Goal: Transaction & Acquisition: Purchase product/service

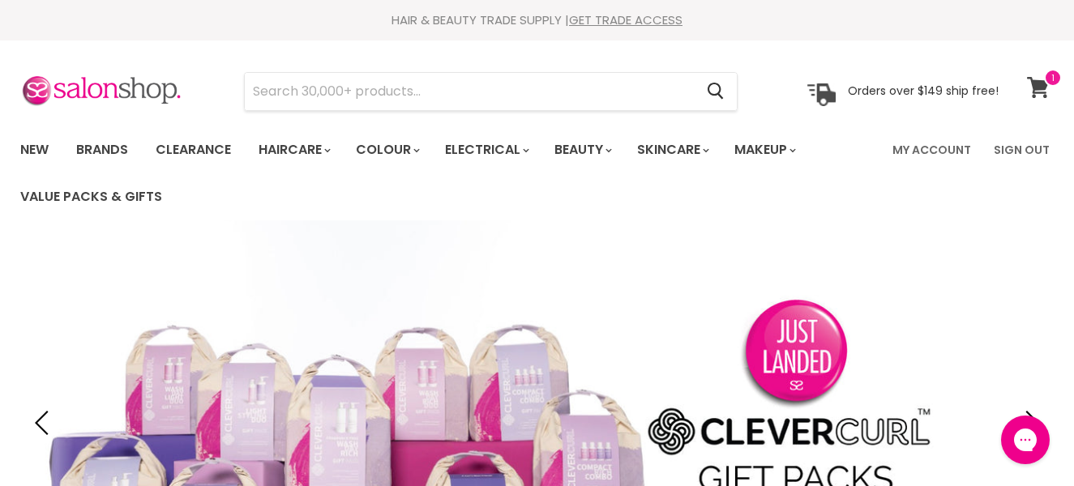
click at [1042, 92] on icon at bounding box center [1038, 87] width 22 height 21
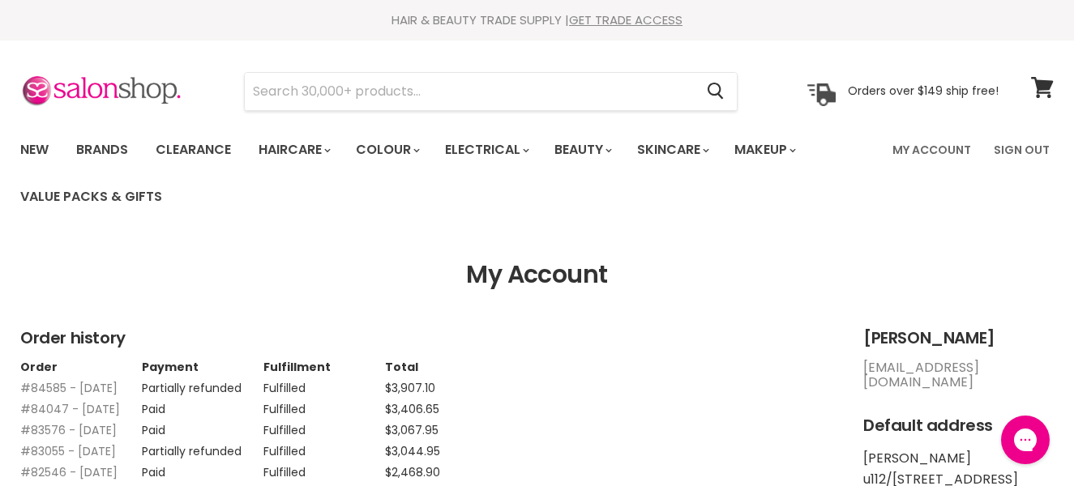
click at [744, 274] on h1 "My Account" at bounding box center [536, 275] width 1033 height 28
click at [119, 148] on link "Brands" at bounding box center [102, 150] width 76 height 34
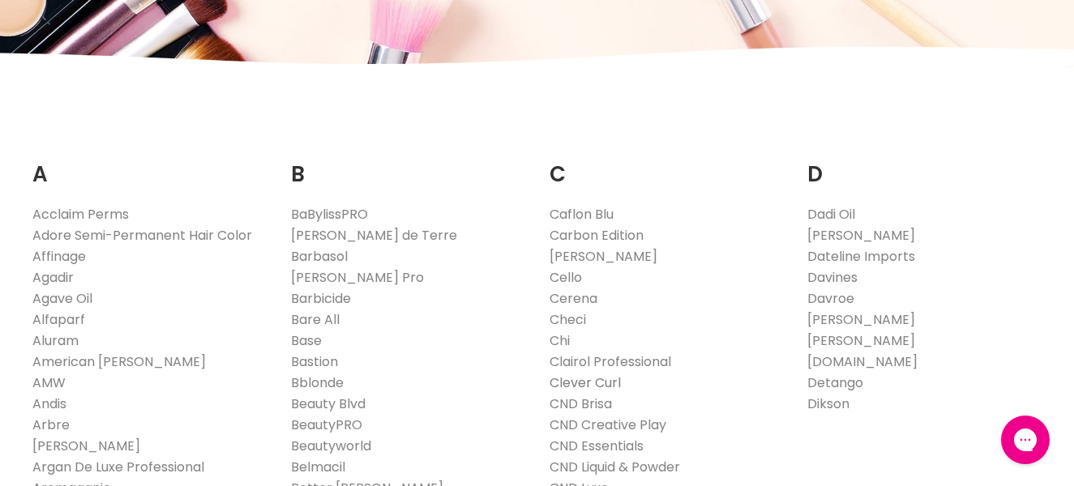
click at [597, 386] on link "Clever Curl" at bounding box center [585, 383] width 71 height 19
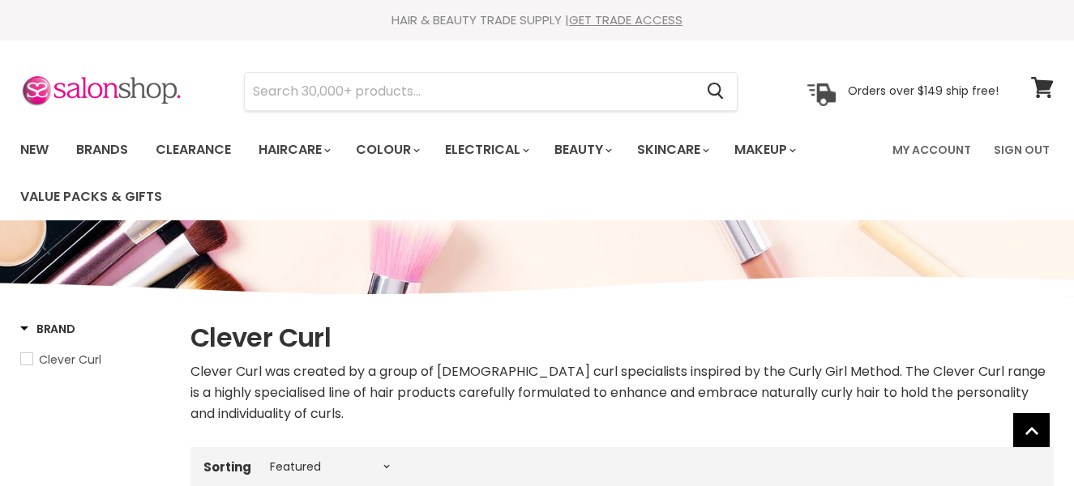
select select "manual"
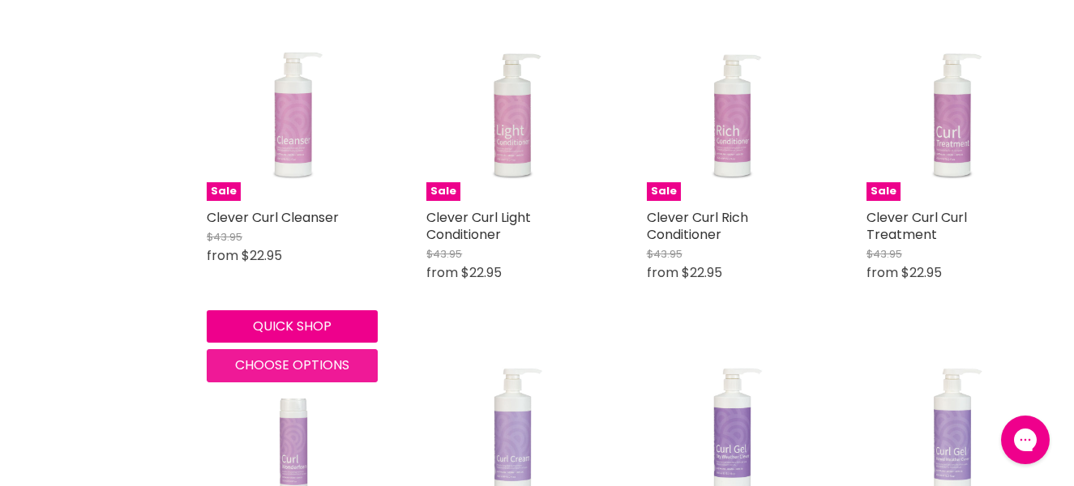
click at [320, 361] on span "Choose options" at bounding box center [292, 365] width 114 height 19
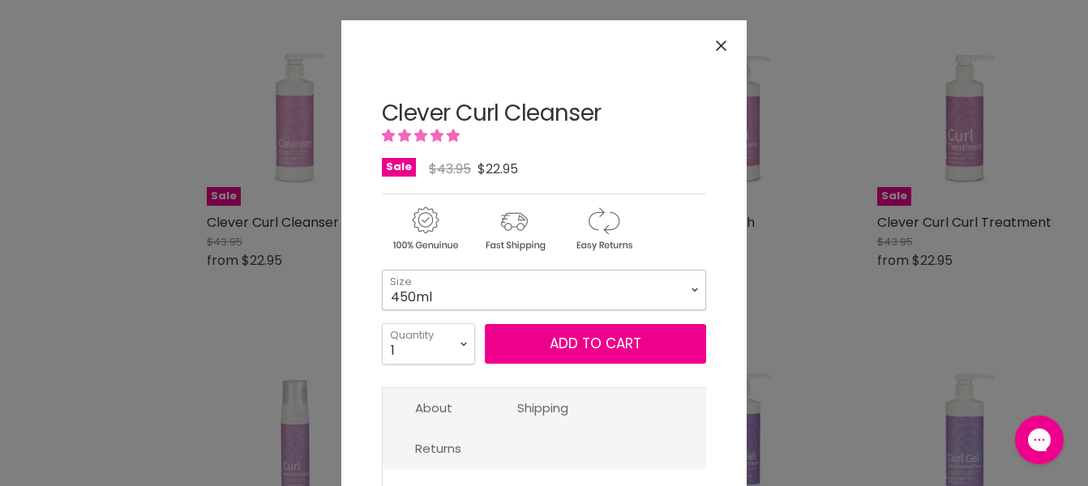
click at [382, 270] on select "450ml 1L 130ml" at bounding box center [544, 290] width 324 height 41
click option "1L" at bounding box center [0, 0] width 0 height 0
select select "1L"
click at [382, 323] on select "1 2 3 4 5 6 7 8 9 10+" at bounding box center [428, 343] width 93 height 41
select select "9"
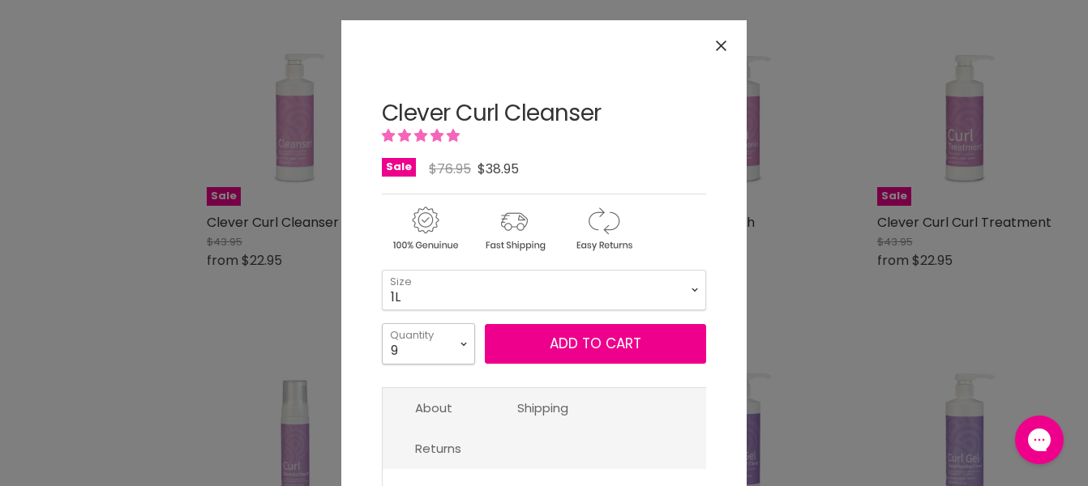
click option "9" at bounding box center [0, 0] width 0 height 0
type input "9"
click at [571, 343] on button "Add to cart" at bounding box center [595, 344] width 221 height 41
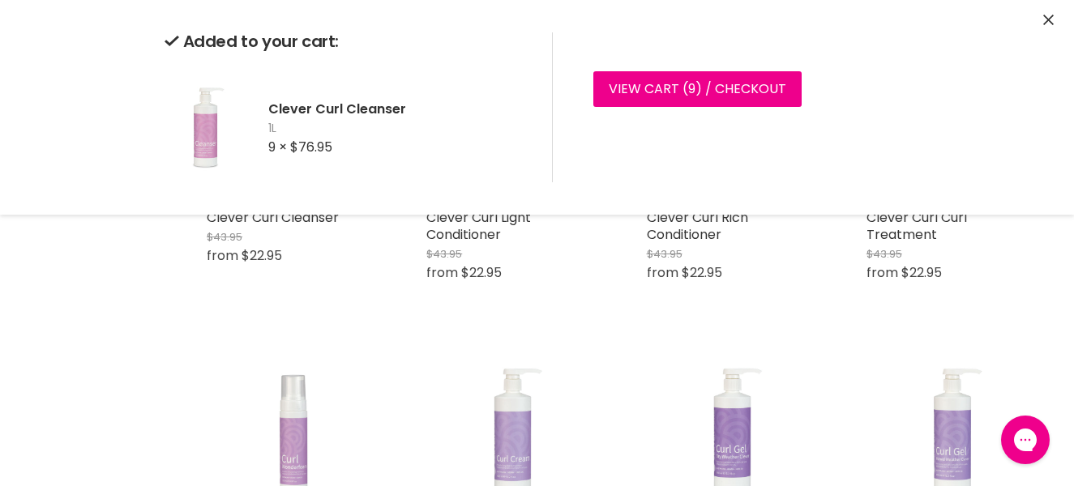
click at [1046, 13] on button "Close" at bounding box center [1048, 20] width 11 height 17
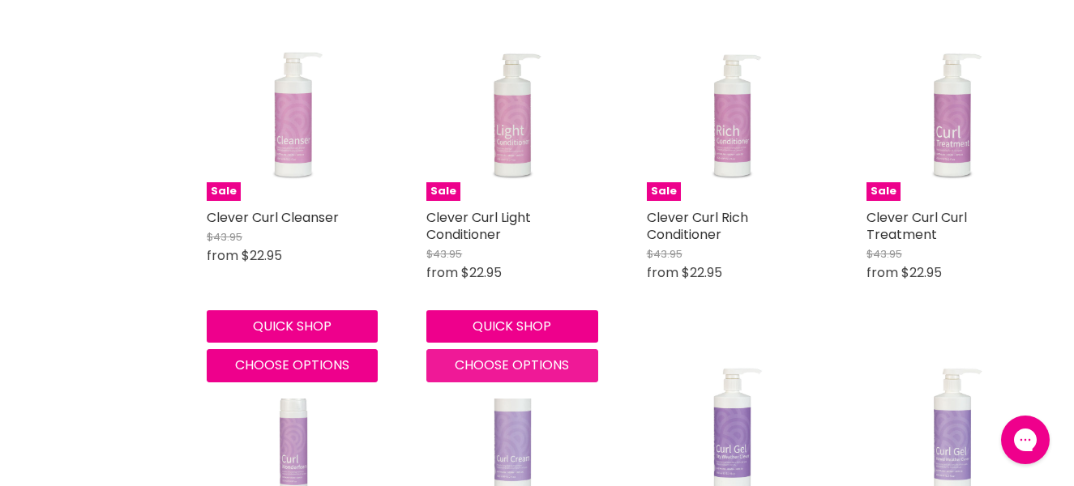
click at [500, 366] on span "Choose options" at bounding box center [512, 365] width 114 height 19
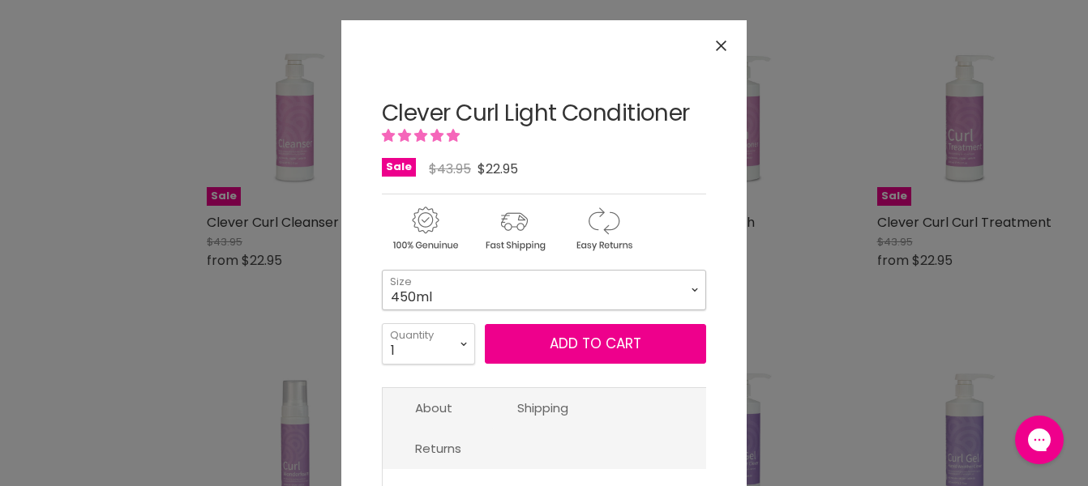
click at [382, 270] on select "450ml 1L 130ml" at bounding box center [544, 290] width 324 height 41
click option "1L" at bounding box center [0, 0] width 0 height 0
select select "1L"
click at [382, 323] on select "1 2 3 4 5 6 7 8 9 10+" at bounding box center [428, 343] width 93 height 41
select select "5"
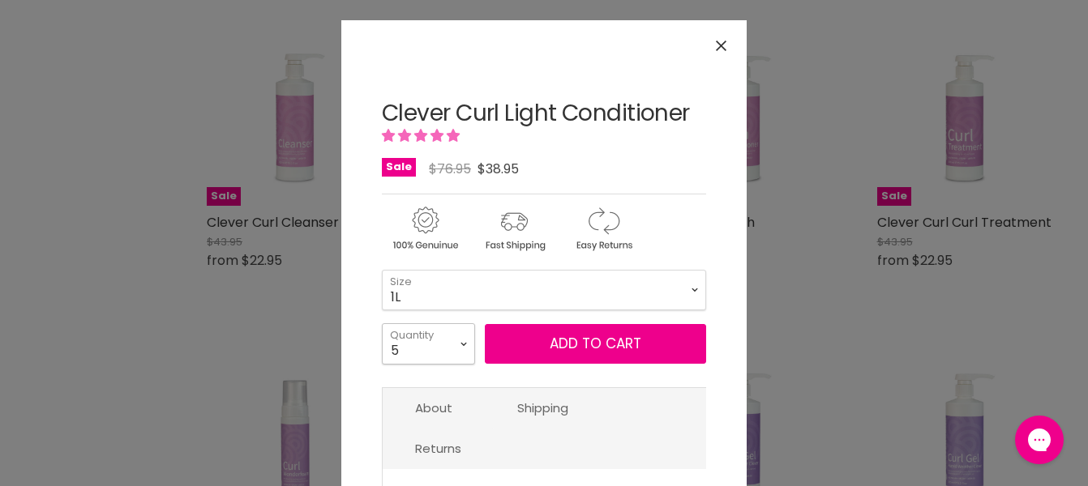
click option "5" at bounding box center [0, 0] width 0 height 0
type input "5"
click at [550, 338] on button "Add to cart" at bounding box center [595, 344] width 221 height 41
click at [704, 53] on button "Close" at bounding box center [721, 45] width 35 height 35
select select "1L"
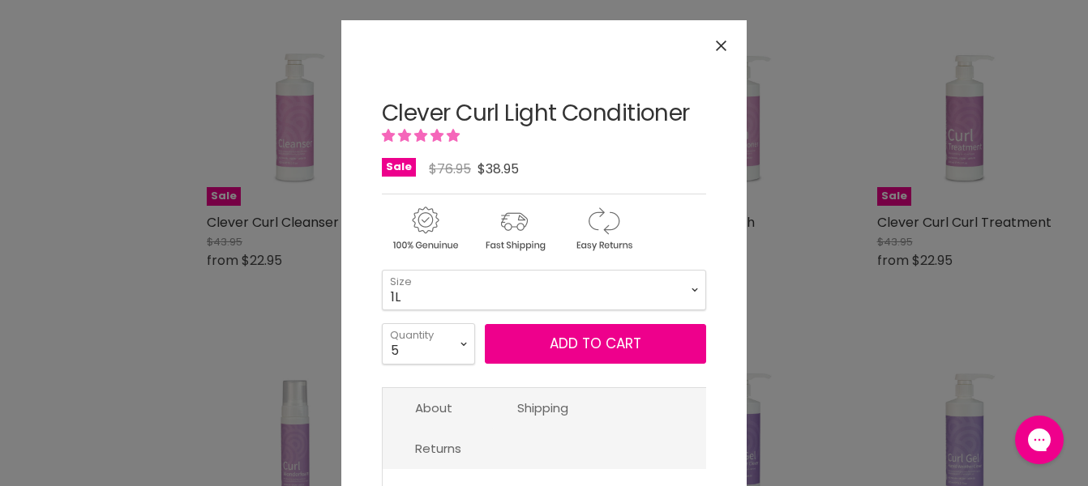
select select "5"
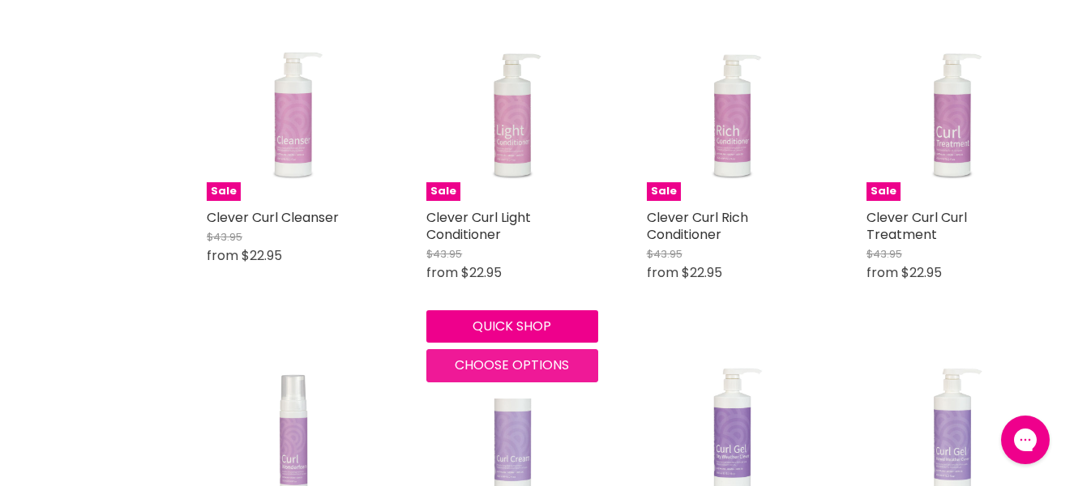
click at [515, 362] on span "Choose options" at bounding box center [512, 365] width 114 height 19
select select "1L"
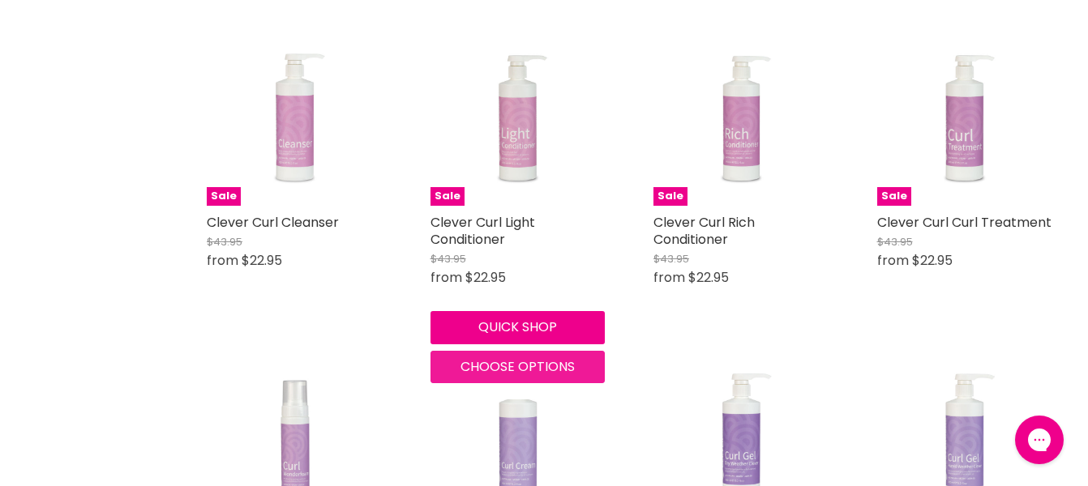
select select "1L"
select select "5"
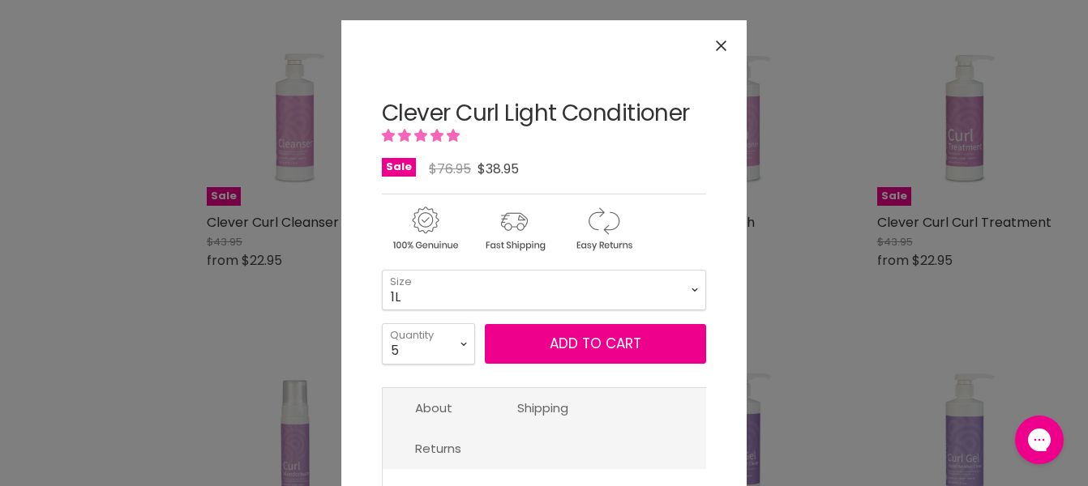
click at [716, 41] on icon "Close" at bounding box center [721, 46] width 11 height 11
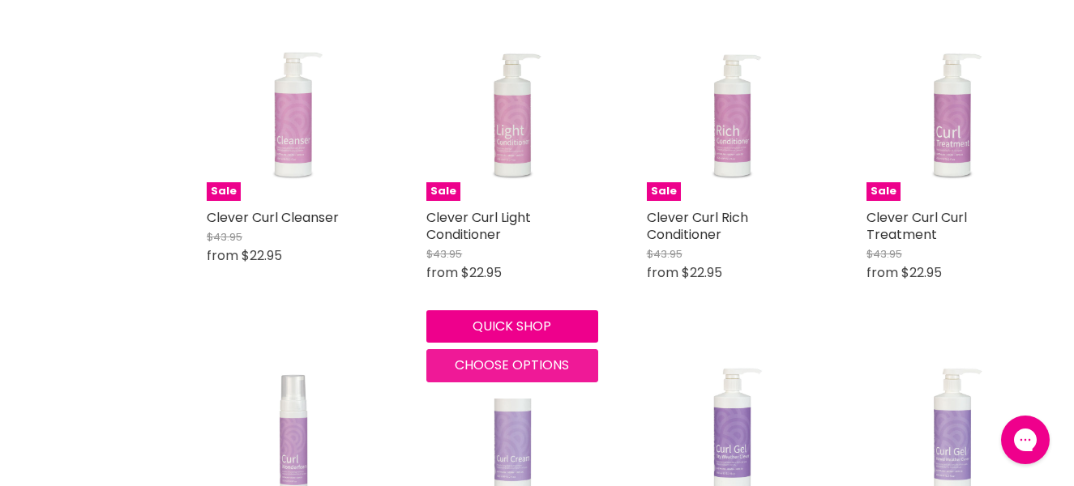
click at [543, 364] on span "Choose options" at bounding box center [512, 365] width 114 height 19
select select "1L"
select select "5"
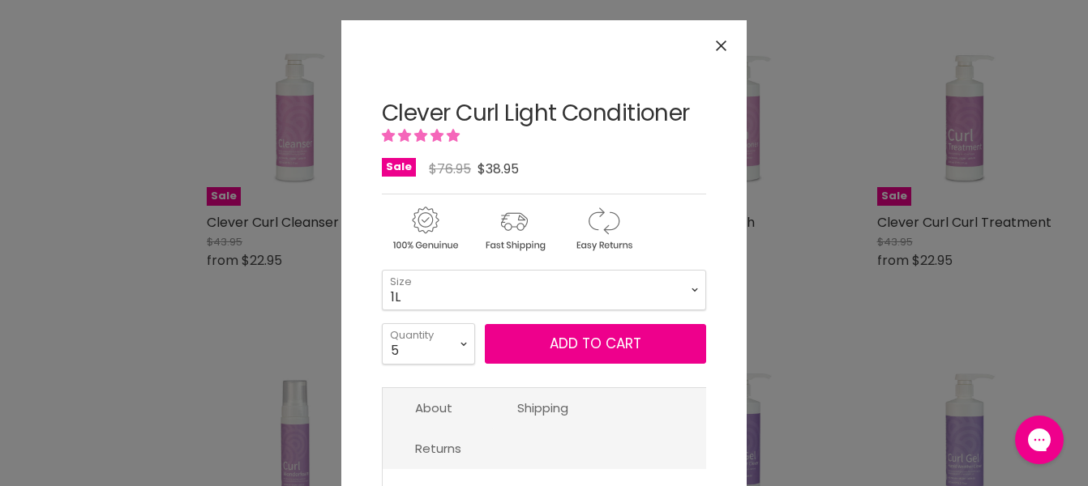
click at [722, 44] on button "Close" at bounding box center [721, 45] width 35 height 35
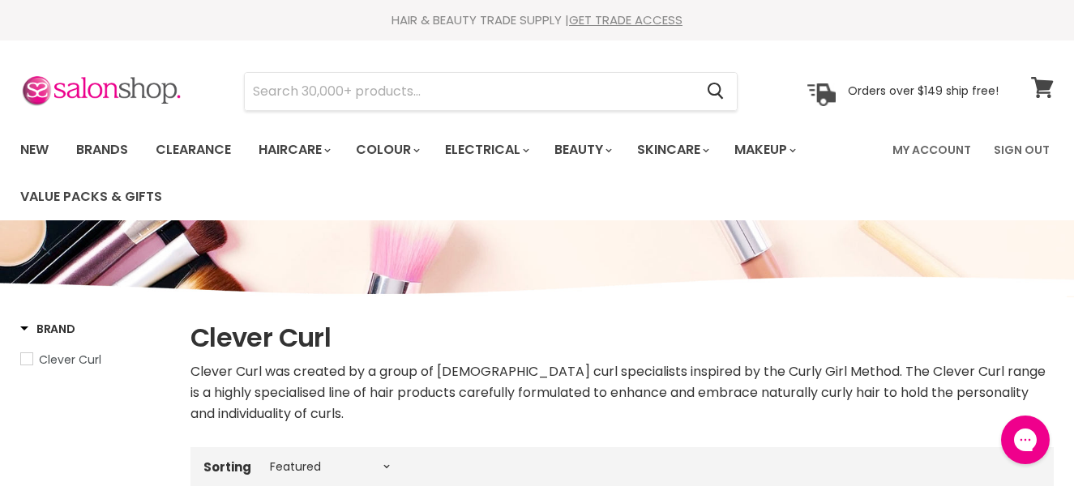
click at [1046, 79] on span at bounding box center [1053, 78] width 18 height 18
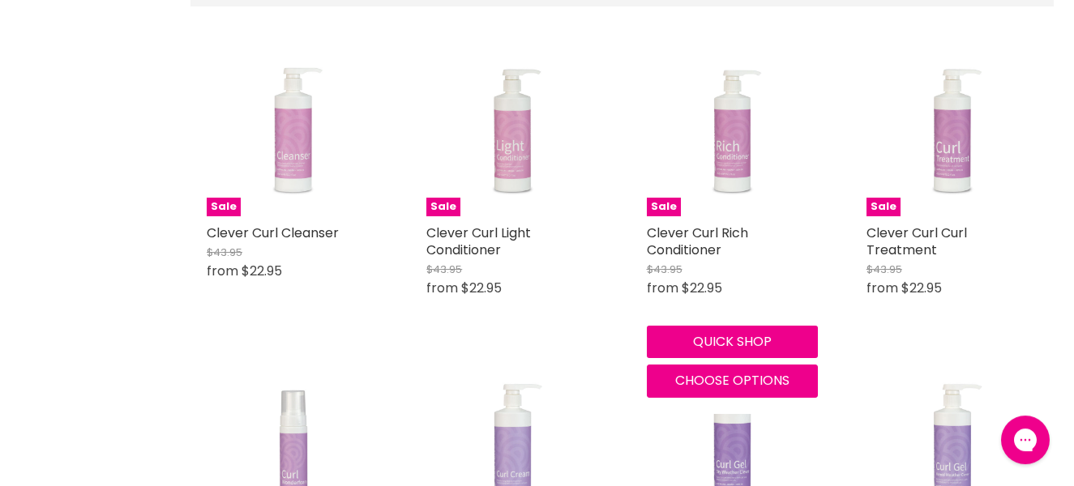
scroll to position [496, 0]
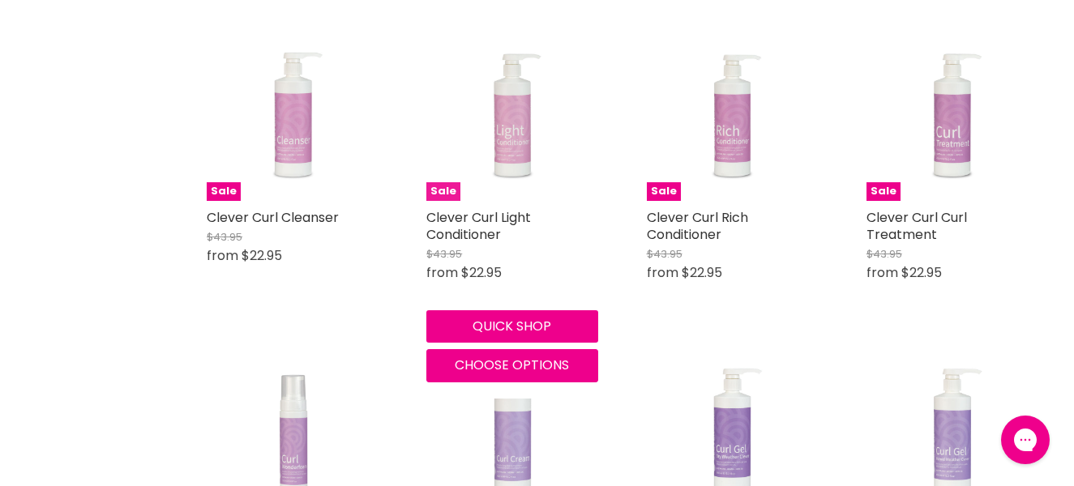
click at [509, 158] on img "Main content" at bounding box center [512, 115] width 128 height 171
click at [528, 361] on span "Choose options" at bounding box center [512, 365] width 114 height 19
select select "1L"
select select "5"
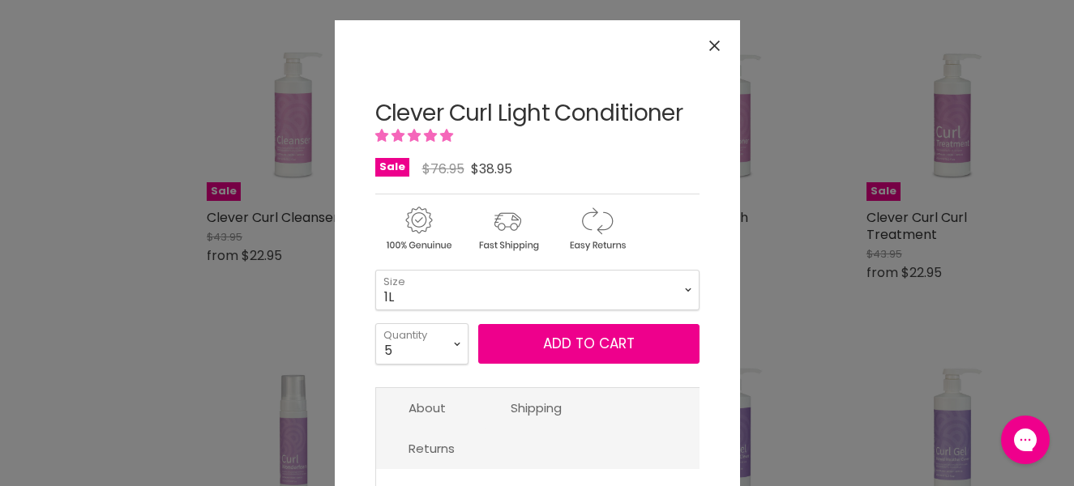
select select "1L"
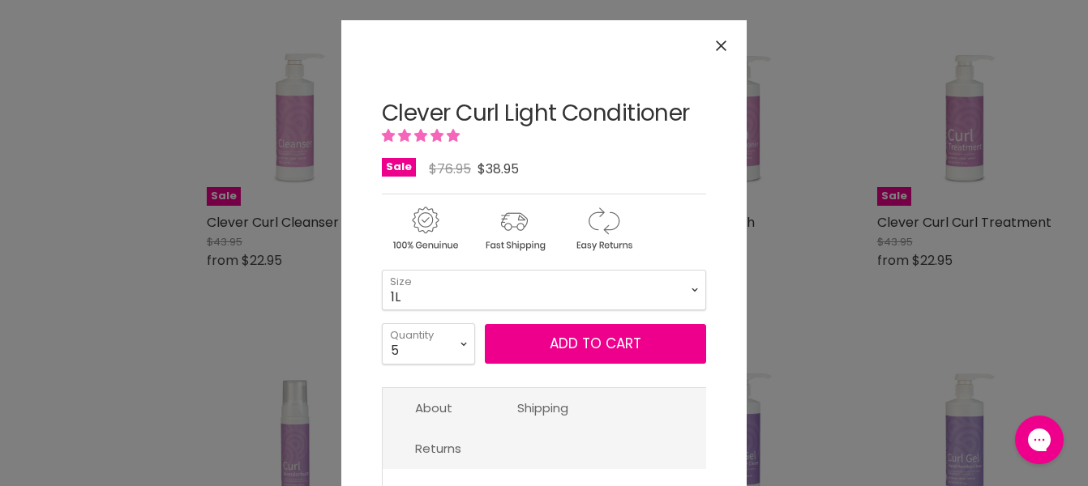
click at [839, 52] on div "Click or scroll to zoom Tap or pinch to zoom" at bounding box center [544, 243] width 1088 height 486
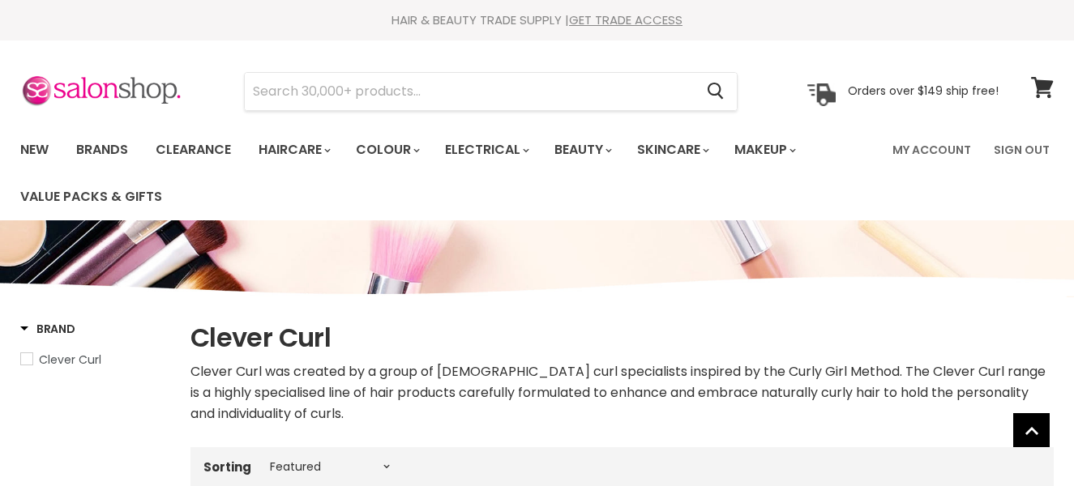
select select "manual"
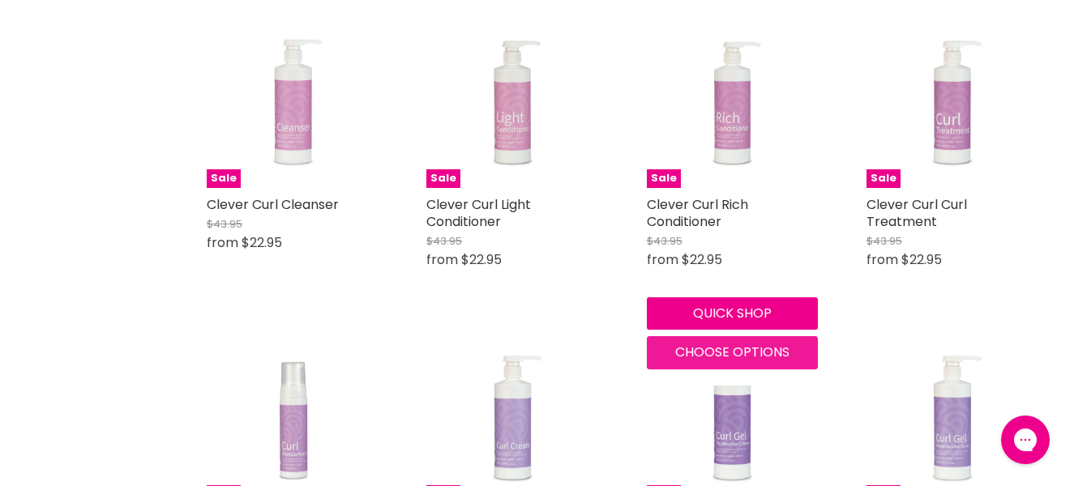
click at [678, 344] on span "Choose options" at bounding box center [732, 352] width 114 height 19
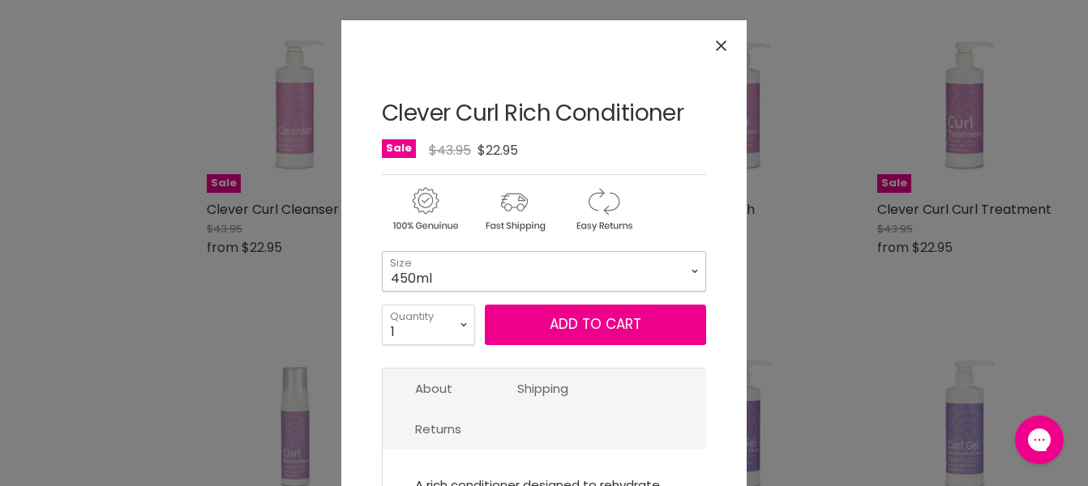
click at [382, 251] on select "450ml 1L 130ml" at bounding box center [544, 271] width 324 height 41
click option "1L" at bounding box center [0, 0] width 0 height 0
select select "1L"
click at [382, 305] on select "1 2 3 4 5 6 7 8 9 10+" at bounding box center [428, 325] width 93 height 41
select select "7"
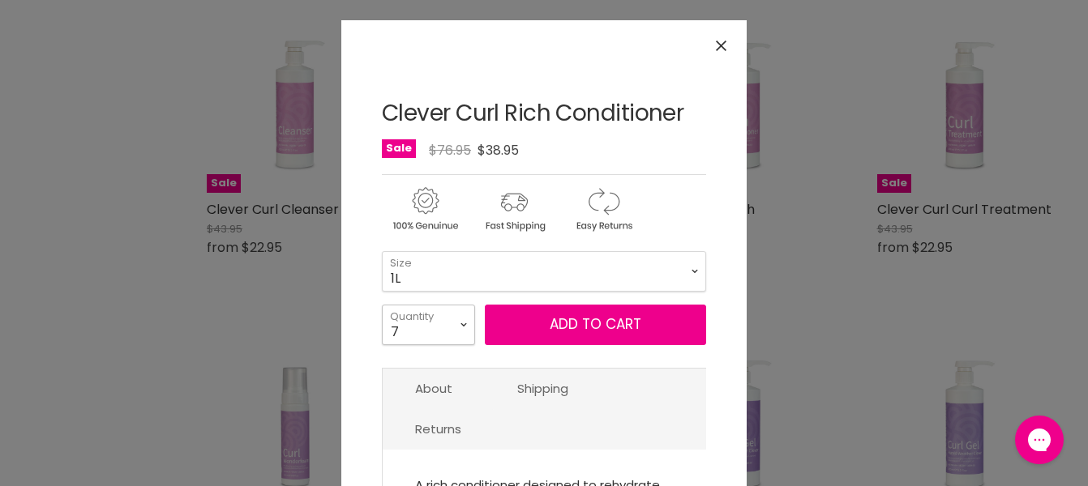
click option "7" at bounding box center [0, 0] width 0 height 0
type input "7"
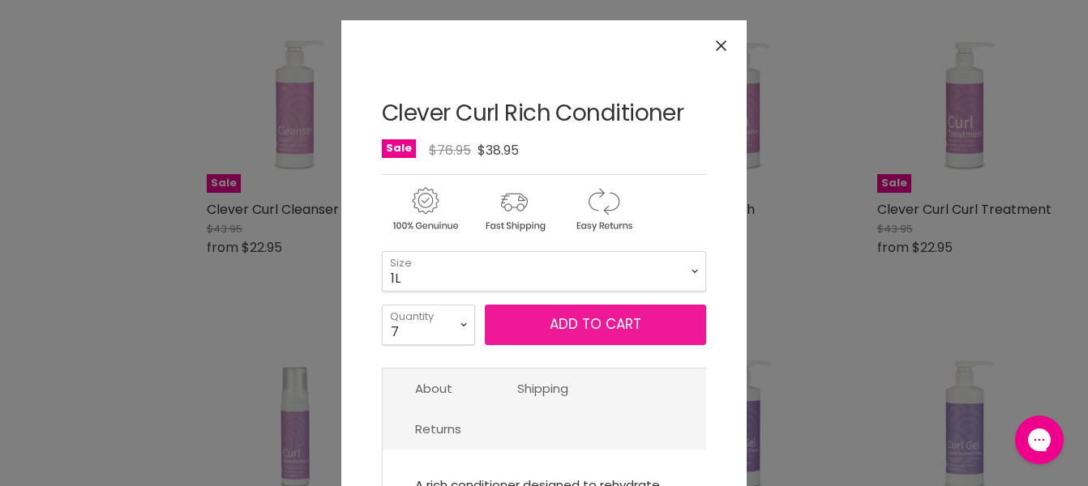
click at [507, 324] on button "Add to cart" at bounding box center [595, 325] width 221 height 41
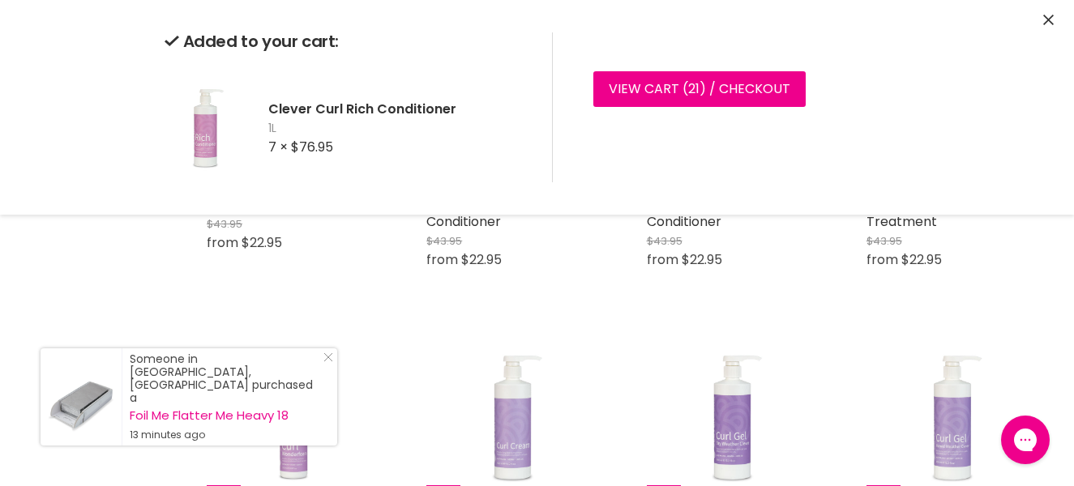
click at [1042, 21] on div "Added to your cart: Clever Curl Rich Conditioner 1L 7 × $76.95 View cart ( 21 )…" at bounding box center [537, 107] width 1074 height 215
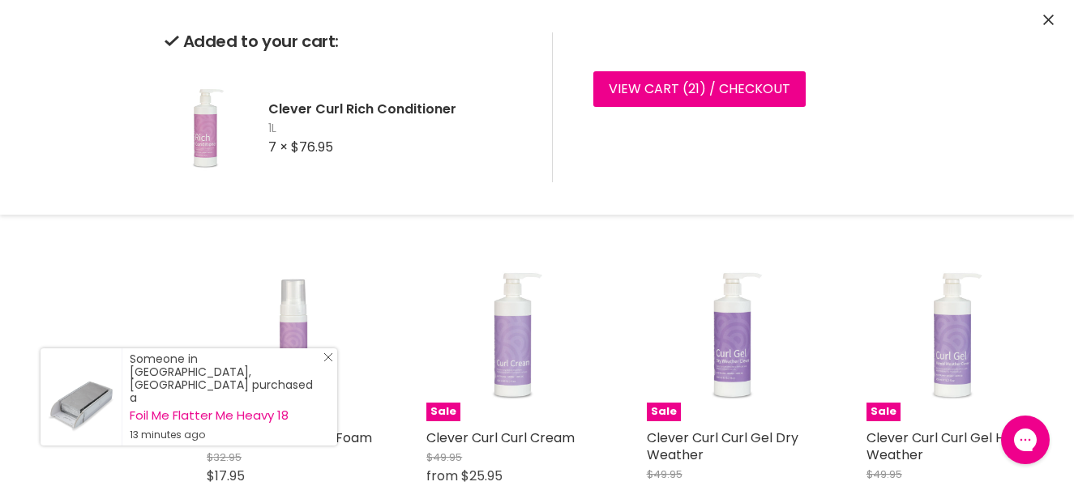
click at [329, 362] on icon "Close Icon" at bounding box center [328, 358] width 10 height 10
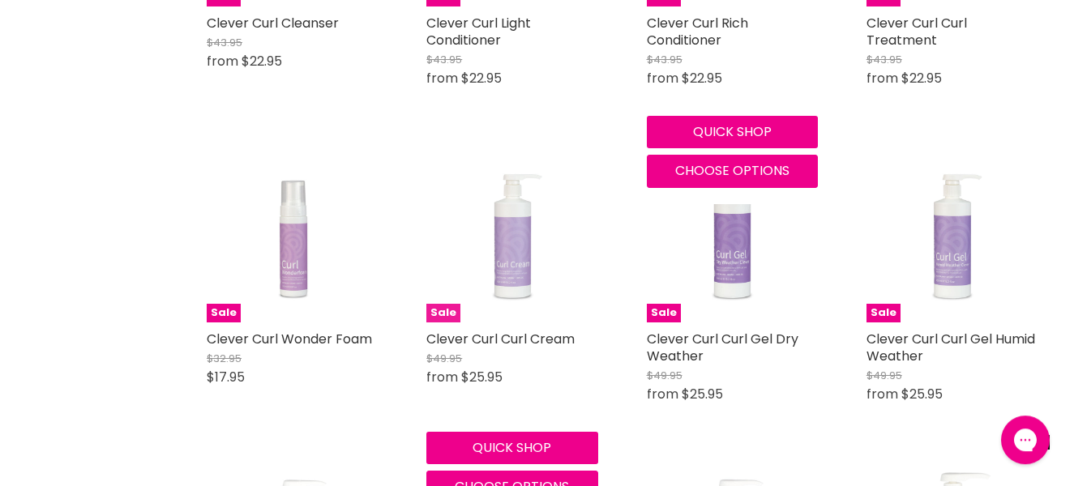
scroll to position [757, 0]
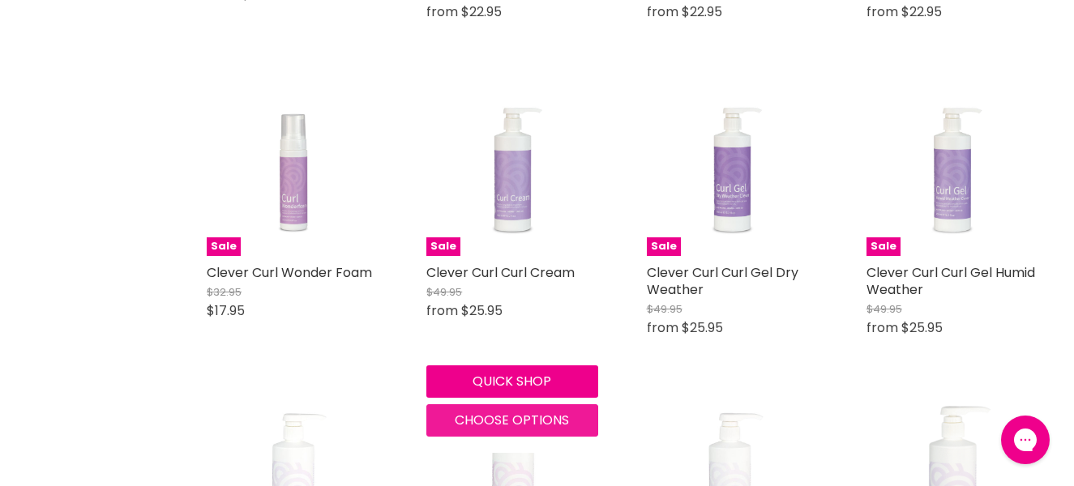
click at [512, 416] on span "Choose options" at bounding box center [512, 420] width 114 height 19
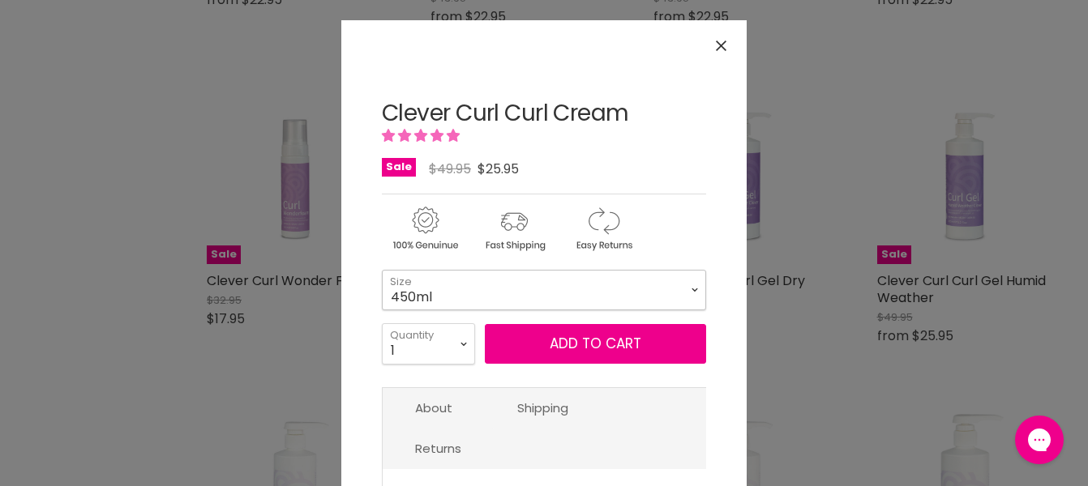
click at [382, 270] on select "450ml 1L 130ml" at bounding box center [544, 290] width 324 height 41
click option "1L" at bounding box center [0, 0] width 0 height 0
select select "1L"
click at [382, 323] on select "1 2 3 4 5 6 7 8 9 10+" at bounding box center [428, 343] width 93 height 41
select select "8"
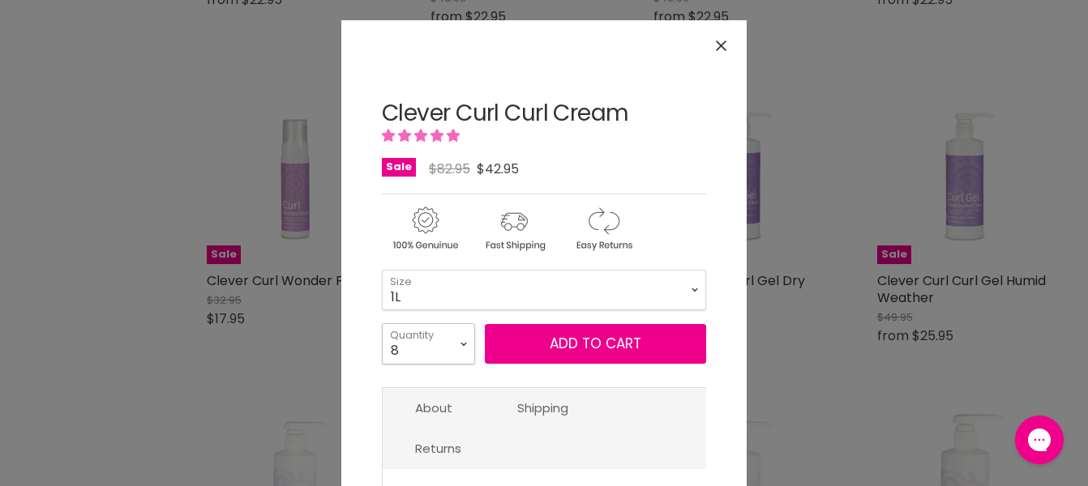
click option "8" at bounding box center [0, 0] width 0 height 0
type input "8"
click at [537, 352] on button "Add to cart" at bounding box center [595, 344] width 221 height 41
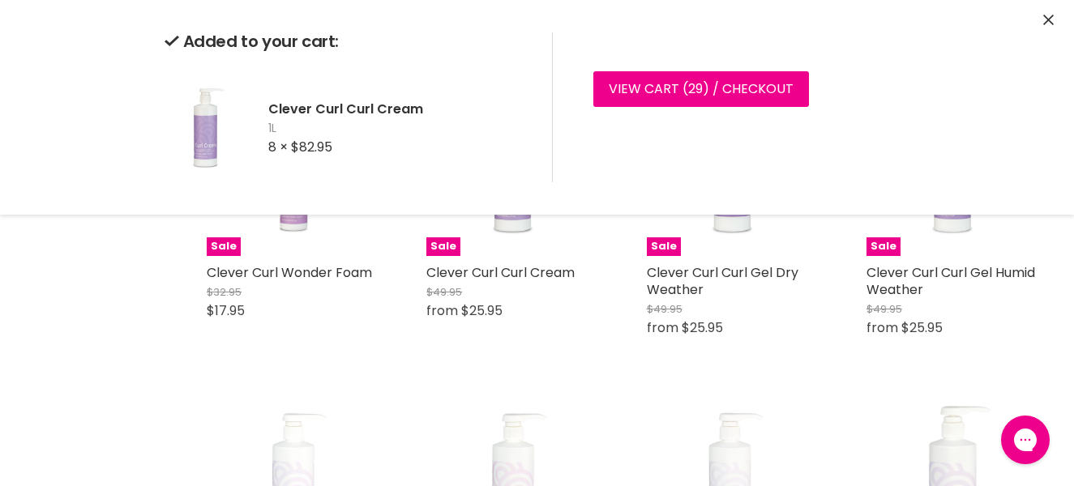
click at [1043, 21] on icon "Close" at bounding box center [1048, 20] width 11 height 11
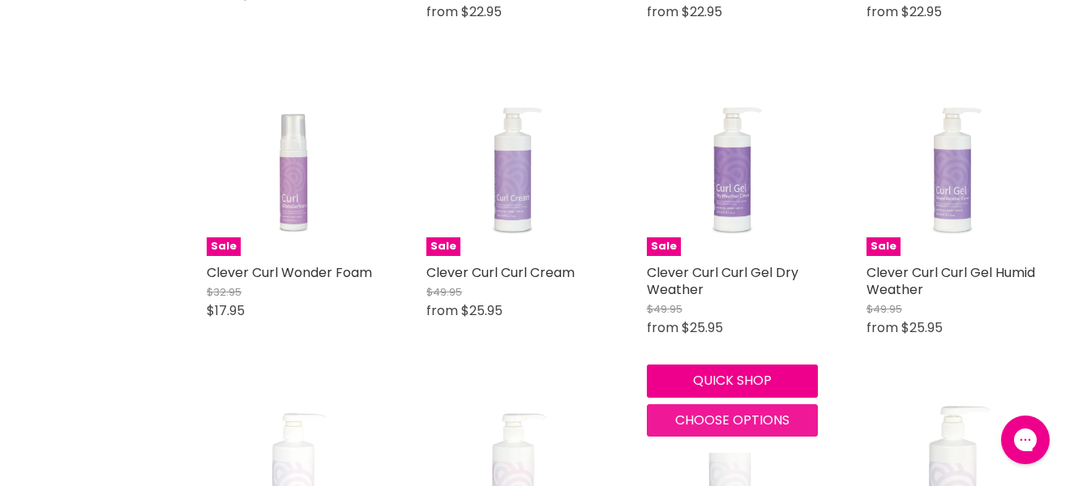
click at [706, 412] on button "Choose options" at bounding box center [732, 420] width 171 height 32
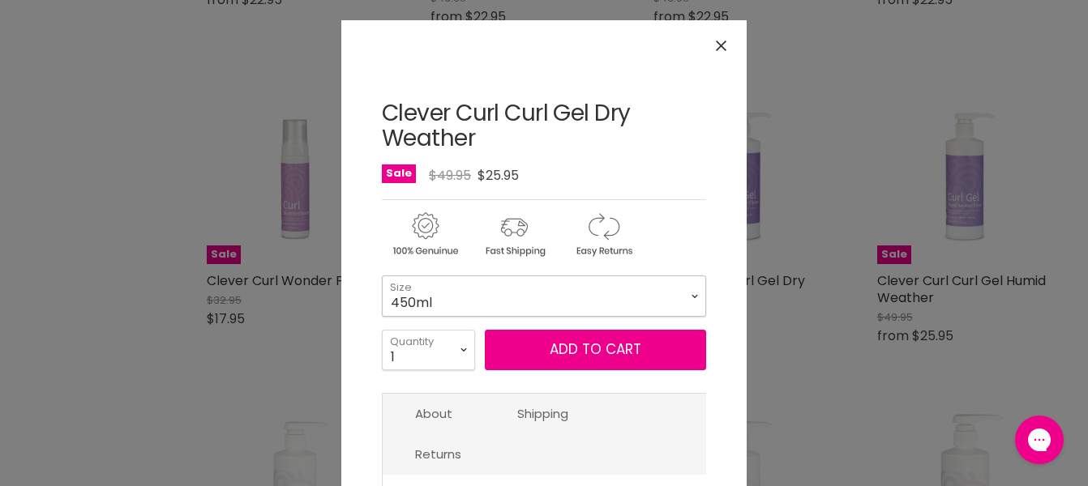
click at [382, 276] on select "450ml 130ml 1 Litre" at bounding box center [544, 296] width 324 height 41
click option "1 Litre" at bounding box center [0, 0] width 0 height 0
select select "1 Litre"
click at [382, 330] on select "1 2 3 4 5 6 7 8 9 10+" at bounding box center [428, 350] width 93 height 41
select select "4"
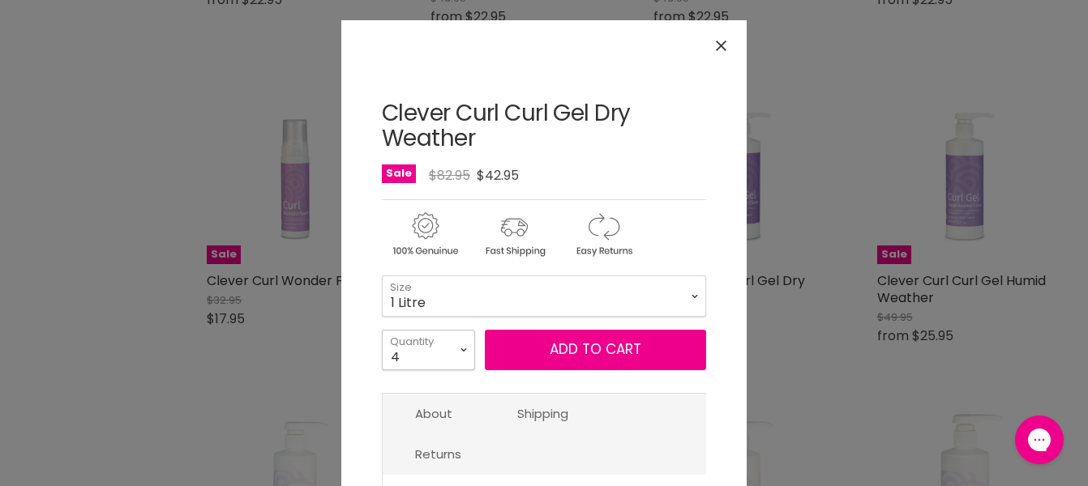
click option "4" at bounding box center [0, 0] width 0 height 0
type input "4"
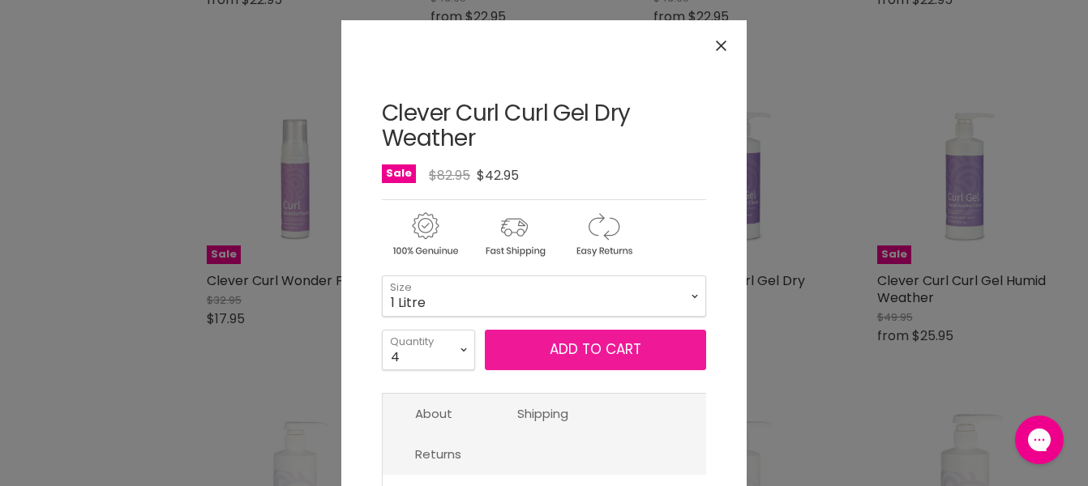
click at [506, 360] on button "Add to cart" at bounding box center [595, 350] width 221 height 41
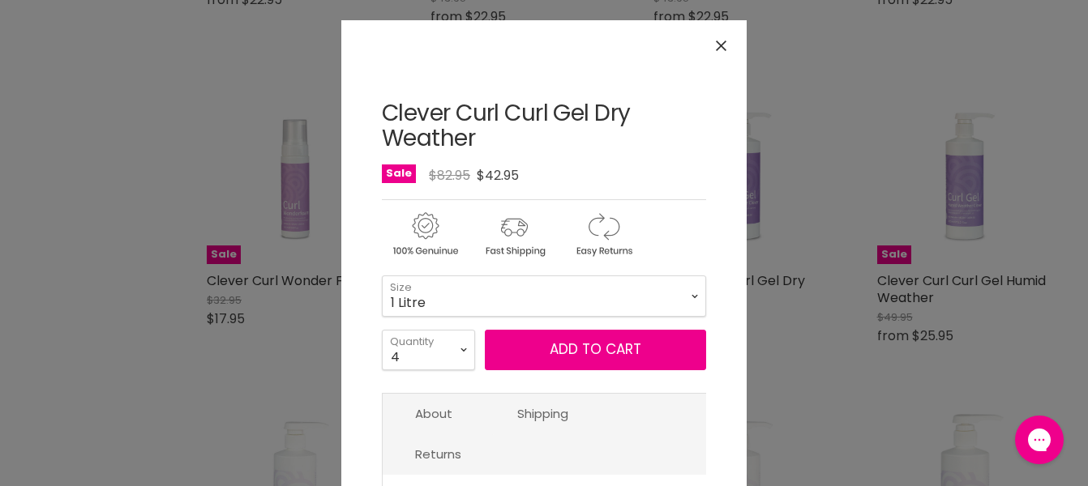
click at [715, 51] on button "Close" at bounding box center [721, 45] width 35 height 35
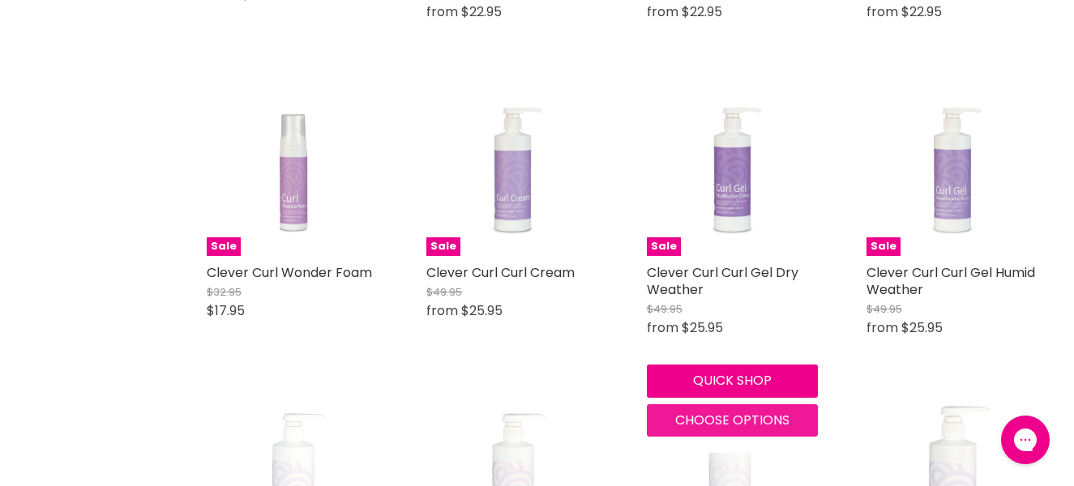
click at [711, 410] on button "Choose options" at bounding box center [732, 420] width 171 height 32
select select "1 Litre"
select select "4"
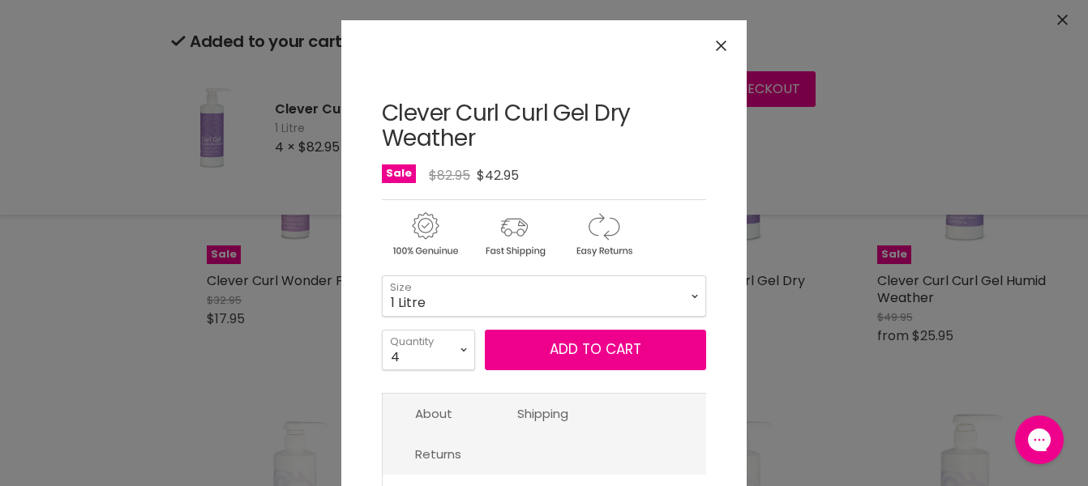
click at [280, 348] on div "Click or scroll to zoom Tap or pinch to zoom" at bounding box center [544, 243] width 1088 height 486
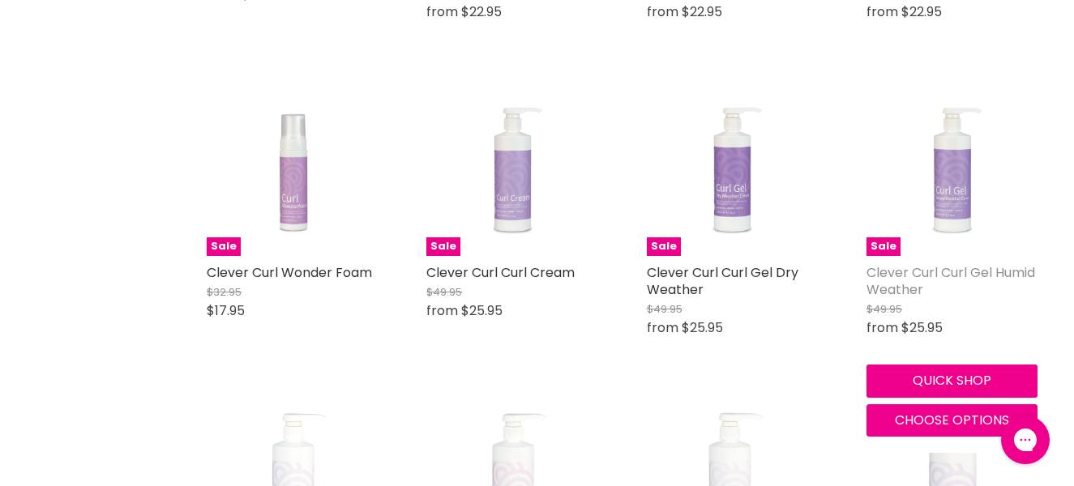
click at [900, 288] on link "Clever Curl Curl Gel Humid Weather" at bounding box center [950, 281] width 169 height 36
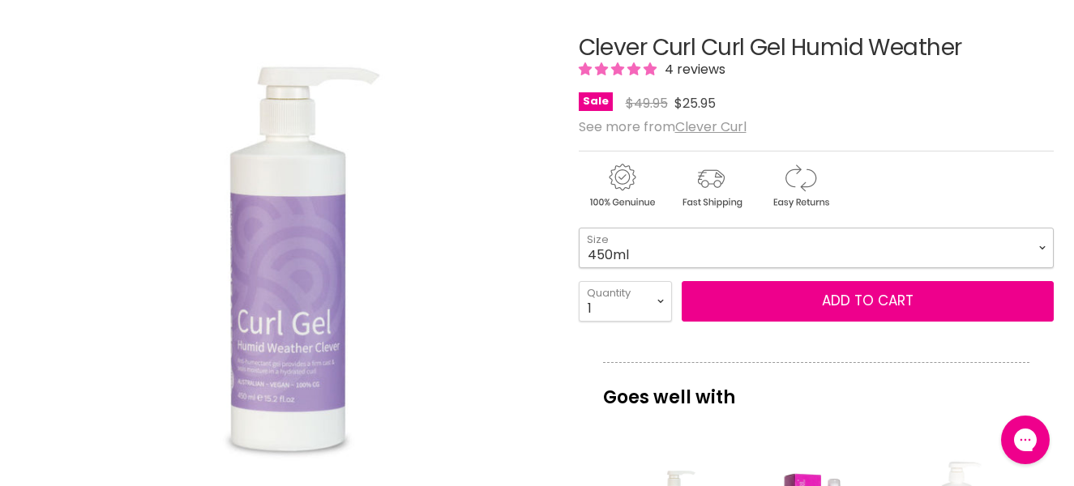
click at [579, 228] on select "450ml 130ml 1 Litre" at bounding box center [817, 248] width 476 height 41
click option "130ml" at bounding box center [0, 0] width 0 height 0
click at [579, 228] on select "450ml 130ml 1 Litre" at bounding box center [817, 248] width 476 height 41
click option "1 Litre" at bounding box center [0, 0] width 0 height 0
select select "1 Litre"
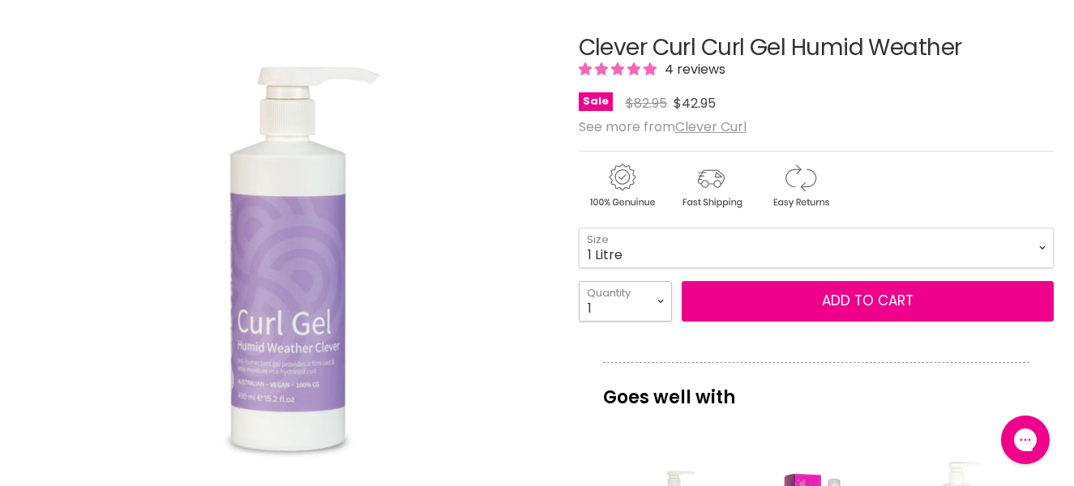
click at [579, 281] on select "1 2 3 4 5 6 7 8 9 10+" at bounding box center [625, 301] width 93 height 41
select select "3"
click option "3" at bounding box center [0, 0] width 0 height 0
type input "3"
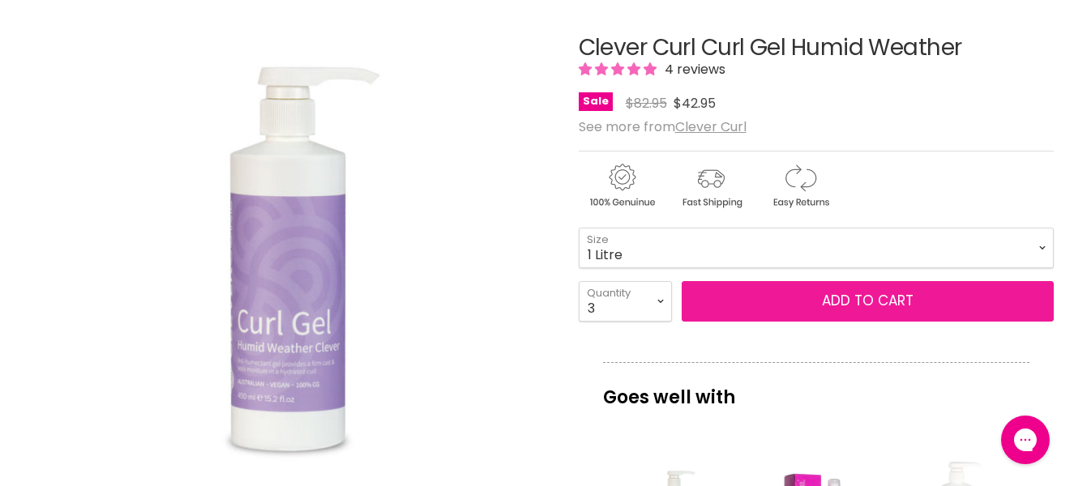
click at [833, 295] on button "Add to cart" at bounding box center [868, 301] width 373 height 41
click at [856, 312] on button "Add to cart" at bounding box center [868, 301] width 373 height 41
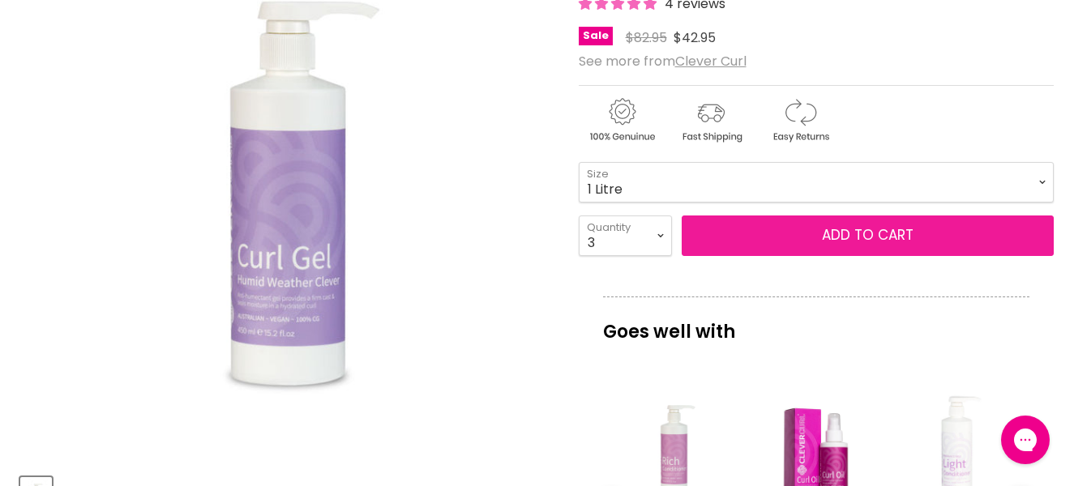
scroll to position [331, 0]
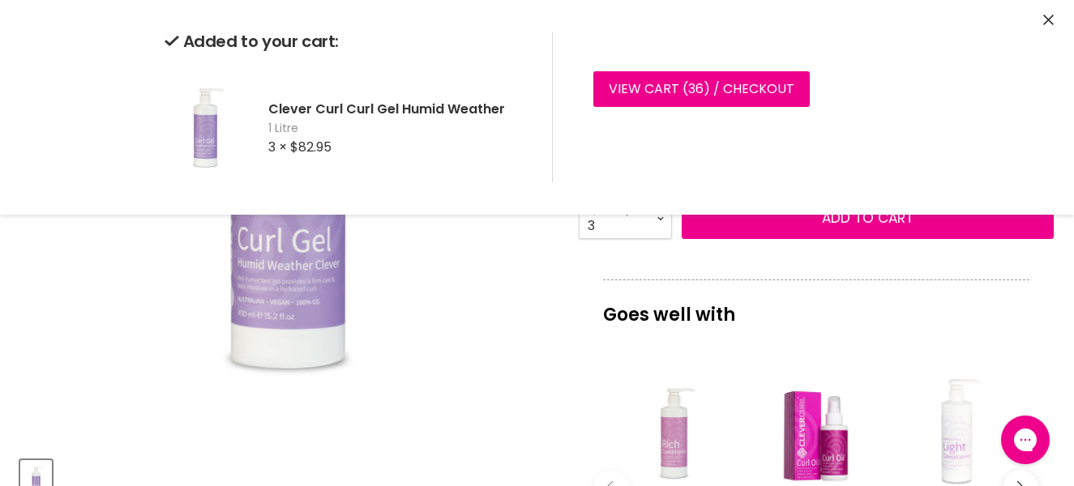
click at [1045, 25] on icon "Close" at bounding box center [1048, 20] width 11 height 11
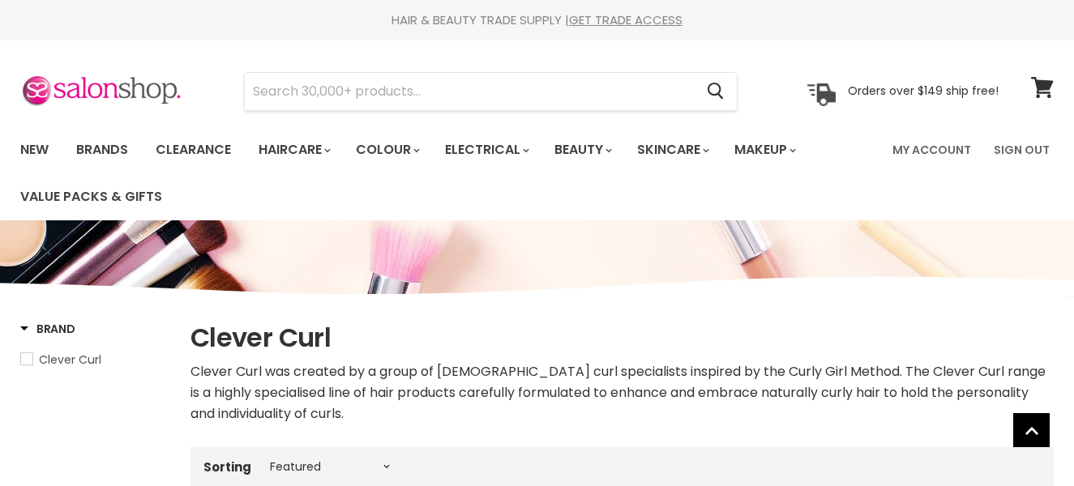
select select "manual"
click at [92, 147] on link "Brands" at bounding box center [102, 150] width 76 height 34
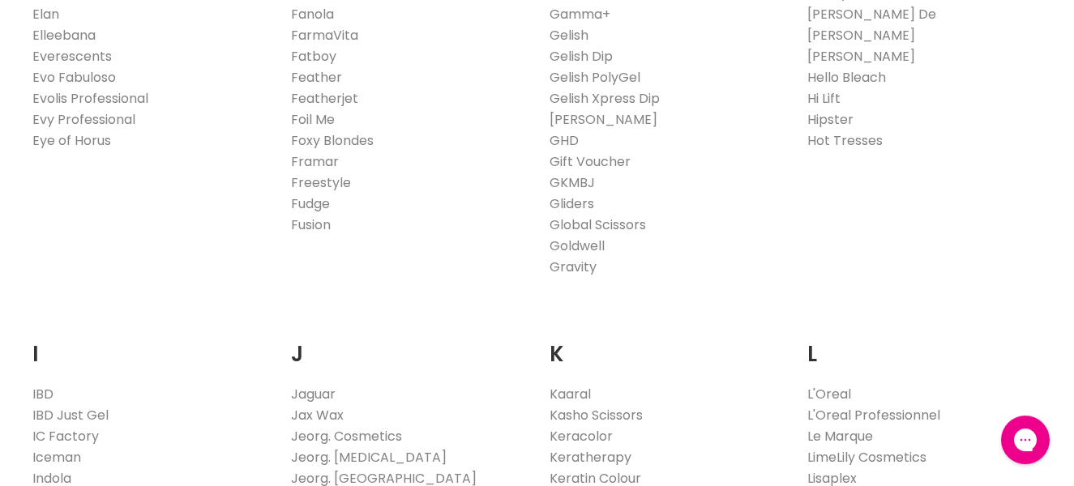
scroll to position [1130, 0]
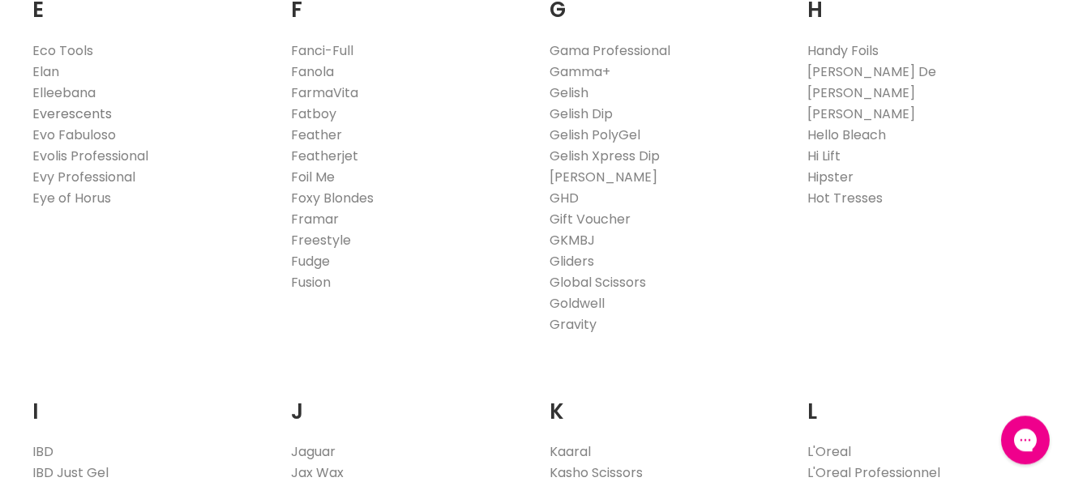
click at [86, 108] on link "Everescents" at bounding box center [71, 114] width 79 height 19
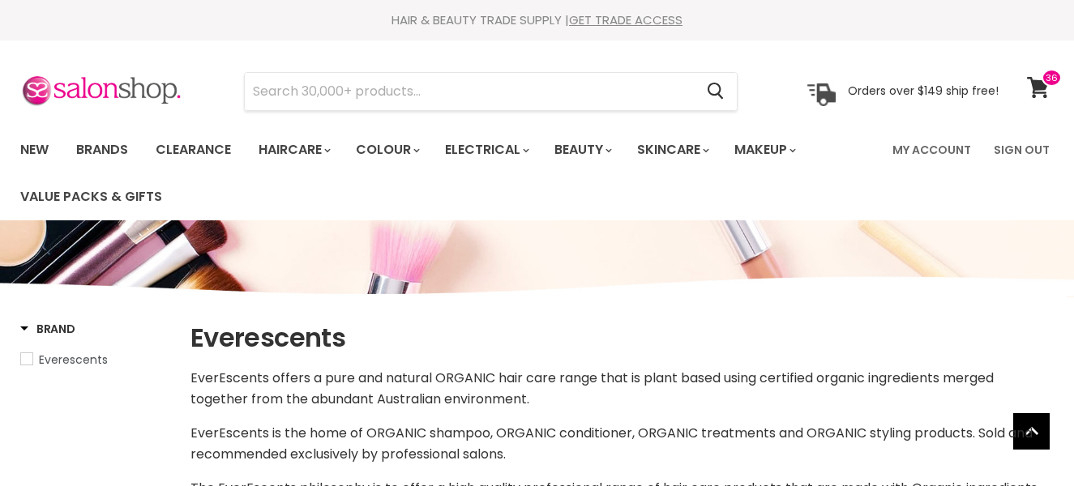
select select "manual"
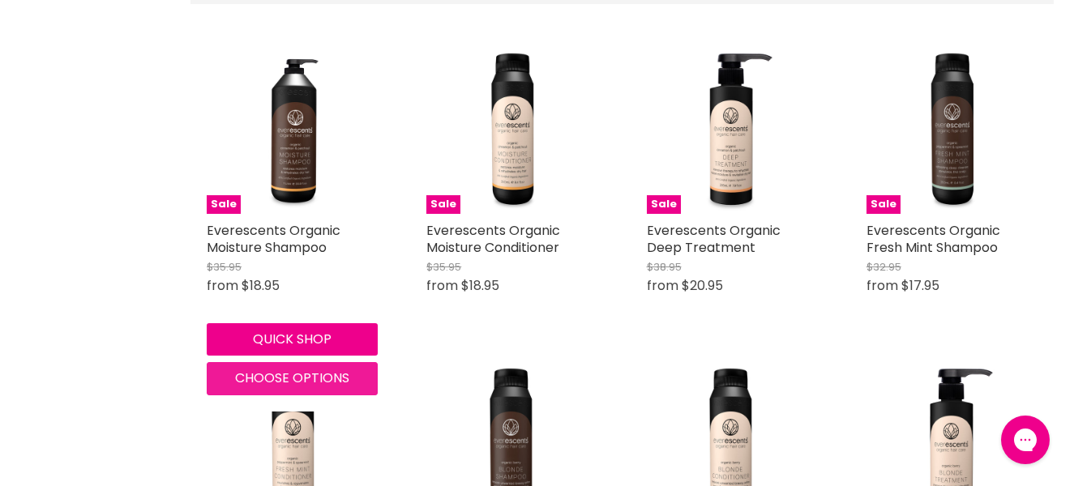
click at [312, 379] on span "Choose options" at bounding box center [292, 378] width 114 height 19
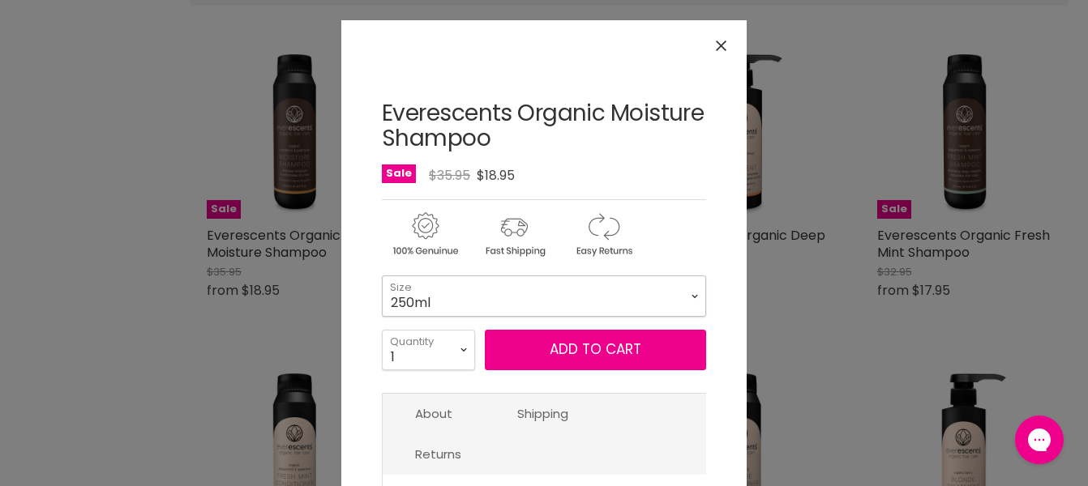
click at [382, 276] on select "250ml 1L" at bounding box center [544, 296] width 324 height 41
click option "1L" at bounding box center [0, 0] width 0 height 0
select select "1L"
click at [382, 330] on select "1 2 3 4 5 6 7 8 9 10+" at bounding box center [428, 350] width 93 height 41
select select "7"
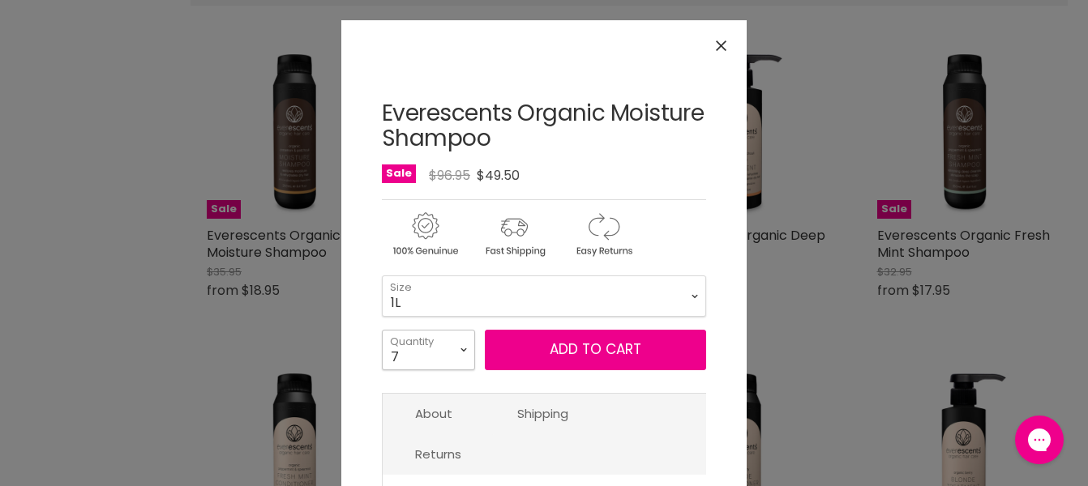
click option "7" at bounding box center [0, 0] width 0 height 0
type input "7"
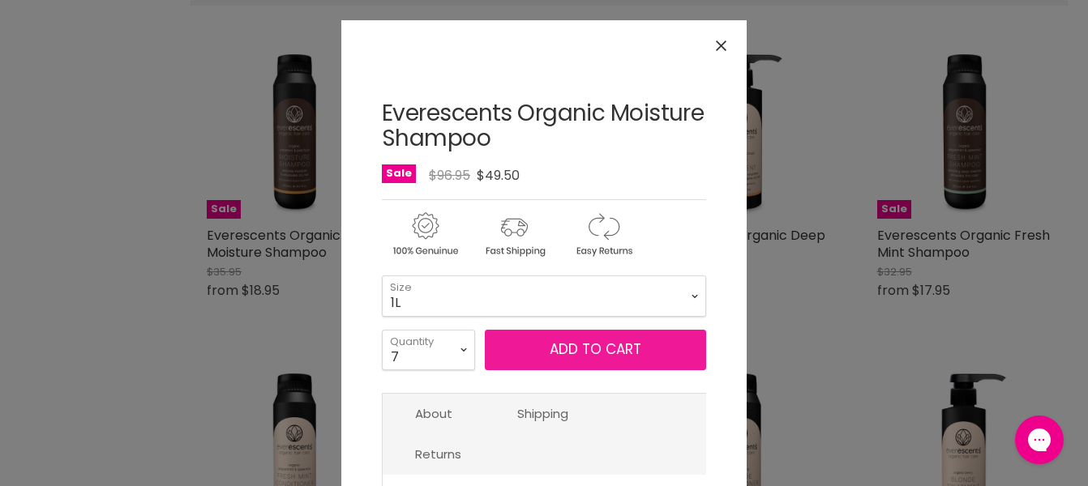
click at [546, 350] on button "Add to cart" at bounding box center [595, 350] width 221 height 41
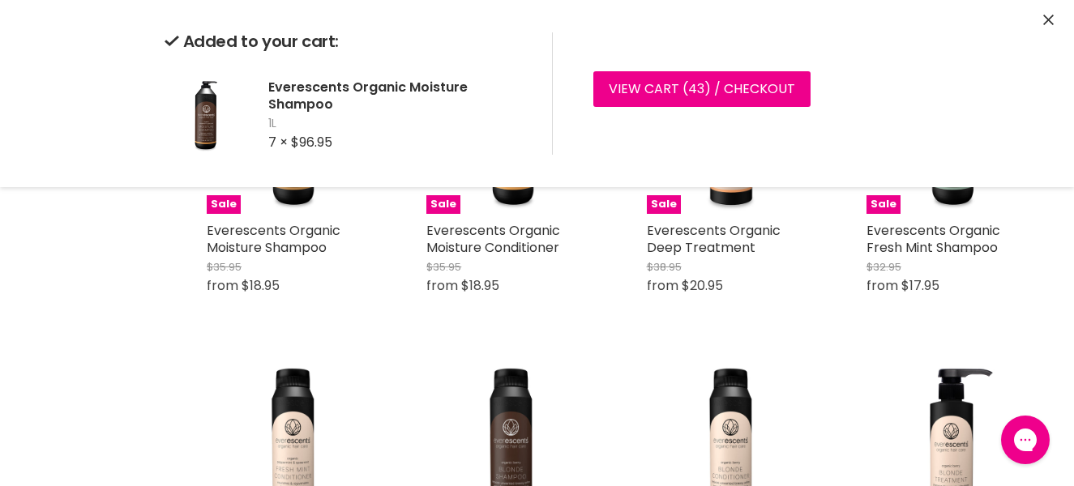
click at [1043, 22] on icon "Close" at bounding box center [1048, 20] width 11 height 11
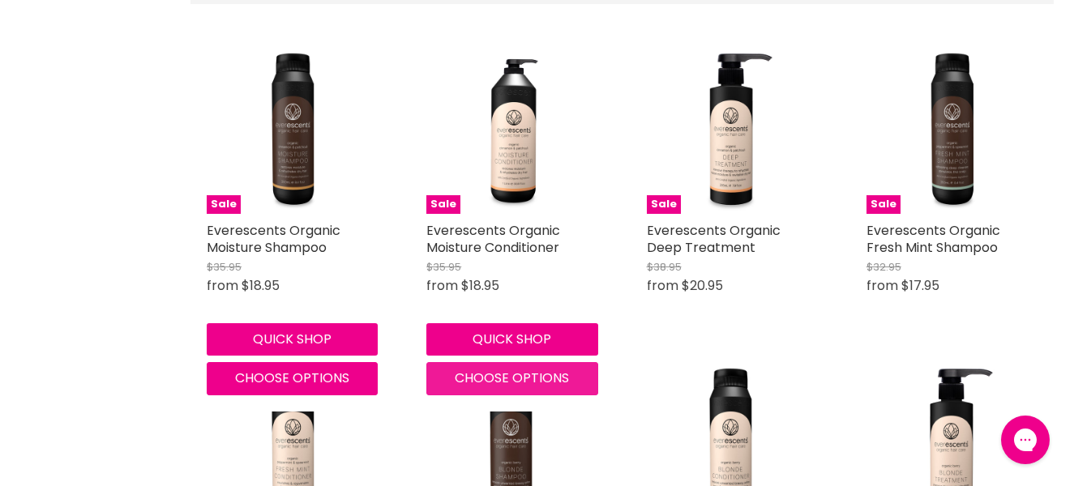
click at [477, 374] on span "Choose options" at bounding box center [512, 378] width 114 height 19
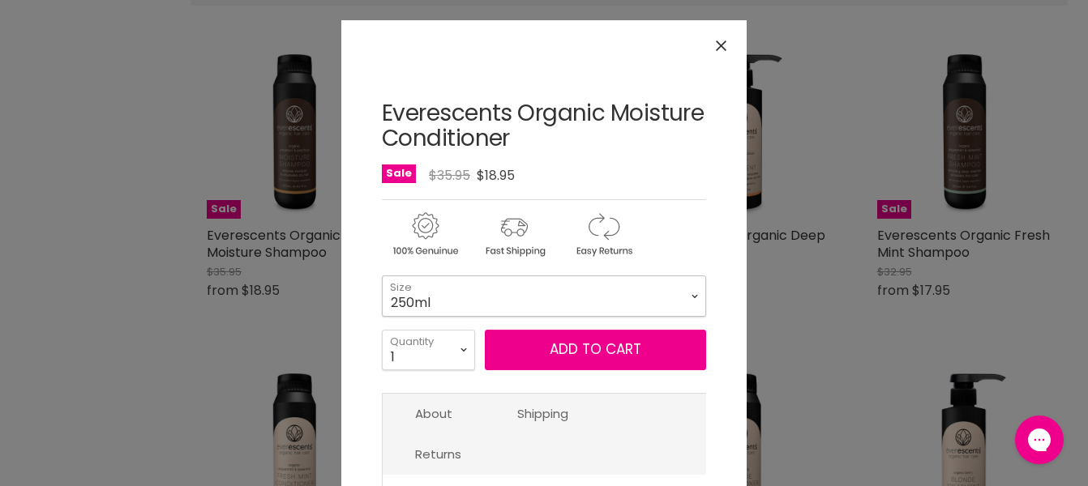
click at [382, 276] on select "250ml 1L" at bounding box center [544, 296] width 324 height 41
click option "1L" at bounding box center [0, 0] width 0 height 0
select select "1L"
click at [382, 330] on select "1 2 3 4 5 6 7 8 9 10+" at bounding box center [428, 350] width 93 height 41
select select "7"
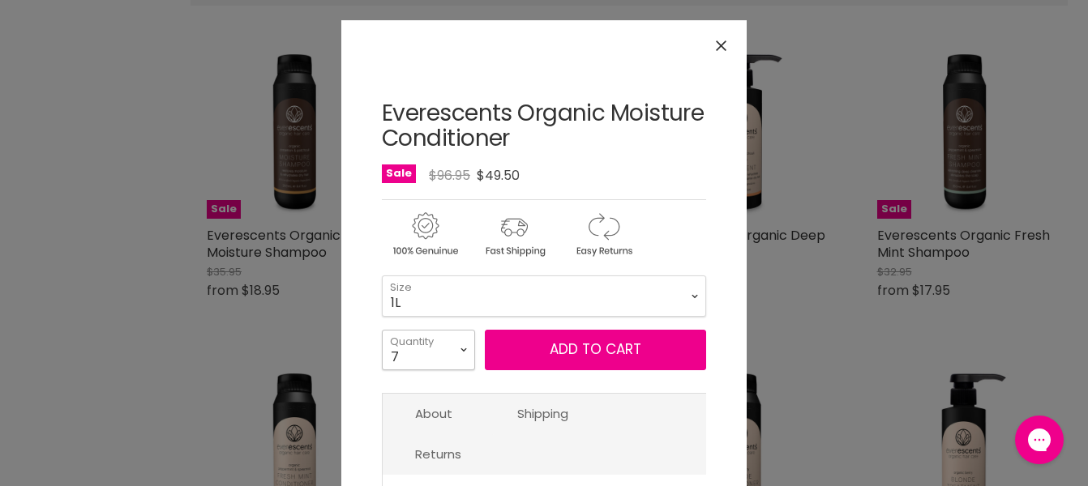
click option "7" at bounding box center [0, 0] width 0 height 0
type input "7"
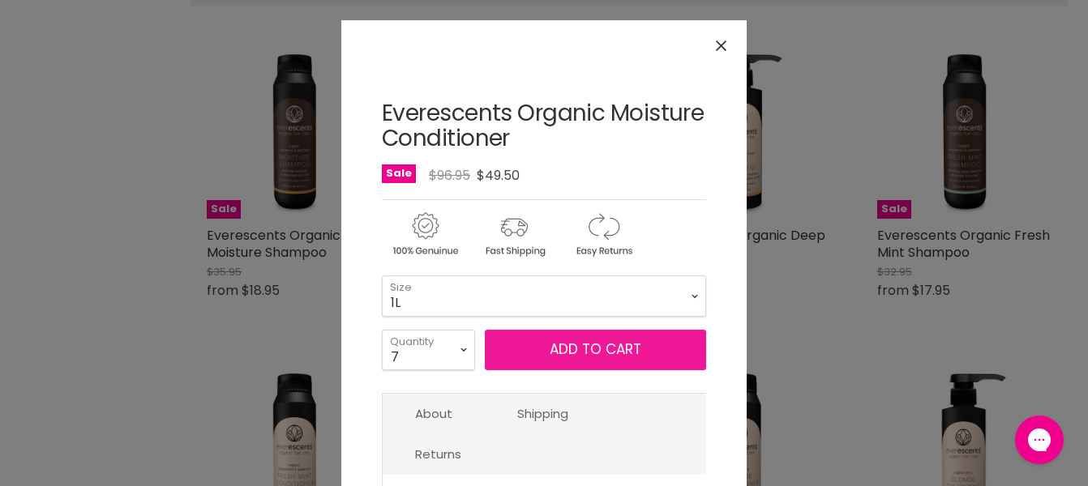
click at [552, 348] on button "Add to cart" at bounding box center [595, 350] width 221 height 41
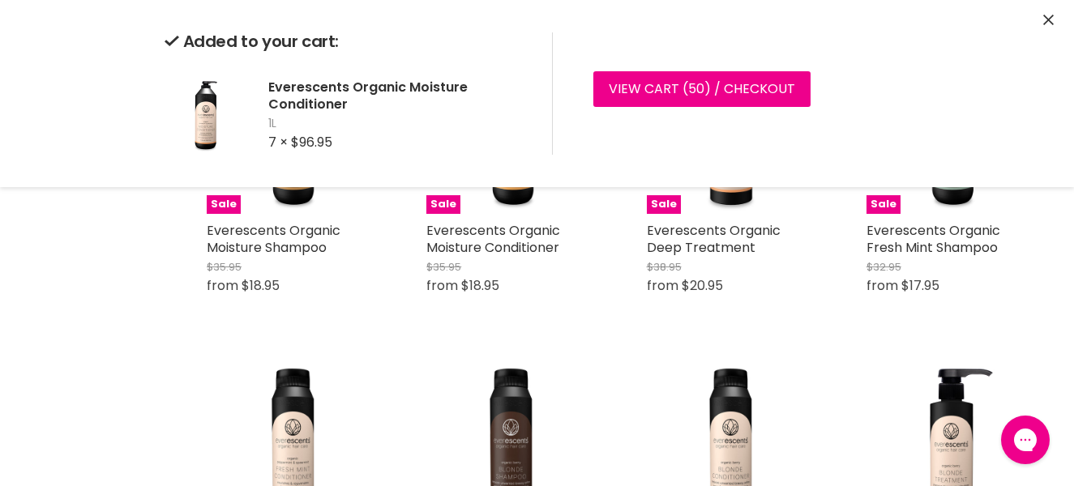
click at [1050, 21] on icon "Close" at bounding box center [1048, 20] width 11 height 11
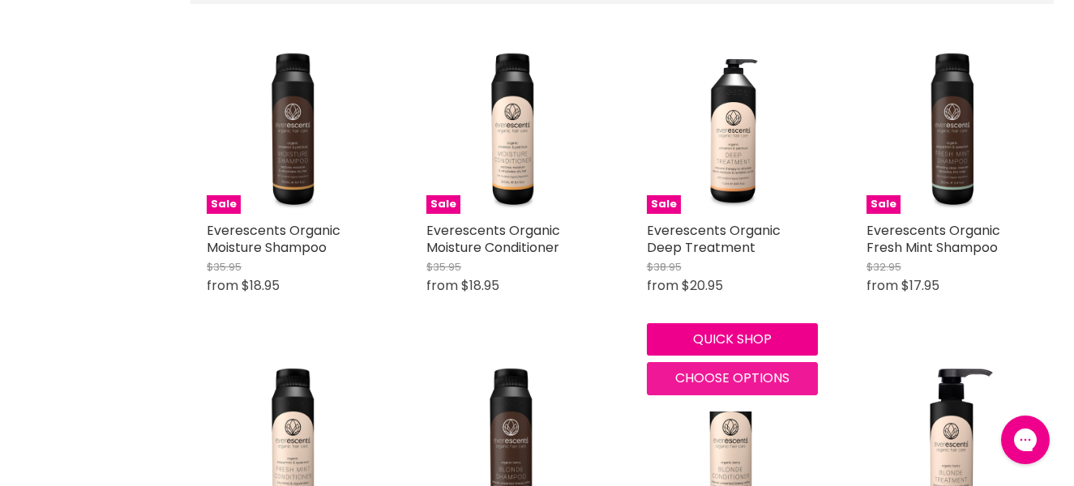
click at [731, 370] on span "Choose options" at bounding box center [732, 378] width 114 height 19
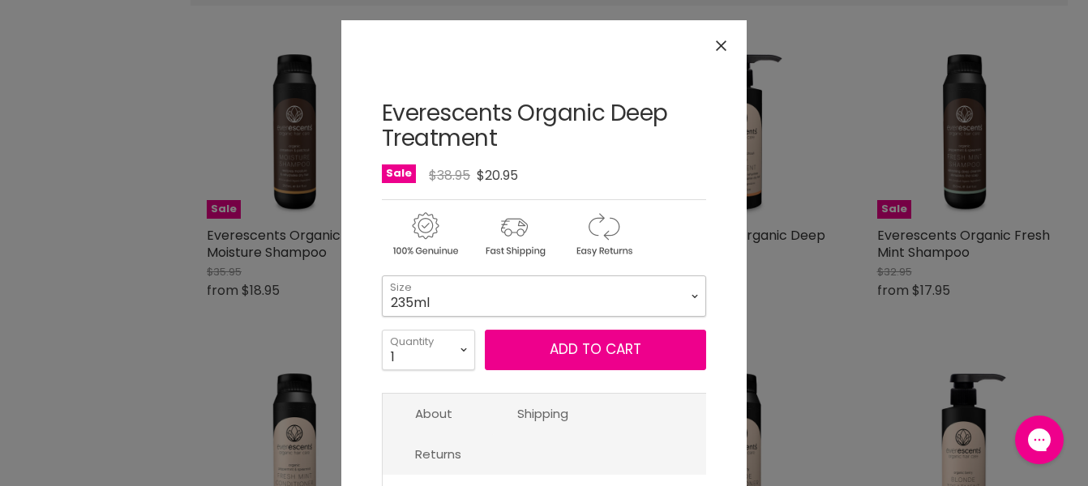
click at [382, 276] on select "235ml 1L" at bounding box center [544, 296] width 324 height 41
click option "1L" at bounding box center [0, 0] width 0 height 0
select select "1L"
click at [382, 330] on select "1 2 3 4 5 6 7 8 9 10+" at bounding box center [428, 350] width 93 height 41
select select "4"
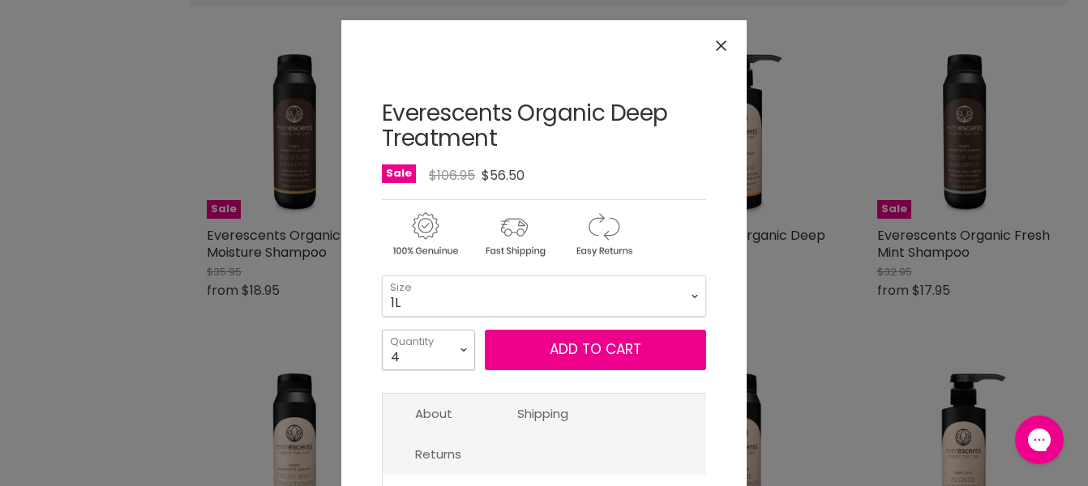
click option "4" at bounding box center [0, 0] width 0 height 0
type input "4"
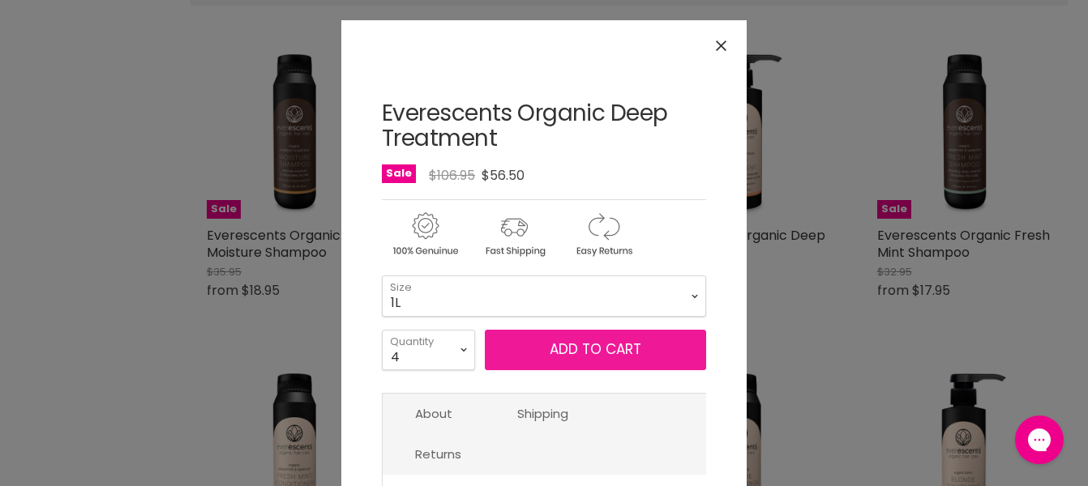
click at [524, 357] on button "Add to cart" at bounding box center [595, 350] width 221 height 41
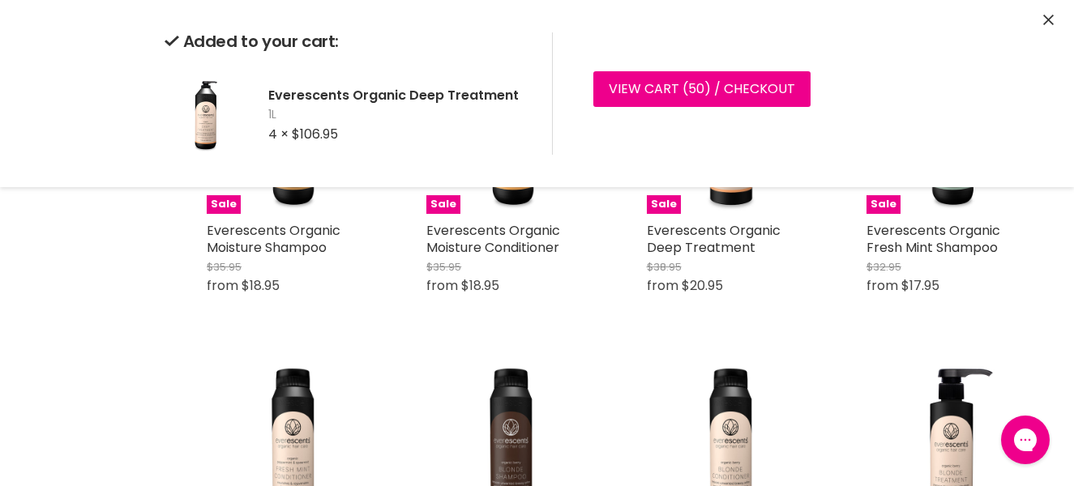
click at [1051, 16] on icon "Close" at bounding box center [1048, 20] width 11 height 11
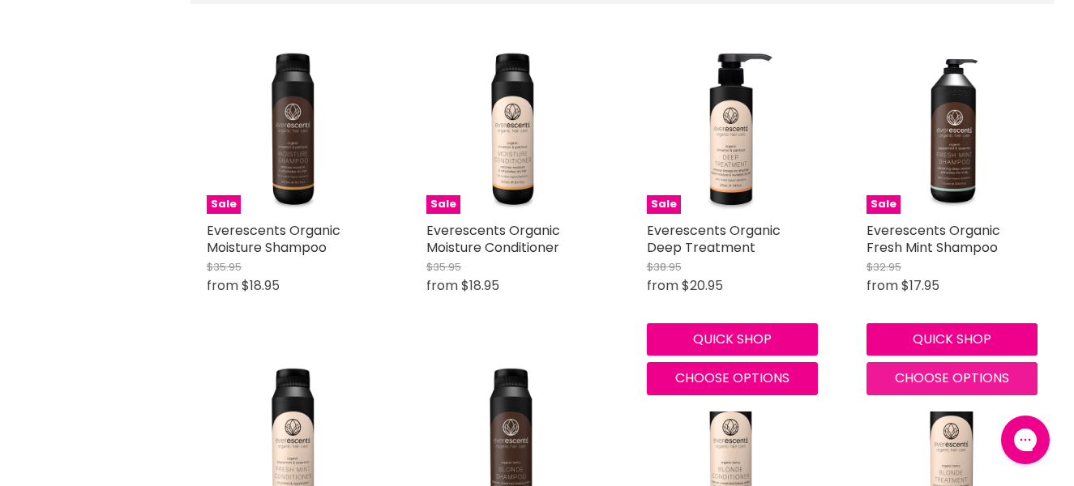
click at [958, 377] on span "Choose options" at bounding box center [952, 378] width 114 height 19
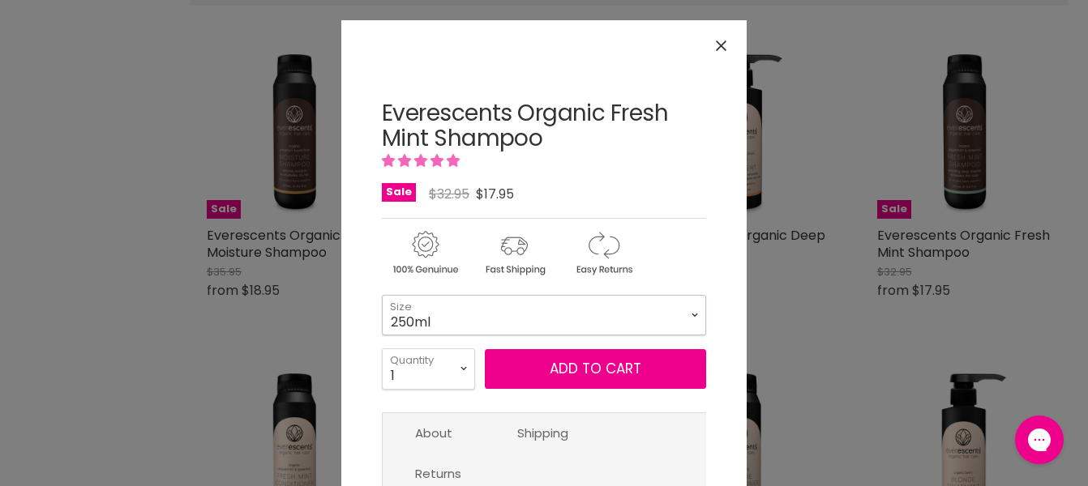
click at [382, 295] on select "250ml 1L" at bounding box center [544, 315] width 324 height 41
click option "1L" at bounding box center [0, 0] width 0 height 0
select select "1L"
click at [382, 349] on select "1 2 3 4 5 6 7 8 9 10+" at bounding box center [428, 369] width 93 height 41
select select "4"
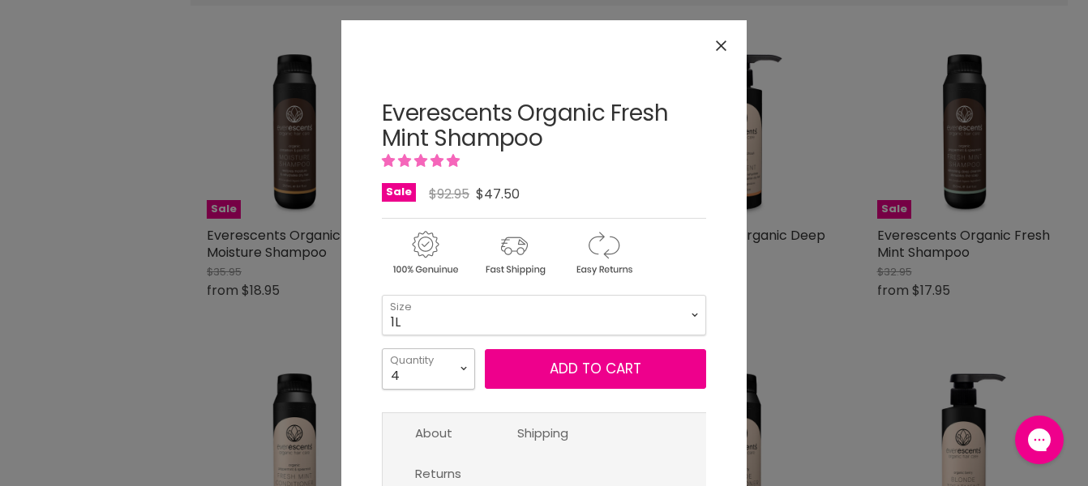
click option "4" at bounding box center [0, 0] width 0 height 0
type input "4"
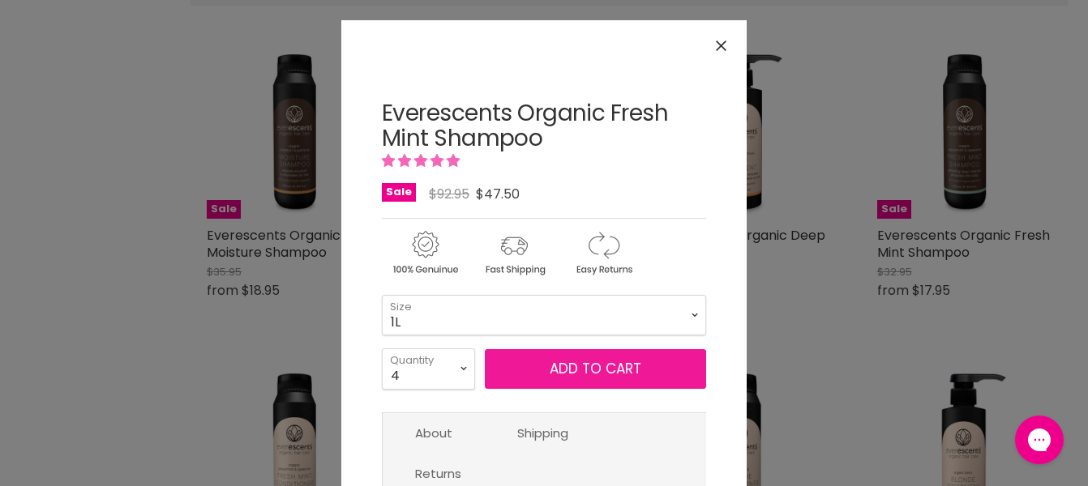
click at [533, 372] on button "Add to cart" at bounding box center [595, 369] width 221 height 41
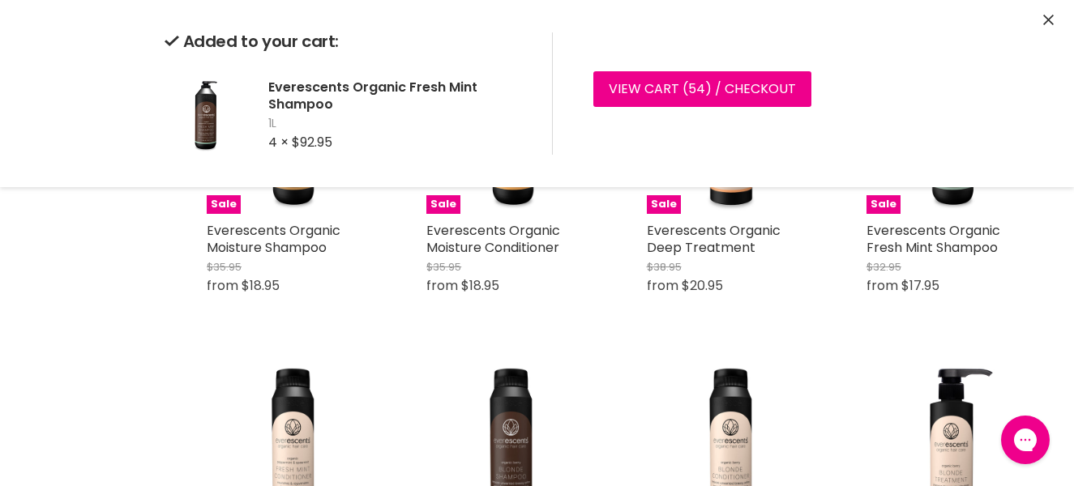
click at [1053, 18] on icon "Close" at bounding box center [1048, 20] width 11 height 11
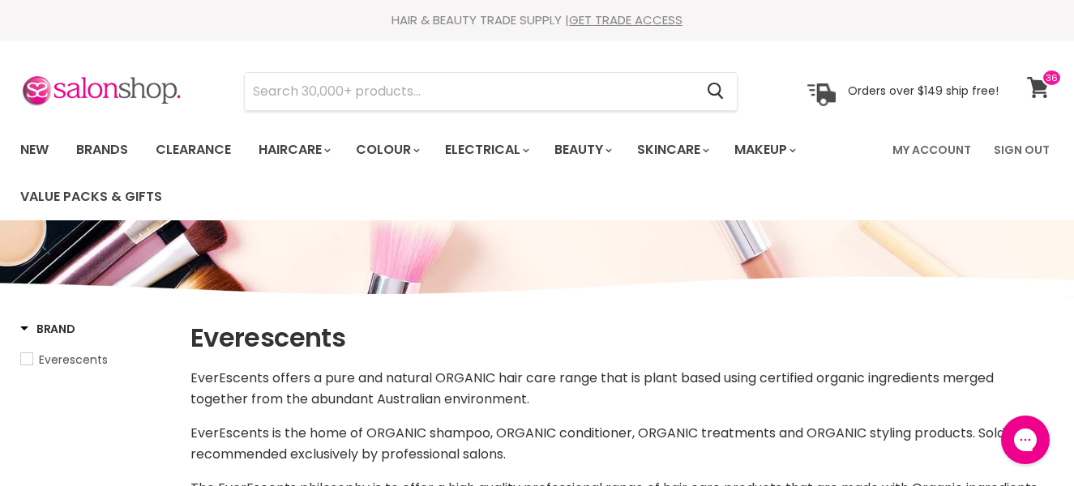
click at [1056, 83] on span at bounding box center [1052, 78] width 20 height 18
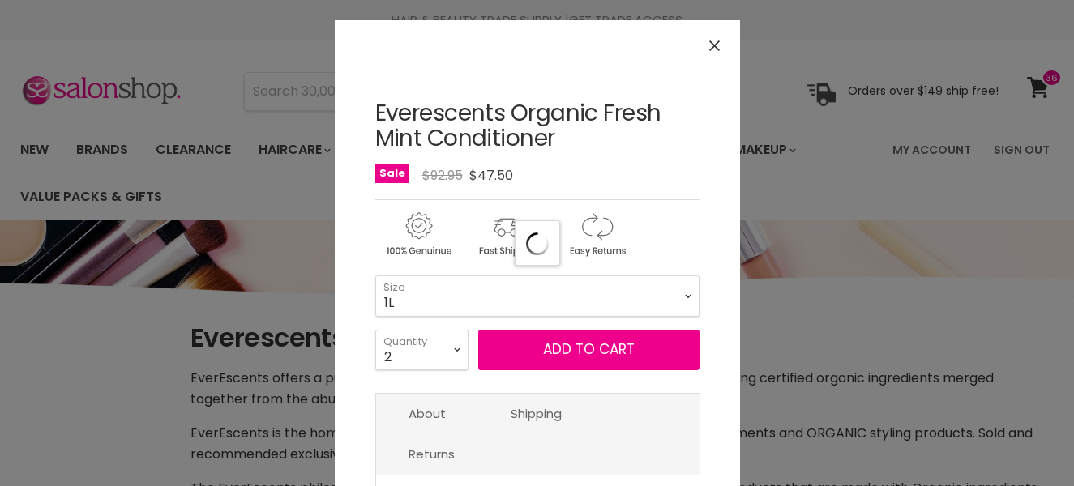
select select "1L"
select select "2"
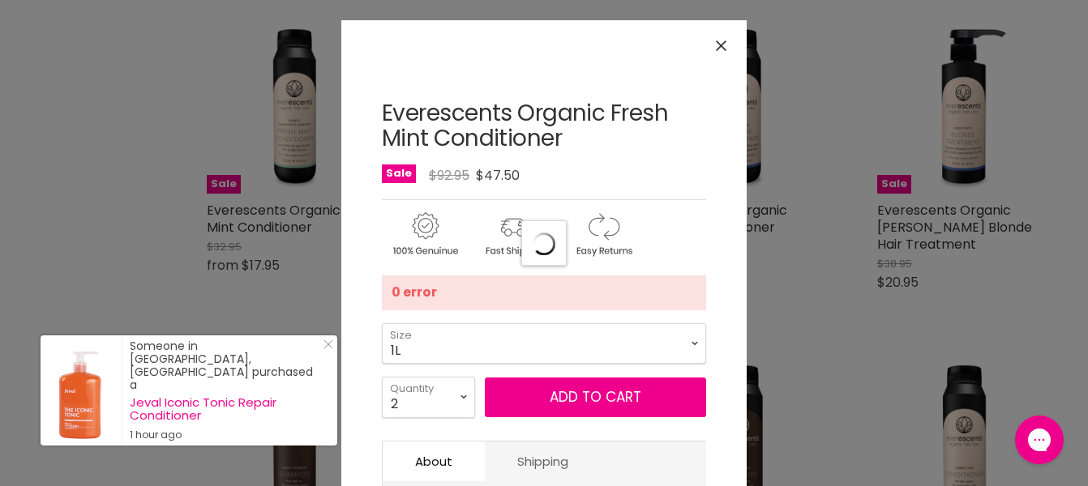
select select "manual"
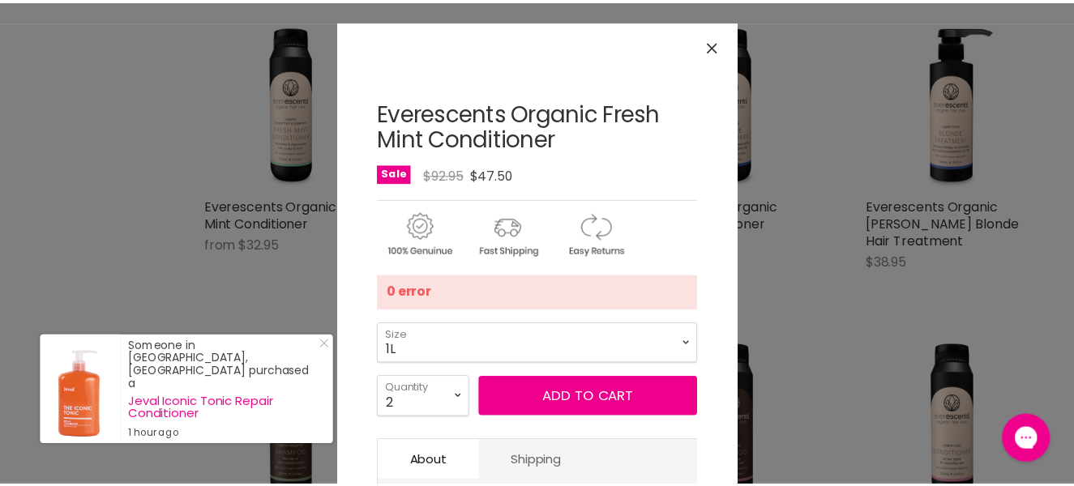
scroll to position [605, 0]
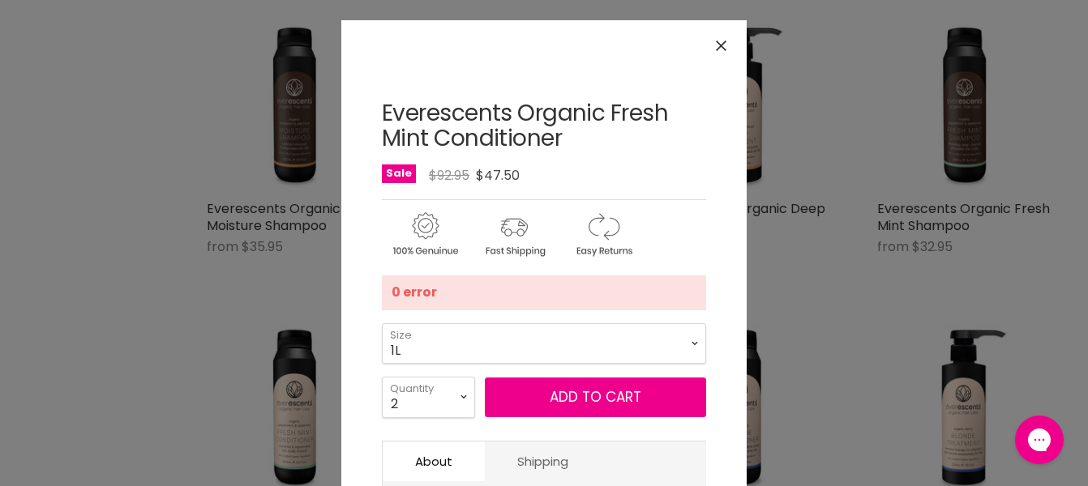
click at [560, 300] on div "0 error" at bounding box center [544, 293] width 324 height 34
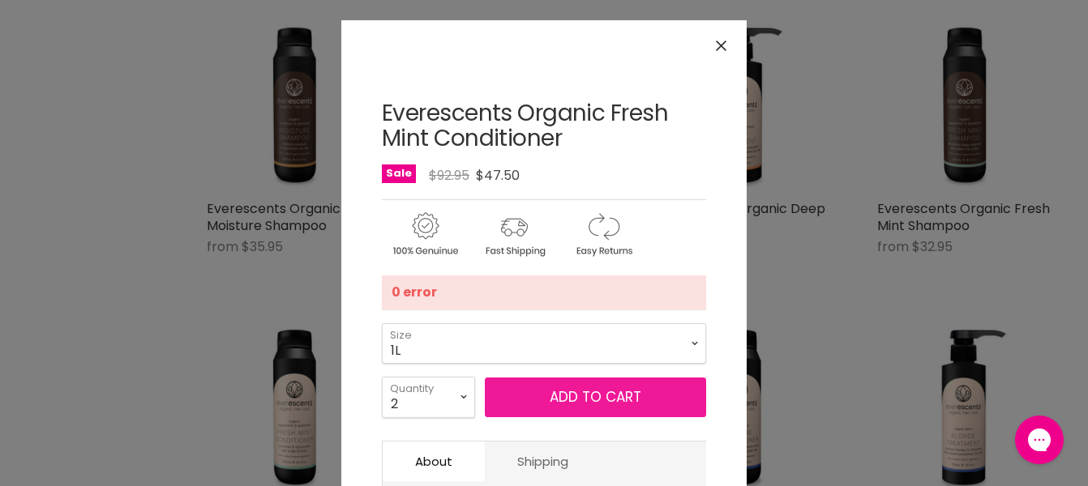
click at [600, 405] on button "Add to cart" at bounding box center [595, 398] width 221 height 41
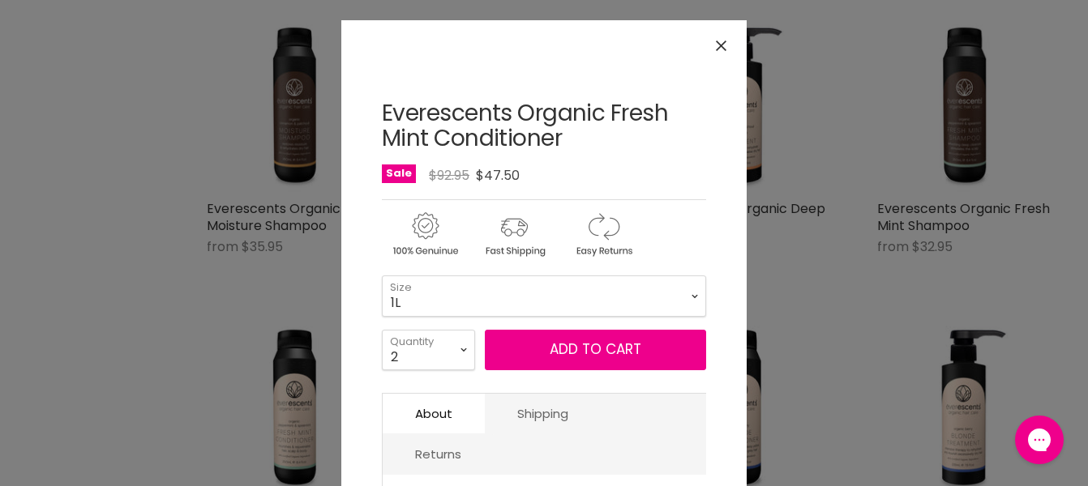
click at [716, 45] on icon "Close" at bounding box center [721, 46] width 11 height 11
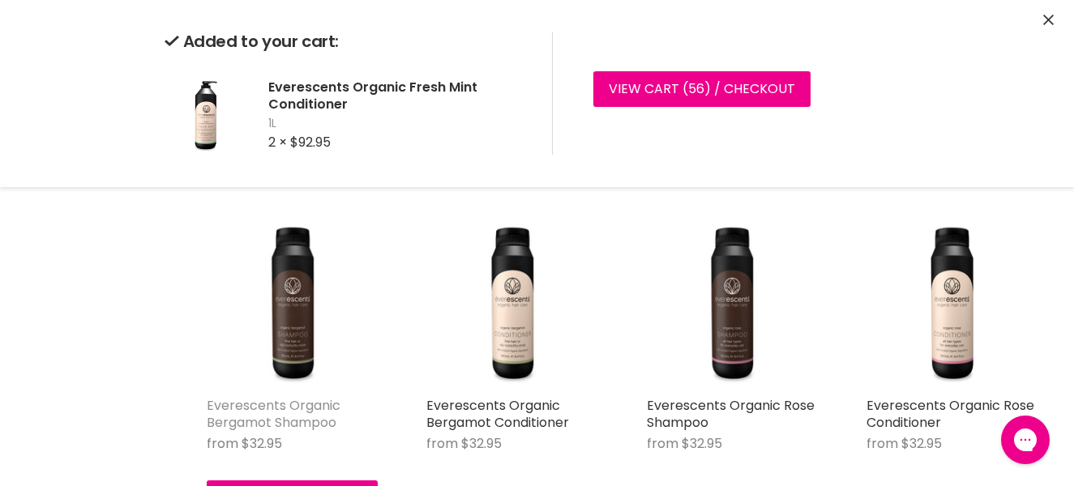
scroll to position [1102, 0]
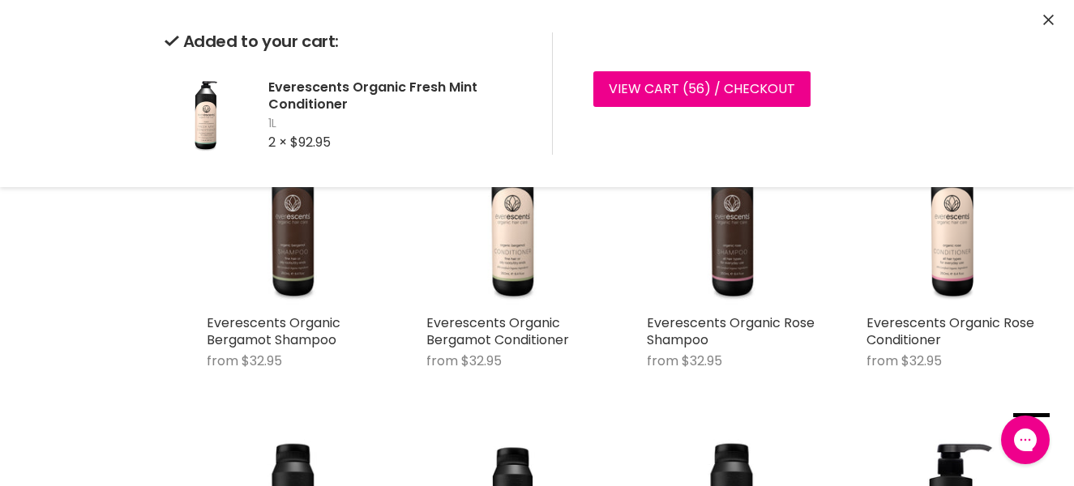
click at [1045, 17] on icon "Close" at bounding box center [1048, 20] width 11 height 11
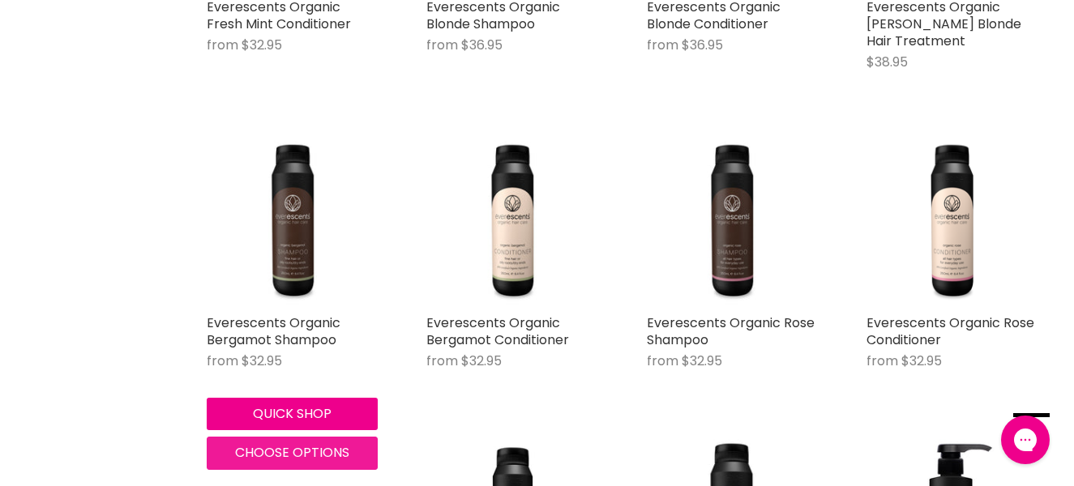
click at [287, 443] on span "Choose options" at bounding box center [292, 452] width 114 height 19
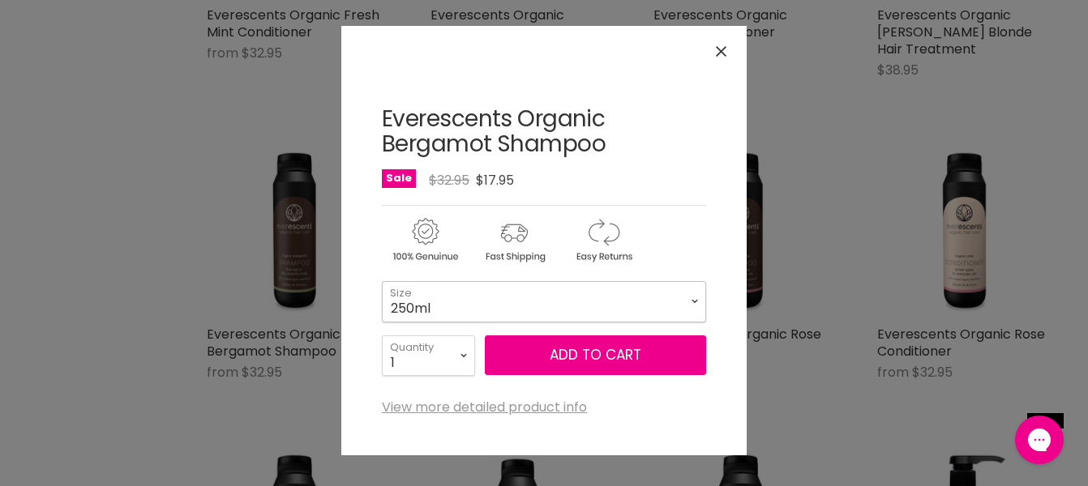
click at [382, 281] on select "250ml 1L" at bounding box center [544, 301] width 324 height 41
click option "1L" at bounding box center [0, 0] width 0 height 0
select select "1L"
click at [382, 336] on select "1 2 3 4 5 6 7 8 9 10+" at bounding box center [428, 356] width 93 height 41
select select "3"
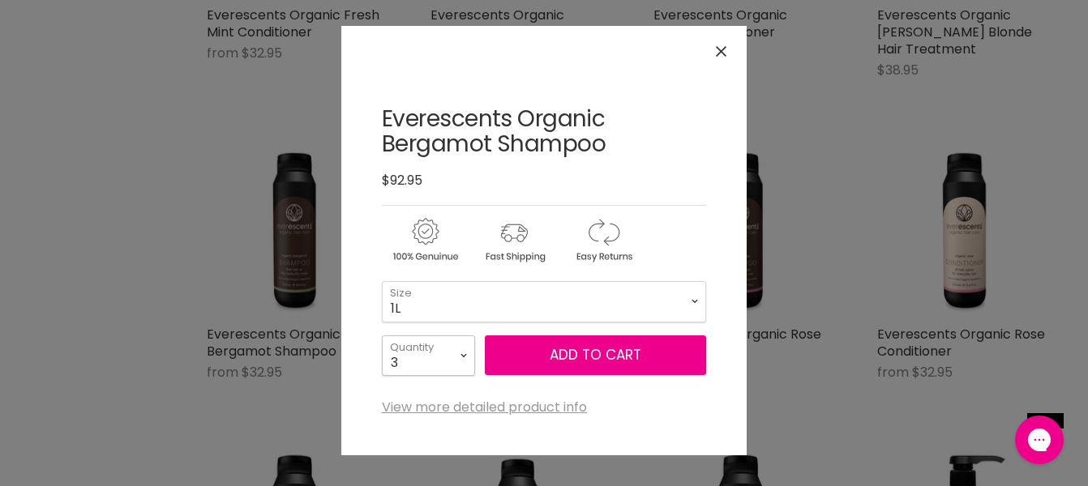
click option "3" at bounding box center [0, 0] width 0 height 0
type input "3"
click at [541, 363] on button "Add to cart" at bounding box center [595, 356] width 221 height 41
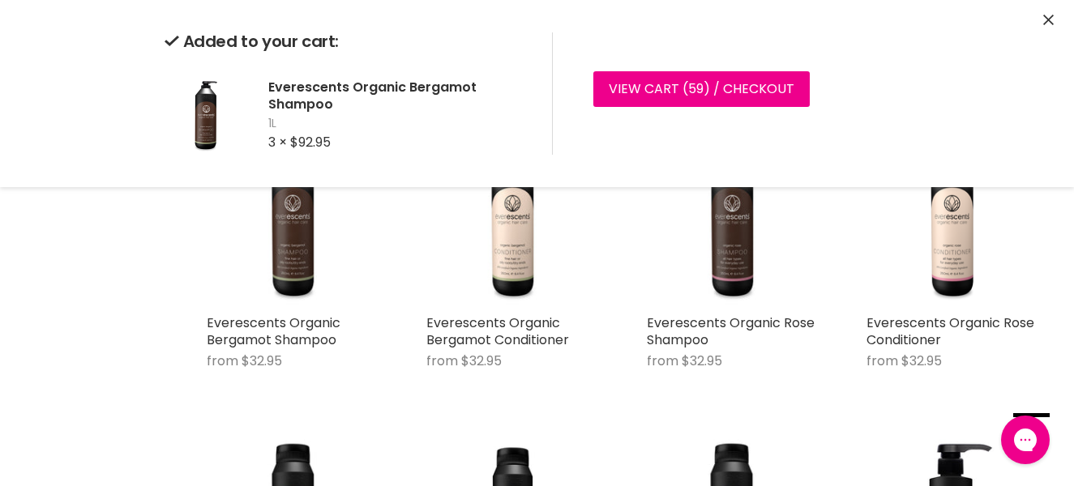
click at [1043, 17] on icon "Close" at bounding box center [1048, 20] width 11 height 11
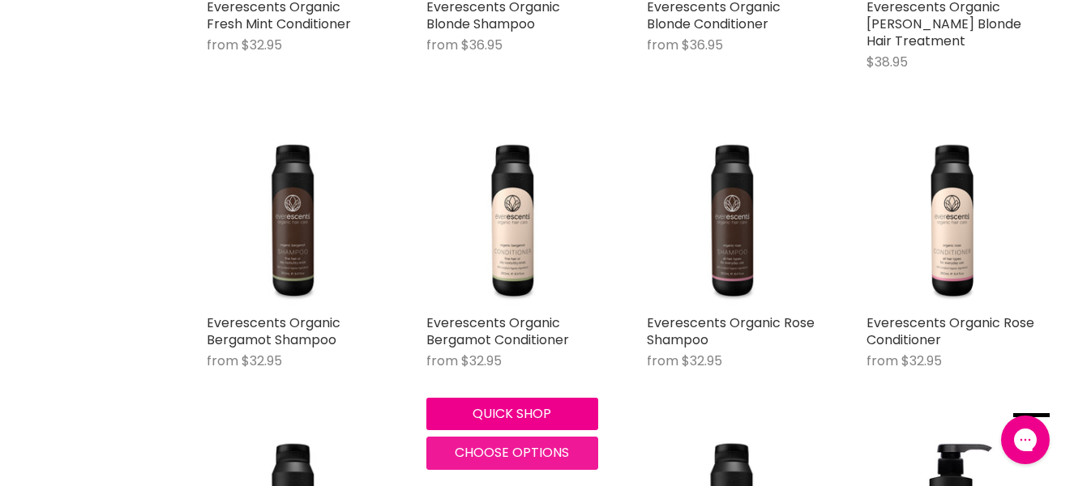
click at [515, 443] on span "Choose options" at bounding box center [512, 452] width 114 height 19
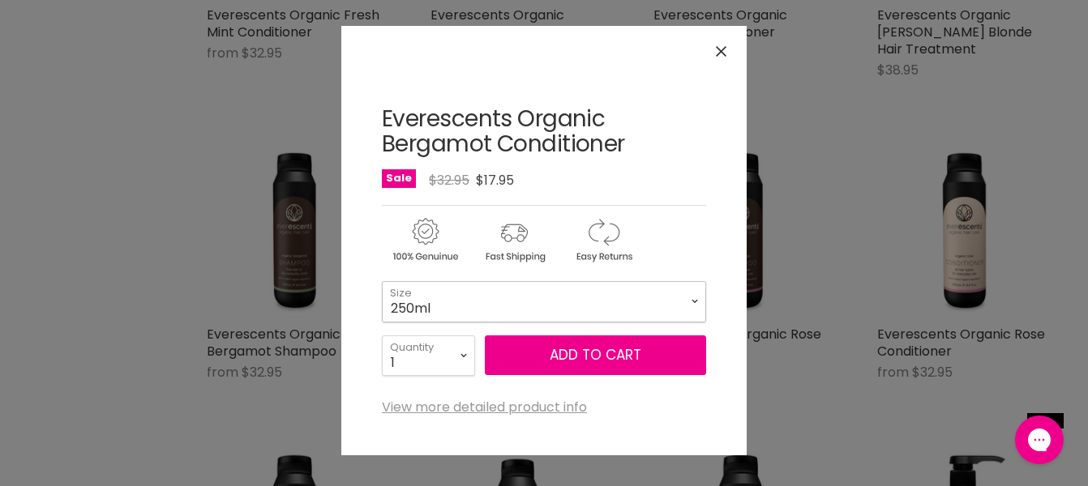
click at [382, 281] on select "250ml 1L" at bounding box center [544, 301] width 324 height 41
click option "1L" at bounding box center [0, 0] width 0 height 0
select select "1L"
click at [382, 336] on select "1 2 3 4 5 6 7 8 9 10+" at bounding box center [428, 356] width 93 height 41
click at [508, 392] on div "Everescents Organic Bergamot Conditioner No reviews Sale Original Price $0 Curr…" at bounding box center [544, 240] width 324 height 349
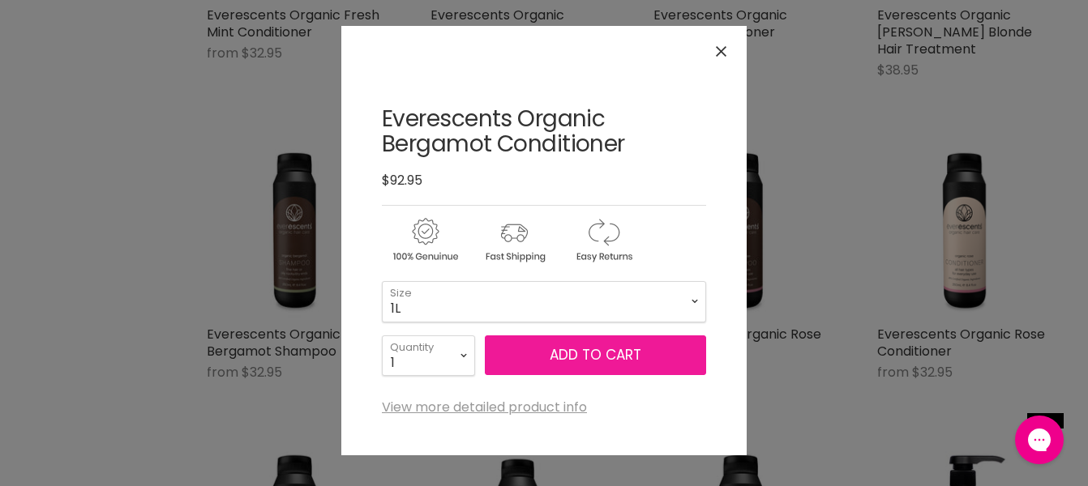
click at [514, 349] on button "Add to cart" at bounding box center [595, 356] width 221 height 41
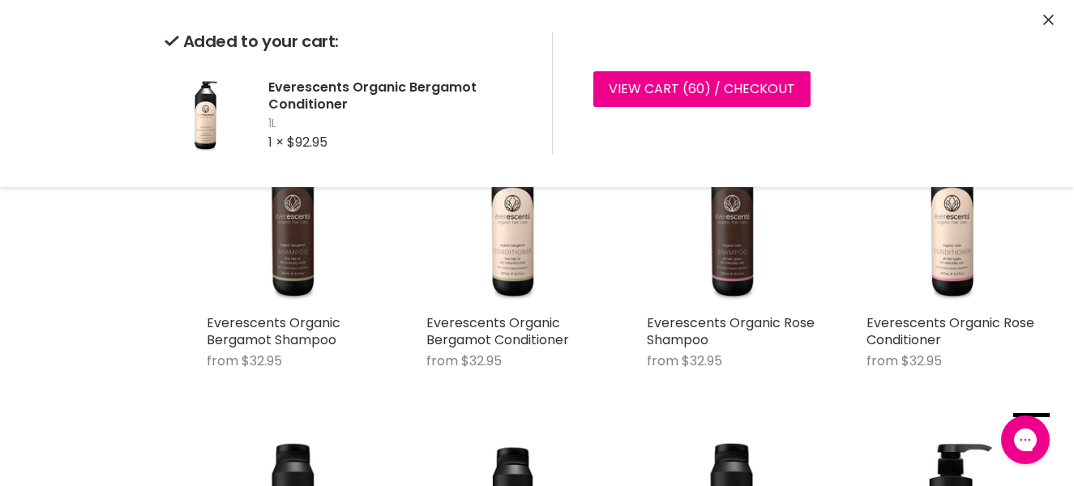
click at [1050, 21] on icon "Close" at bounding box center [1048, 20] width 11 height 11
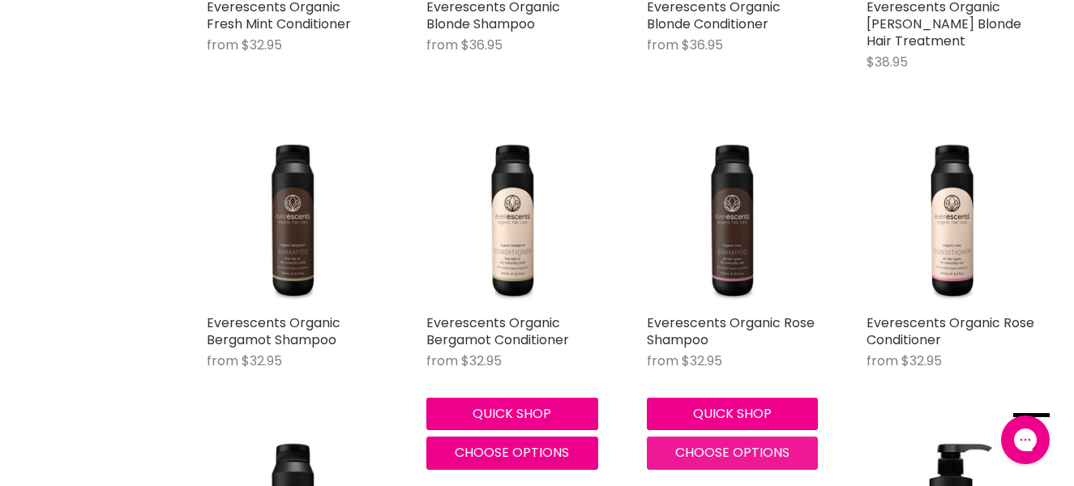
click at [726, 443] on span "Choose options" at bounding box center [732, 452] width 114 height 19
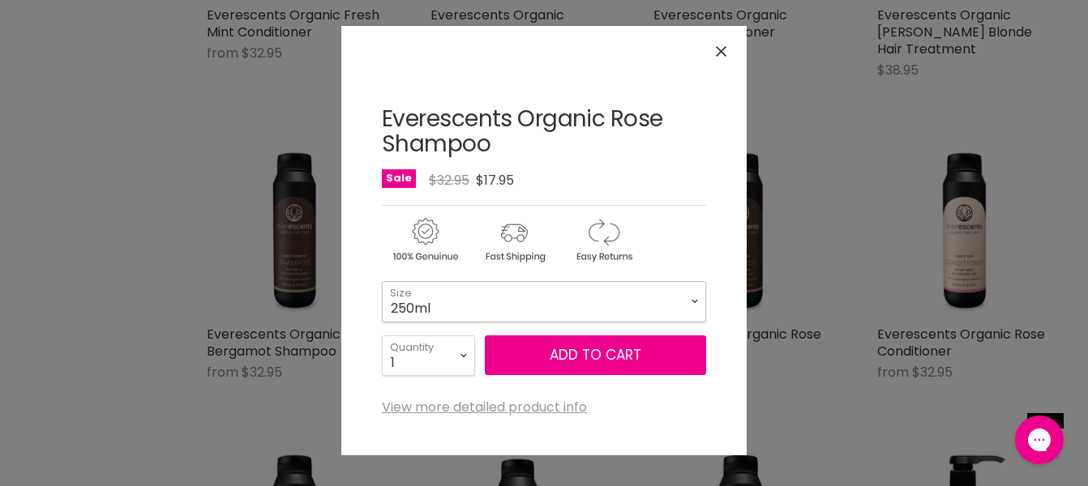
click at [382, 281] on select "250ml 1L" at bounding box center [544, 301] width 324 height 41
click option "1L" at bounding box center [0, 0] width 0 height 0
select select "1L"
click at [382, 336] on select "1 2 3 4 5 6 7 8 9 10+" at bounding box center [428, 356] width 93 height 41
select select "4"
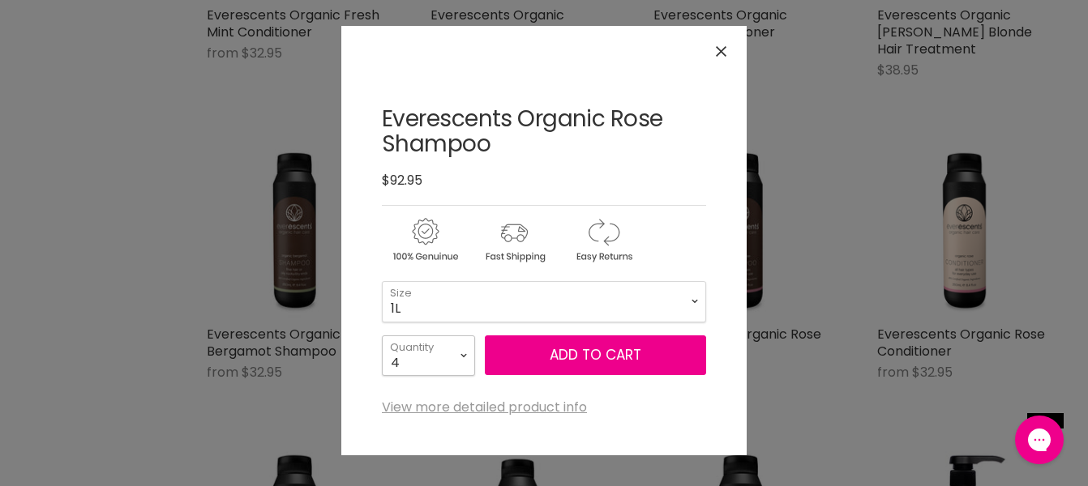
click option "4" at bounding box center [0, 0] width 0 height 0
type input "4"
click at [530, 355] on button "Add to cart" at bounding box center [595, 356] width 221 height 41
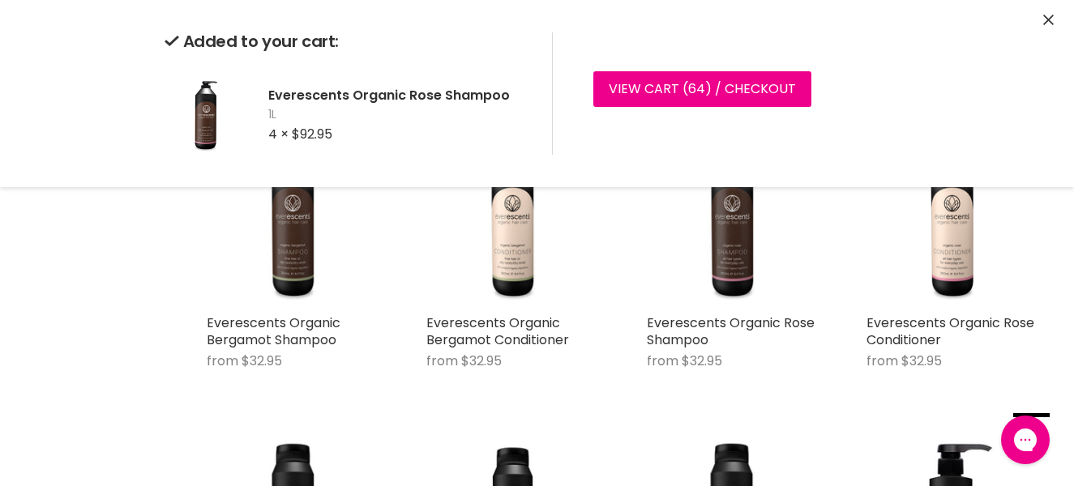
click at [1058, 21] on div "Added to your cart: Everescents Organic Rose Shampoo 1L 4 × $92.95 View cart ( …" at bounding box center [537, 93] width 1074 height 187
click at [1055, 21] on div "Added to your cart: Everescents Organic Rose Shampoo 1L 4 × $92.95 View cart ( …" at bounding box center [537, 93] width 1074 height 187
click at [1046, 17] on icon "Close" at bounding box center [1048, 20] width 11 height 11
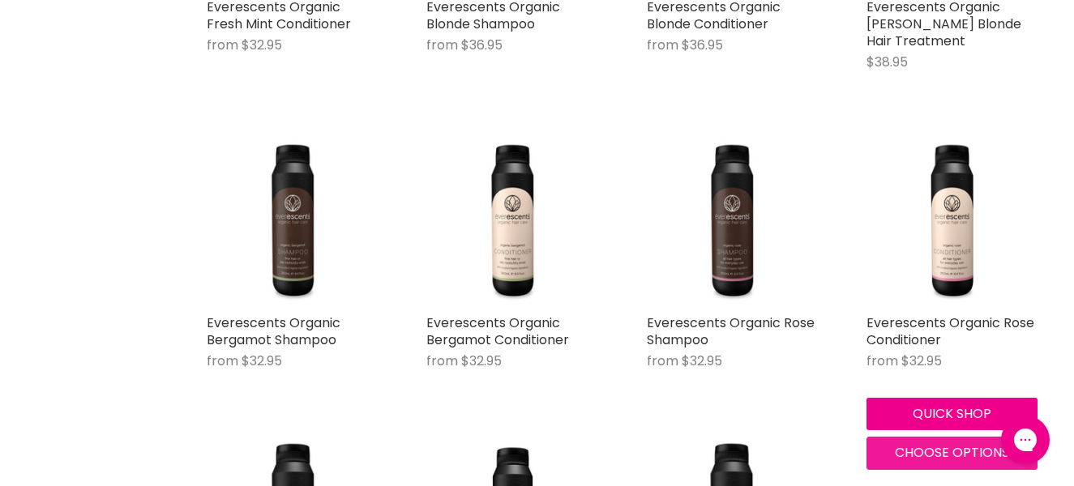
click at [946, 443] on span "Choose options" at bounding box center [952, 452] width 114 height 19
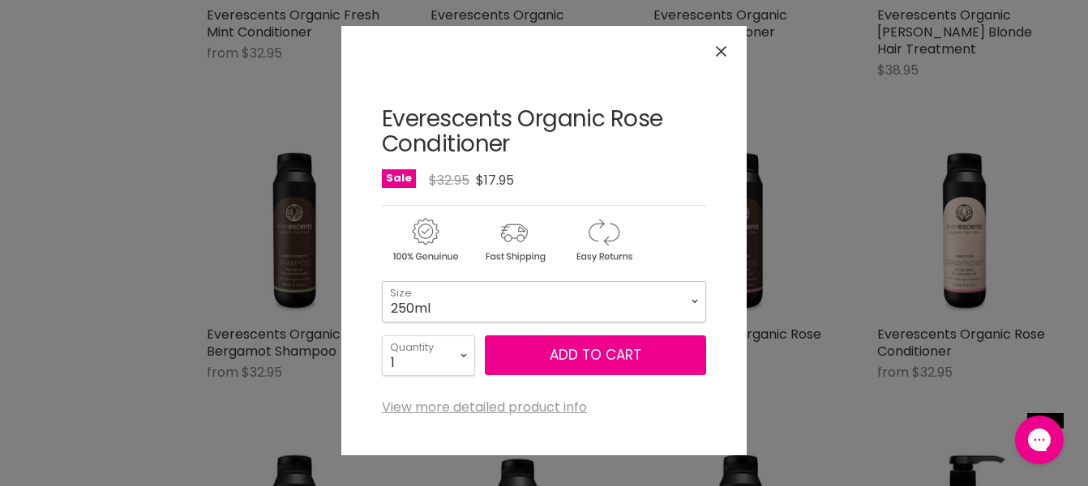
click at [382, 281] on select "250ml 1L" at bounding box center [544, 301] width 324 height 41
click option "1L" at bounding box center [0, 0] width 0 height 0
select select "1L"
click at [382, 336] on select "1 2 3 4 5 6 7 8 9 10+" at bounding box center [428, 356] width 93 height 41
select select "4"
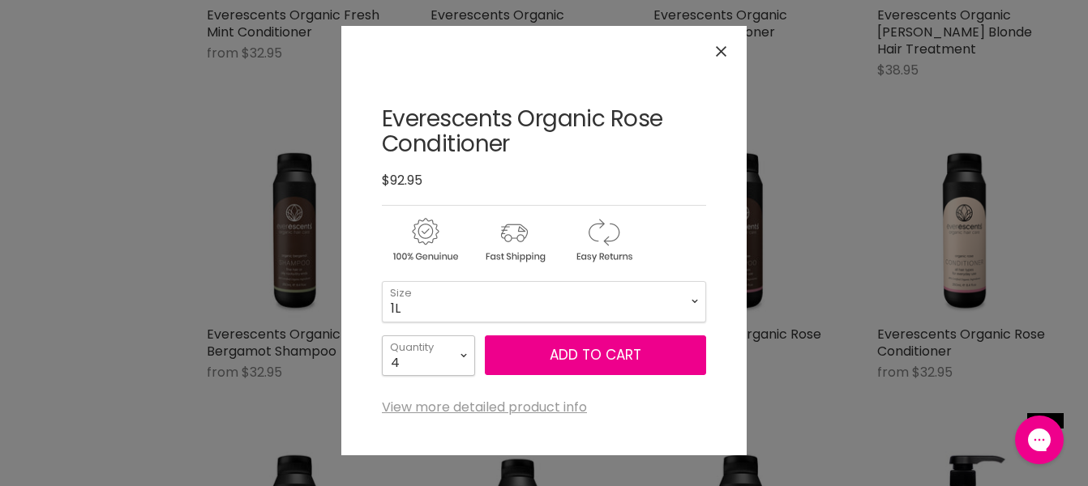
click option "4" at bounding box center [0, 0] width 0 height 0
type input "4"
click at [528, 366] on button "Add to cart" at bounding box center [595, 356] width 221 height 41
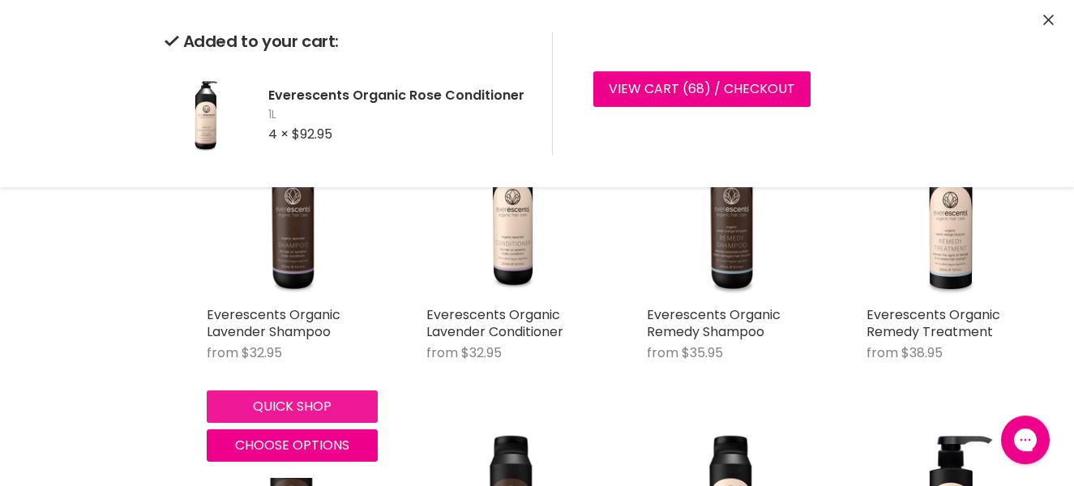
scroll to position [1432, 0]
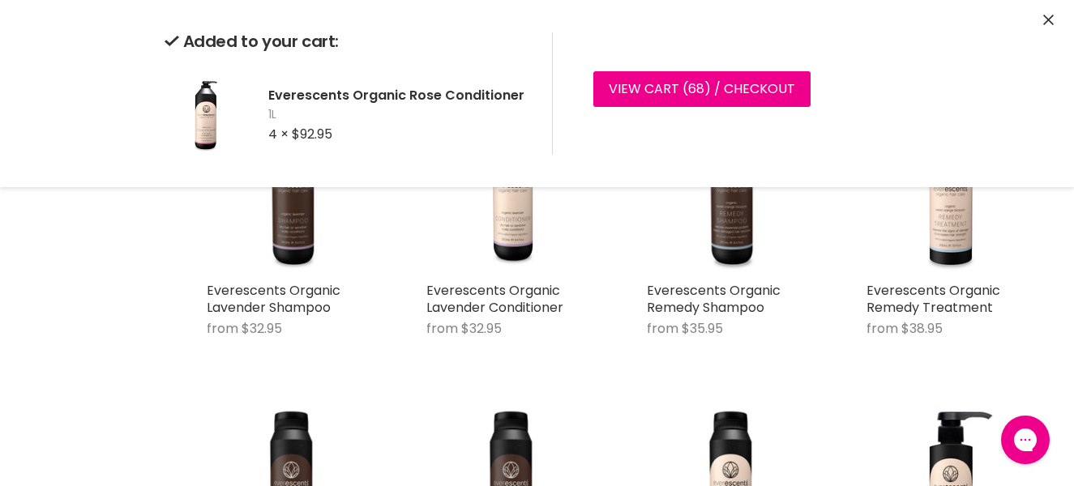
click at [1049, 22] on icon "Close" at bounding box center [1048, 20] width 11 height 11
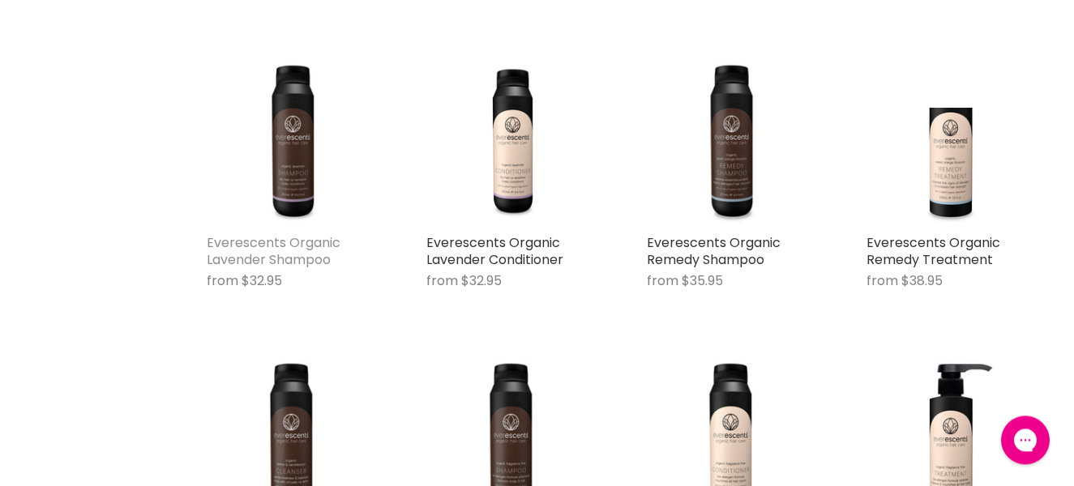
scroll to position [1563, 0]
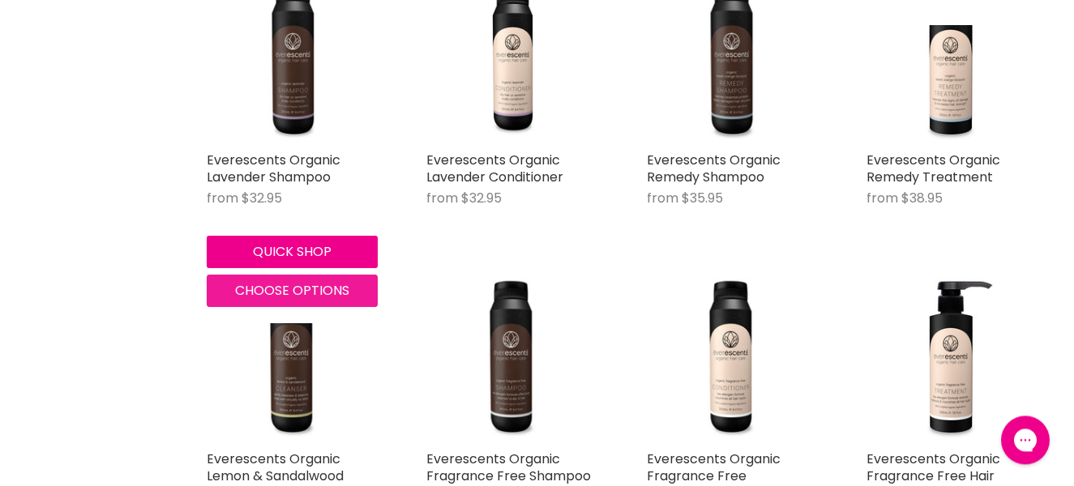
click at [248, 281] on span "Choose options" at bounding box center [292, 290] width 114 height 19
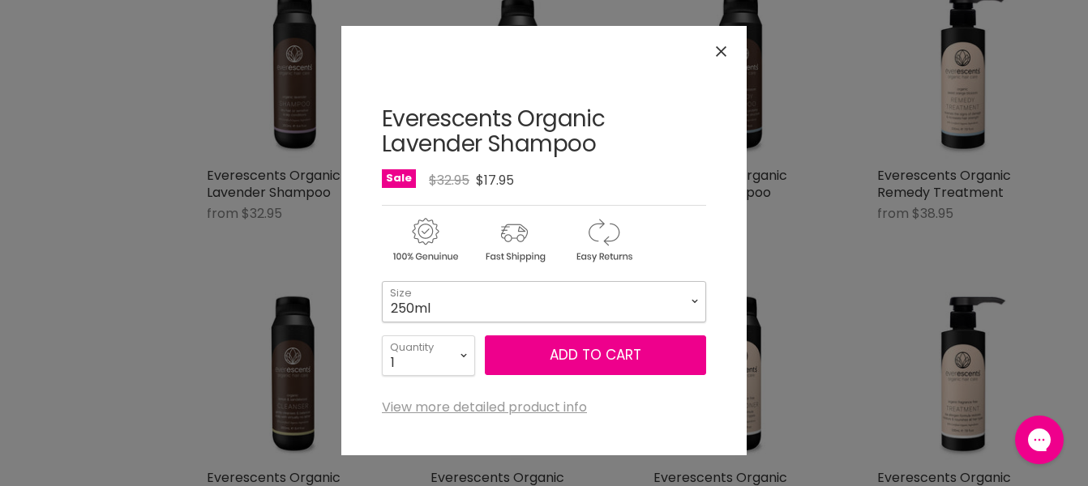
click at [382, 281] on select "250ml 1L" at bounding box center [544, 301] width 324 height 41
click option "1L" at bounding box center [0, 0] width 0 height 0
select select "1L"
click at [382, 336] on select "1 2 3 4 5 6 7 8 9 10+" at bounding box center [428, 356] width 93 height 41
select select "4"
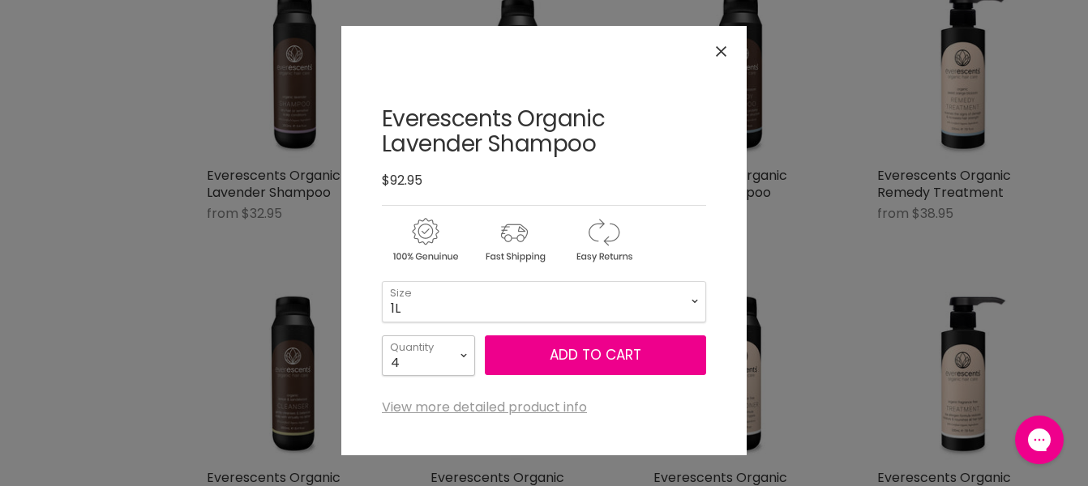
click option "4" at bounding box center [0, 0] width 0 height 0
type input "4"
click at [544, 353] on button "Add to cart" at bounding box center [595, 356] width 221 height 41
click at [720, 52] on icon "Close" at bounding box center [721, 51] width 11 height 11
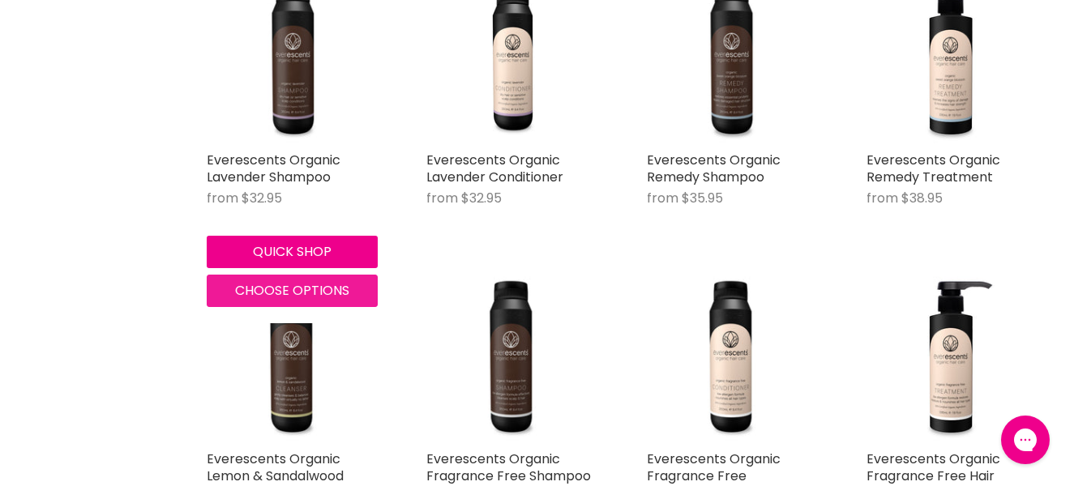
click at [274, 283] on button "Choose options" at bounding box center [292, 291] width 171 height 32
select select "1L"
select select "4"
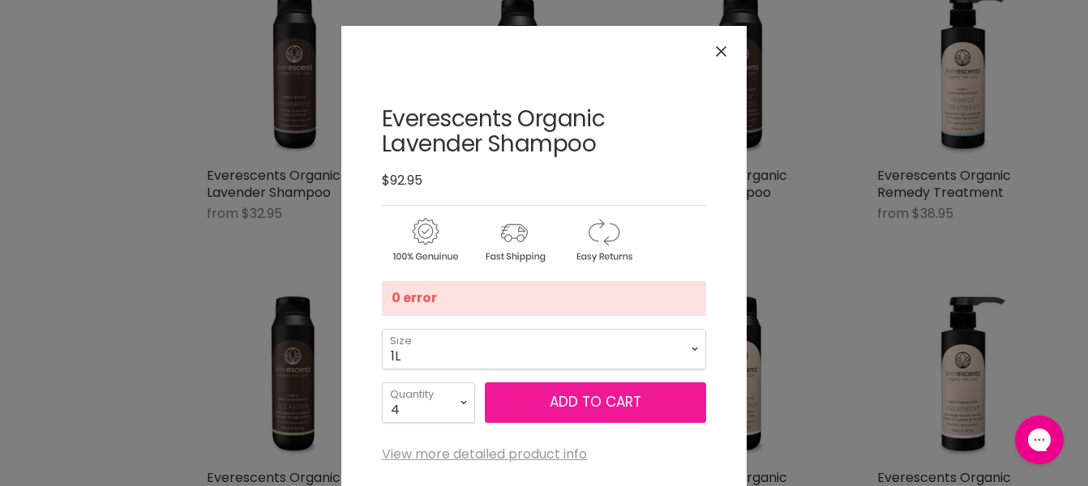
click at [542, 407] on button "Add to cart" at bounding box center [595, 403] width 221 height 41
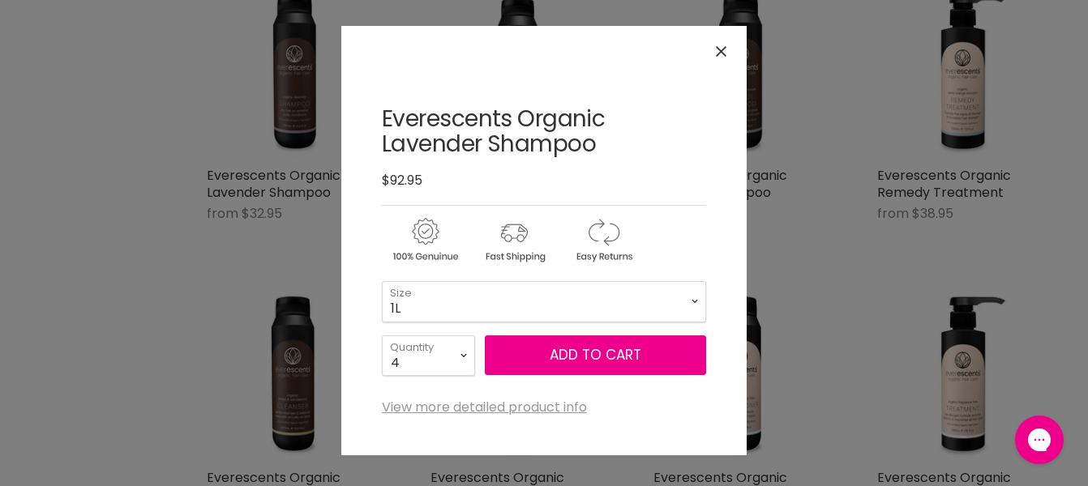
click at [717, 53] on icon "Close" at bounding box center [721, 51] width 11 height 11
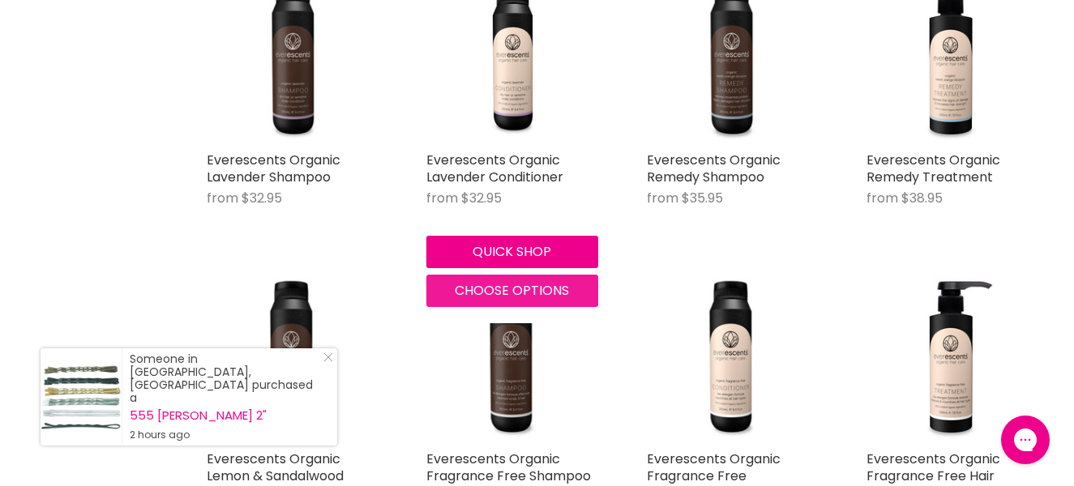
click at [505, 281] on span "Choose options" at bounding box center [512, 290] width 114 height 19
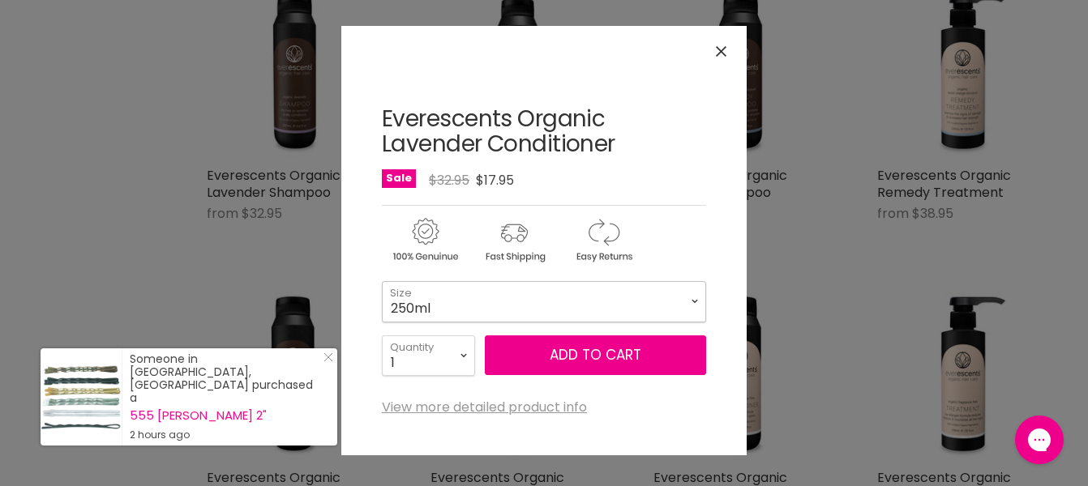
click at [382, 281] on select "250ml 1L" at bounding box center [544, 301] width 324 height 41
click option "1L" at bounding box center [0, 0] width 0 height 0
select select "1L"
click at [382, 336] on select "1 2 3 4 5 6 7 8 9 10+" at bounding box center [428, 356] width 93 height 41
select select "2"
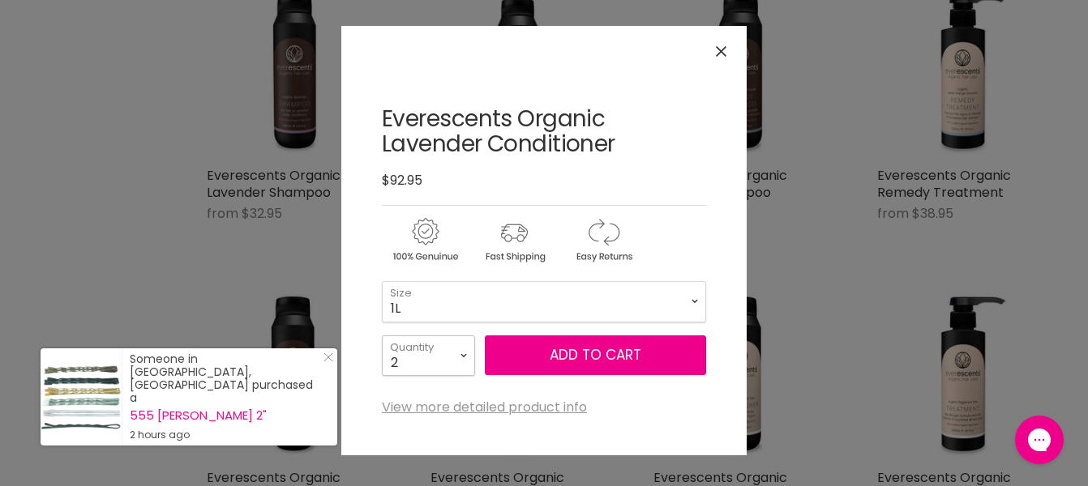
click option "2" at bounding box center [0, 0] width 0 height 0
type input "2"
click at [578, 360] on button "Add to cart" at bounding box center [595, 356] width 221 height 41
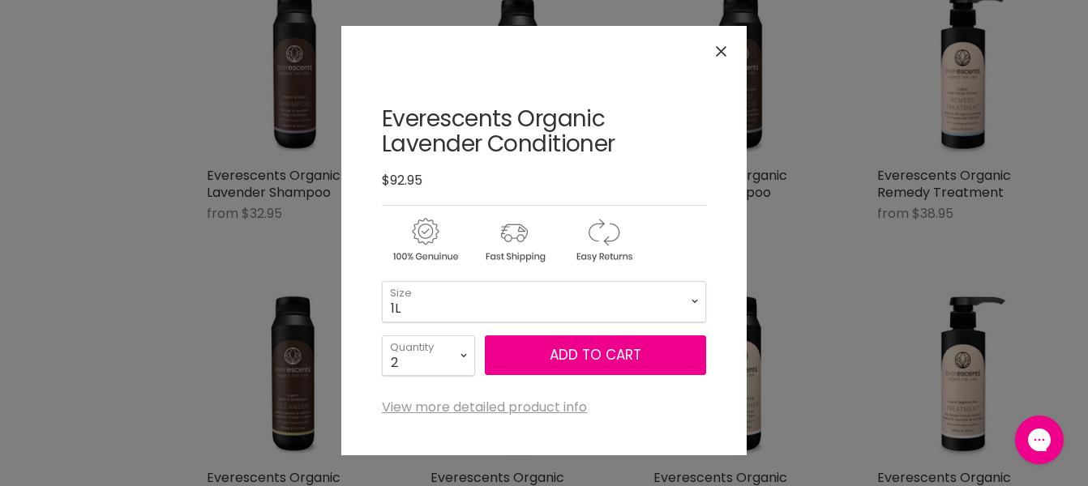
click at [717, 48] on icon "Close" at bounding box center [721, 51] width 11 height 11
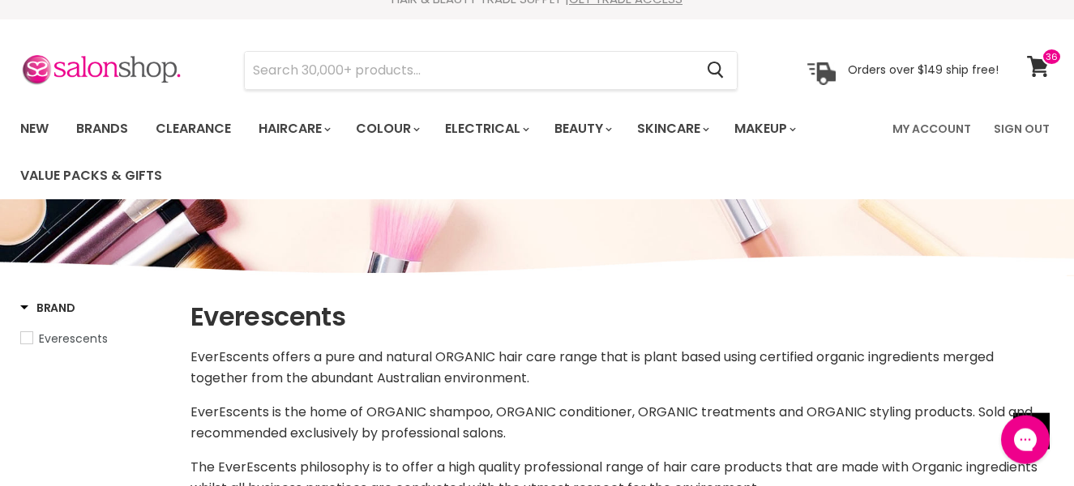
scroll to position [0, 0]
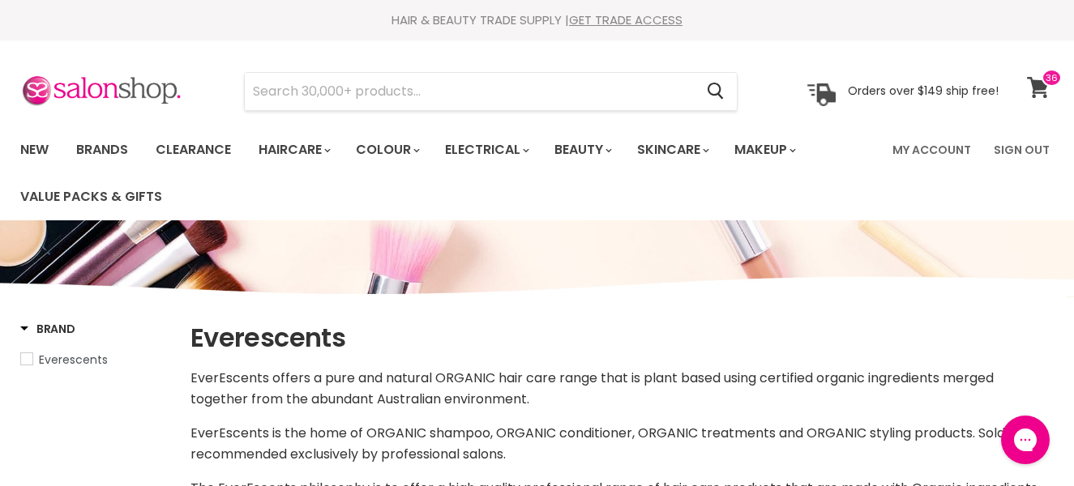
click at [1043, 91] on icon at bounding box center [1038, 87] width 23 height 21
click at [1041, 85] on icon at bounding box center [1038, 87] width 22 height 21
select select "manual"
click at [1033, 83] on icon at bounding box center [1038, 87] width 22 height 21
select select "manual"
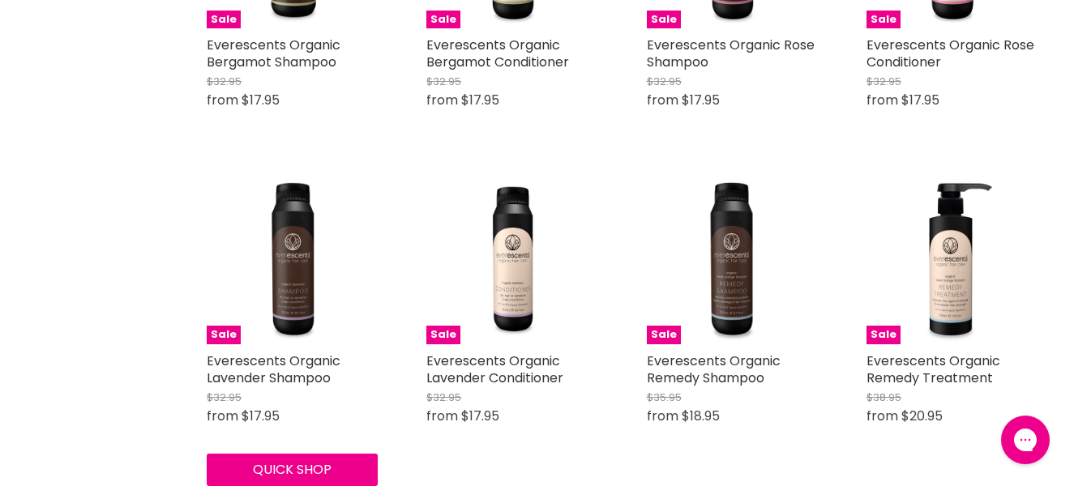
scroll to position [1488, 0]
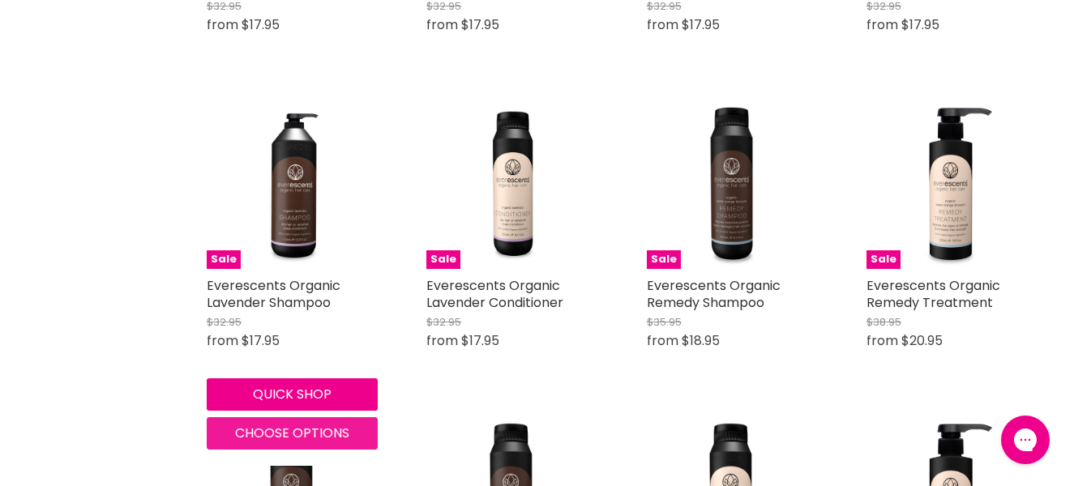
click at [260, 424] on span "Choose options" at bounding box center [292, 433] width 114 height 19
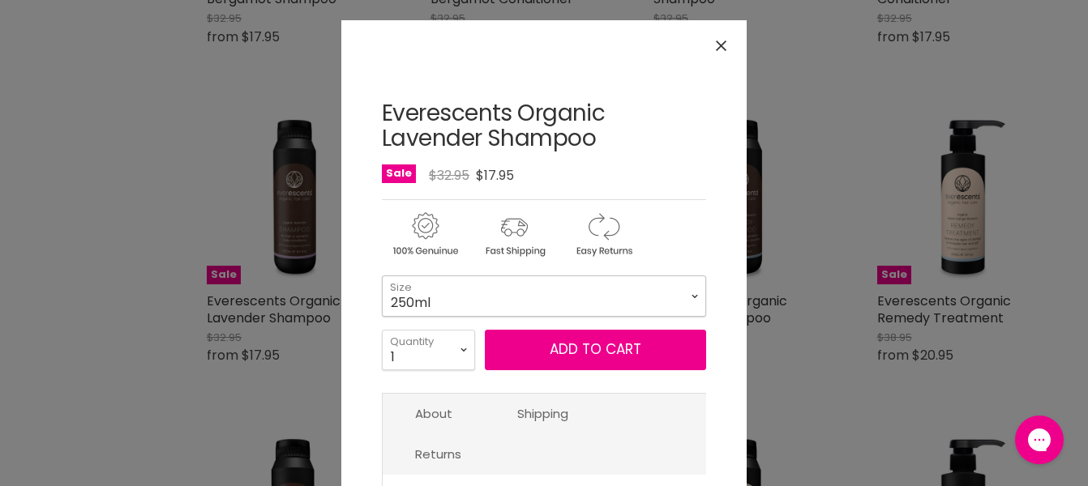
click at [382, 276] on select "250ml 1L" at bounding box center [544, 296] width 324 height 41
click option "1L" at bounding box center [0, 0] width 0 height 0
select select "1L"
click at [382, 330] on select "1 2 3 4 5 6 7 8 9 10+" at bounding box center [428, 350] width 93 height 41
select select "4"
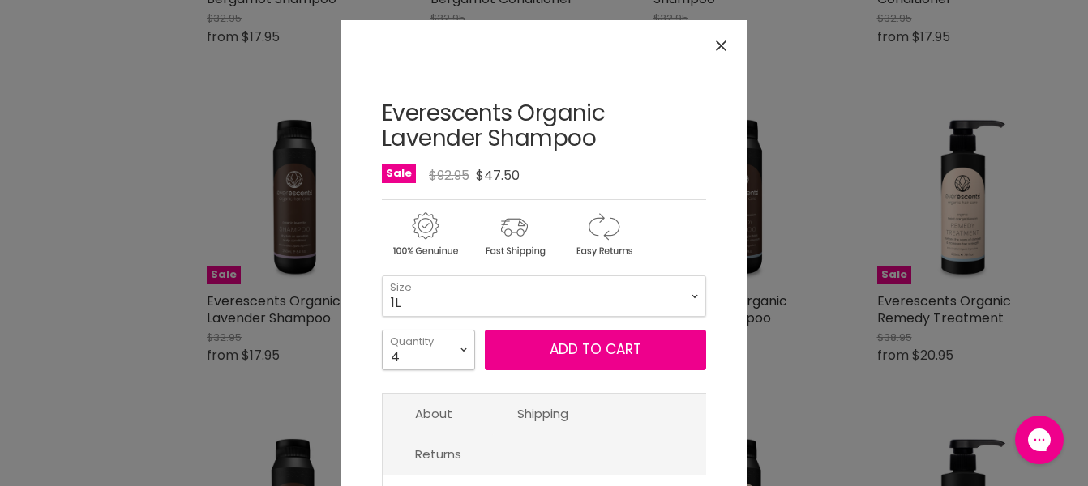
click option "4" at bounding box center [0, 0] width 0 height 0
type input "4"
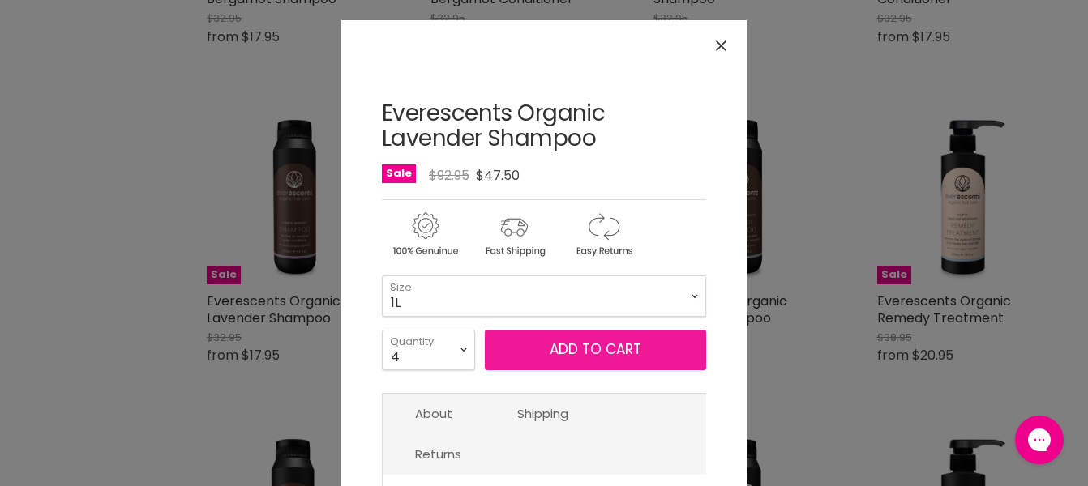
click at [487, 348] on button "Add to cart" at bounding box center [595, 350] width 221 height 41
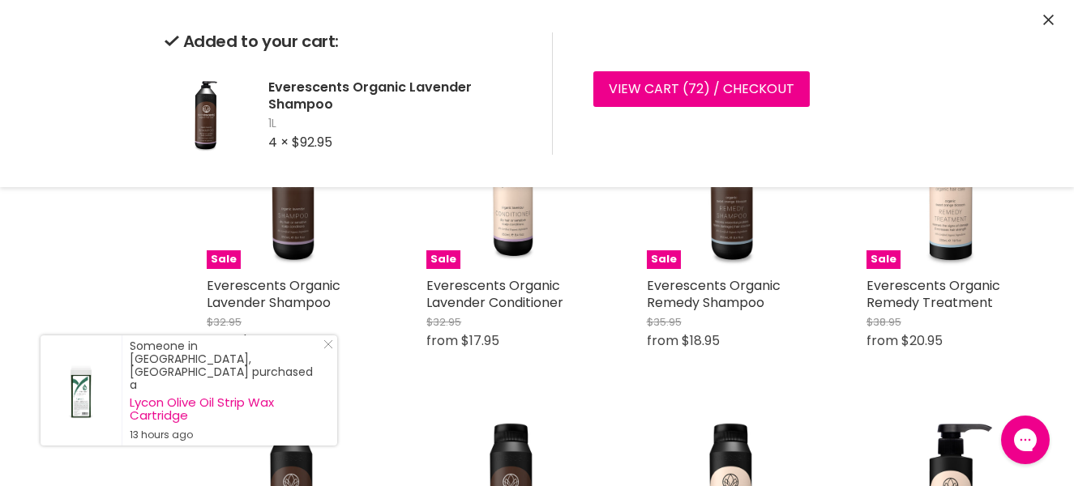
click at [144, 315] on div "Brand Everescents Home Everescents Everescents EverEscents offers a pure and na…" at bounding box center [537, 422] width 1074 height 3178
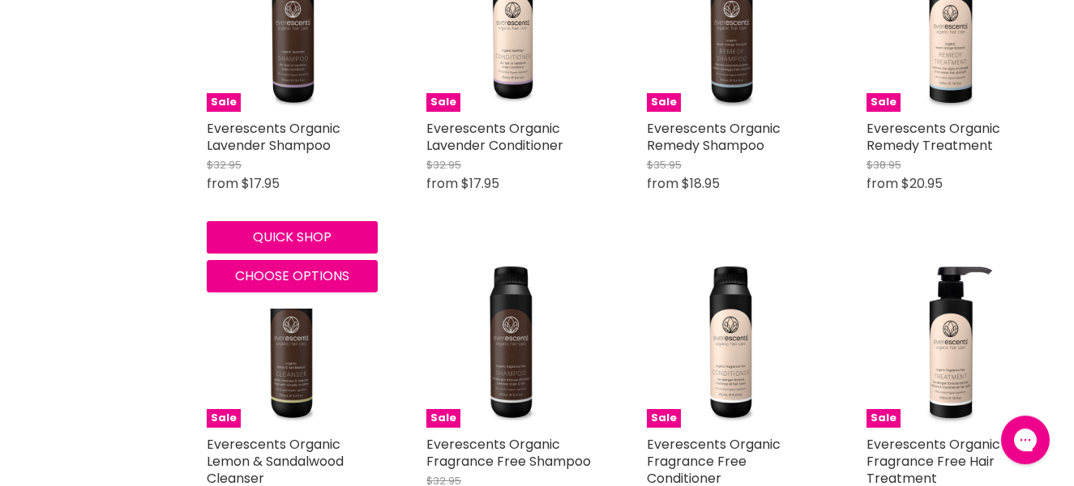
scroll to position [1653, 0]
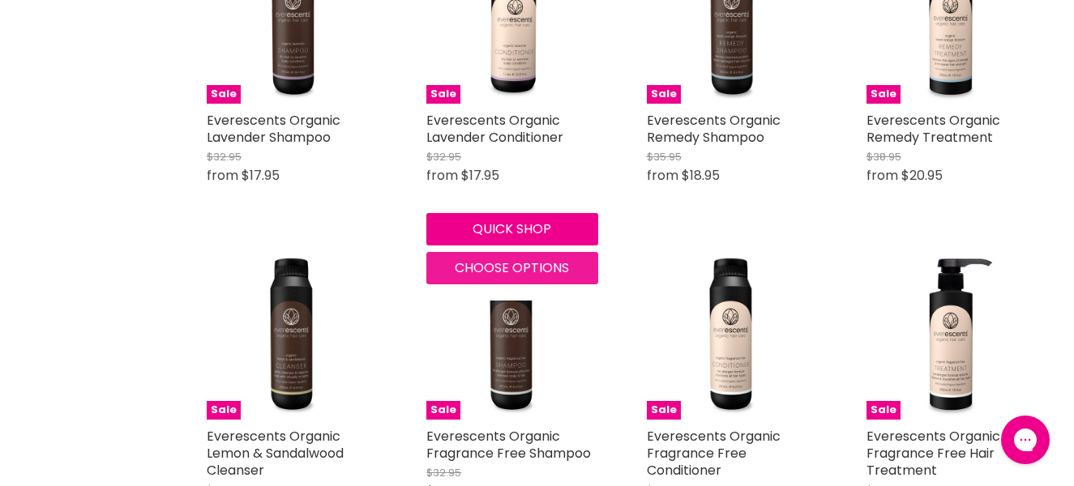
click at [486, 259] on span "Choose options" at bounding box center [512, 268] width 114 height 19
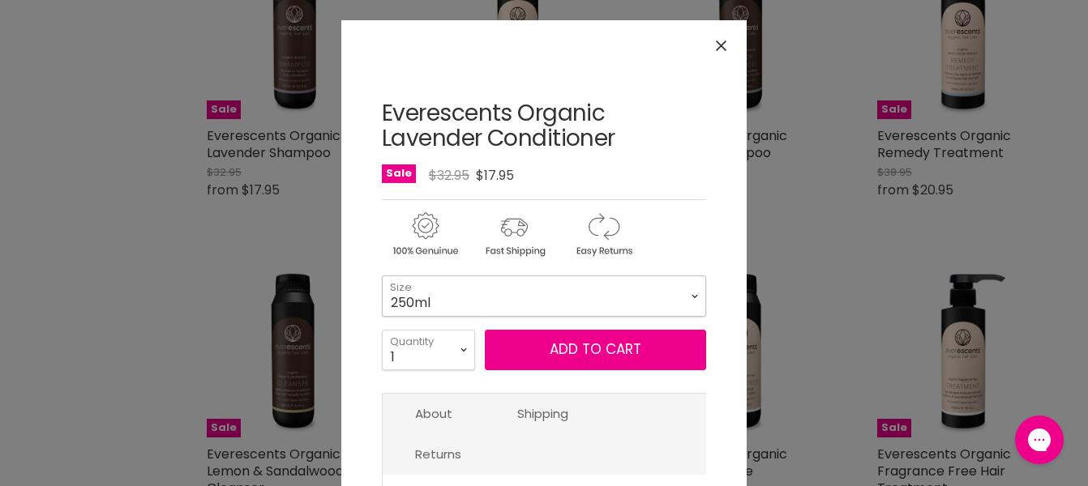
click at [382, 276] on select "250ml 1L" at bounding box center [544, 296] width 324 height 41
click option "1L" at bounding box center [0, 0] width 0 height 0
select select "1L"
click at [382, 330] on select "1 2 3 4 5 6 7 8 9 10+" at bounding box center [428, 350] width 93 height 41
select select "2"
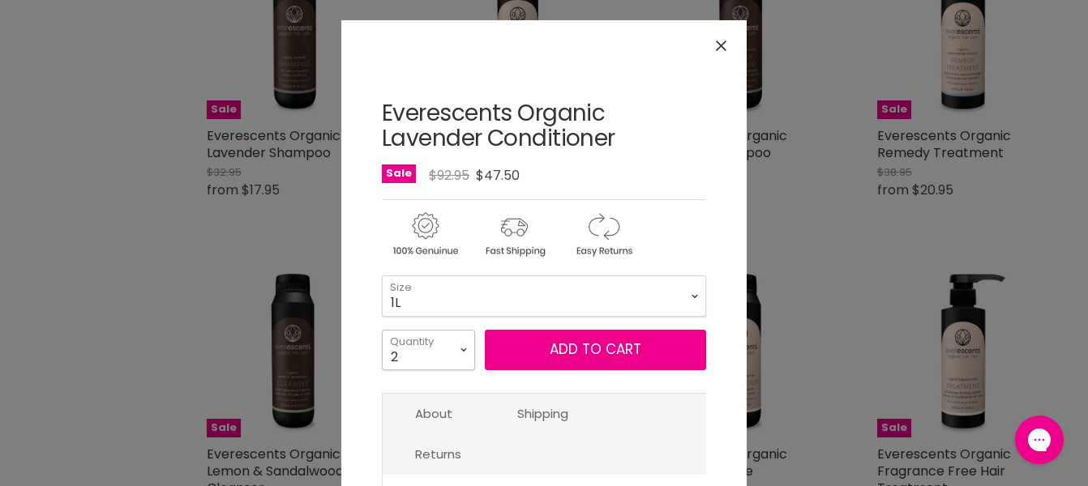
click option "2" at bounding box center [0, 0] width 0 height 0
type input "2"
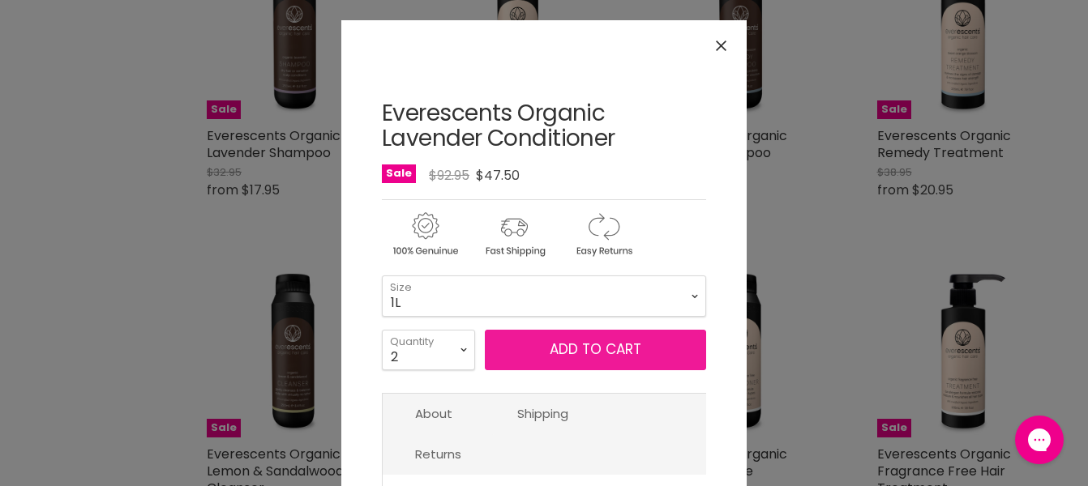
click at [541, 357] on button "Add to cart" at bounding box center [595, 350] width 221 height 41
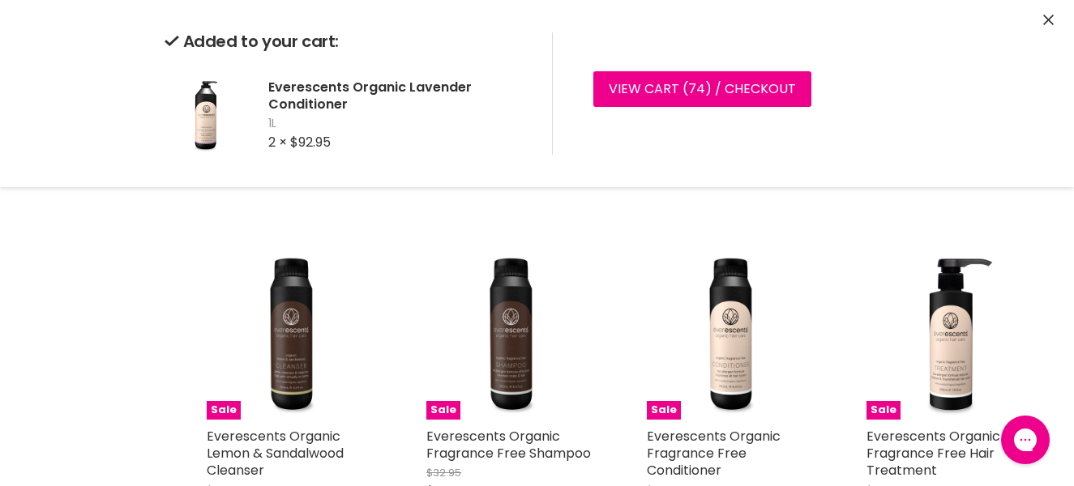
click at [105, 286] on div "Brand Everescents Home Everescents Everescents EverEscents offers a pure and na…" at bounding box center [537, 256] width 1074 height 3178
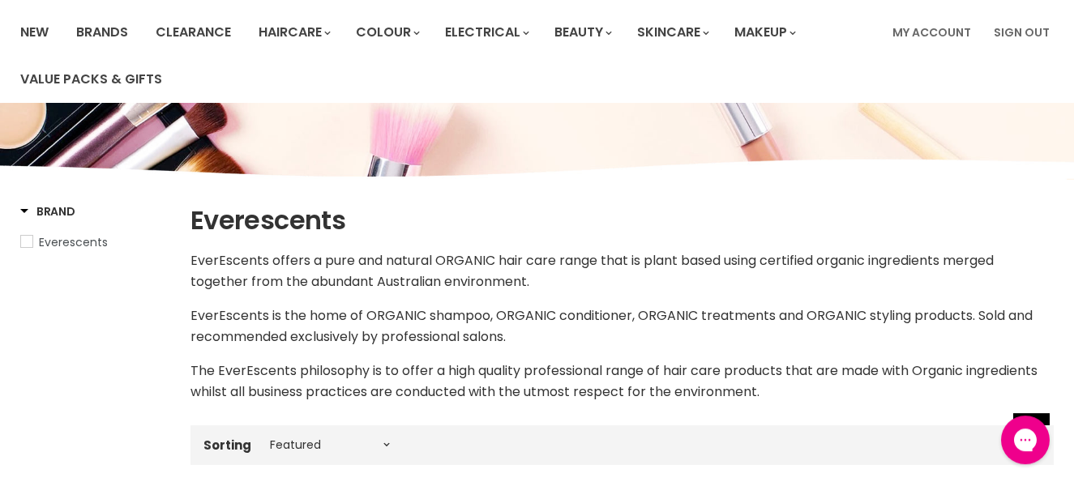
scroll to position [0, 0]
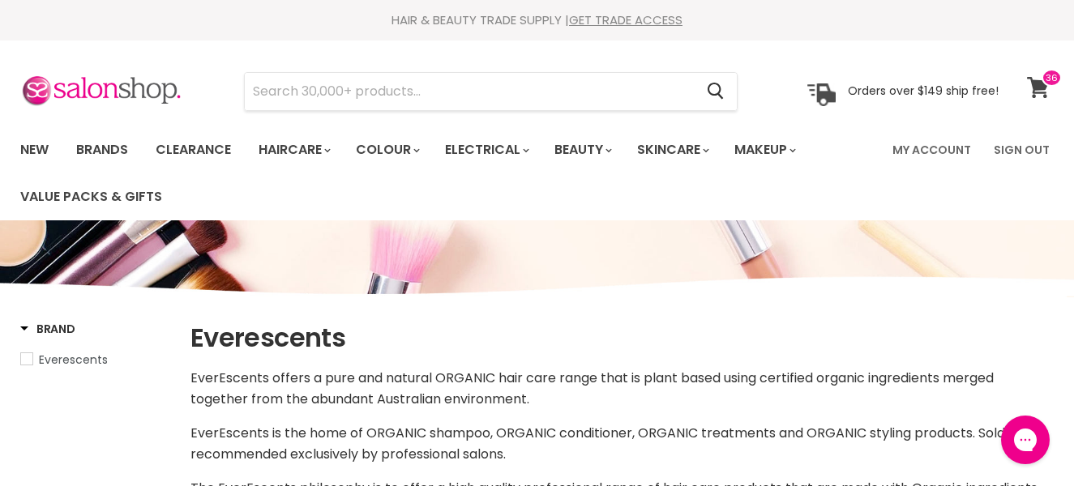
click at [1047, 85] on span at bounding box center [1052, 78] width 20 height 18
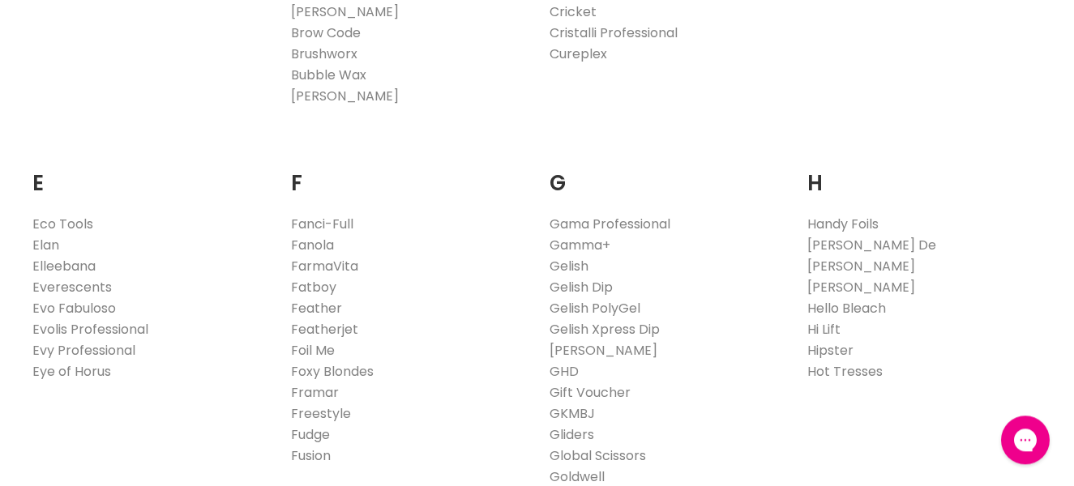
scroll to position [992, 0]
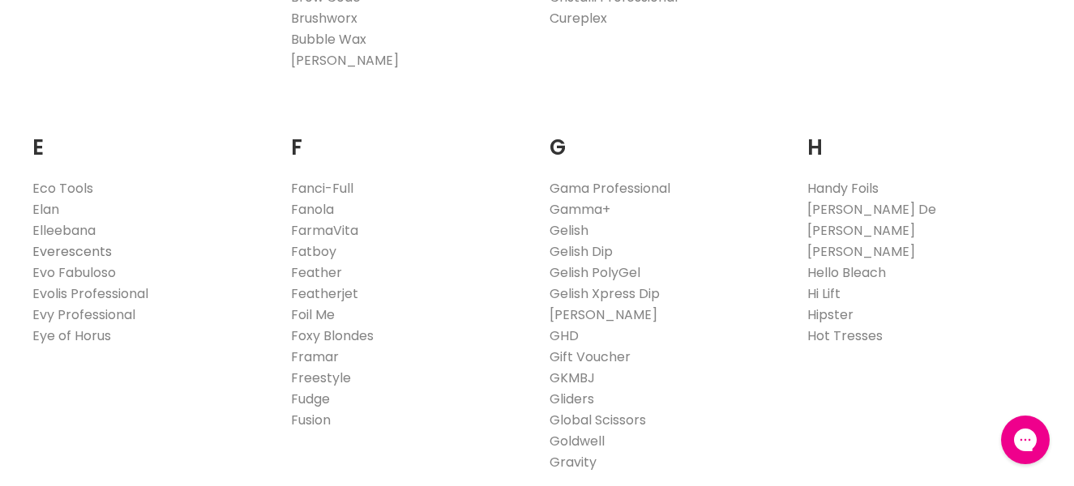
click at [101, 244] on link "Everescents" at bounding box center [71, 251] width 79 height 19
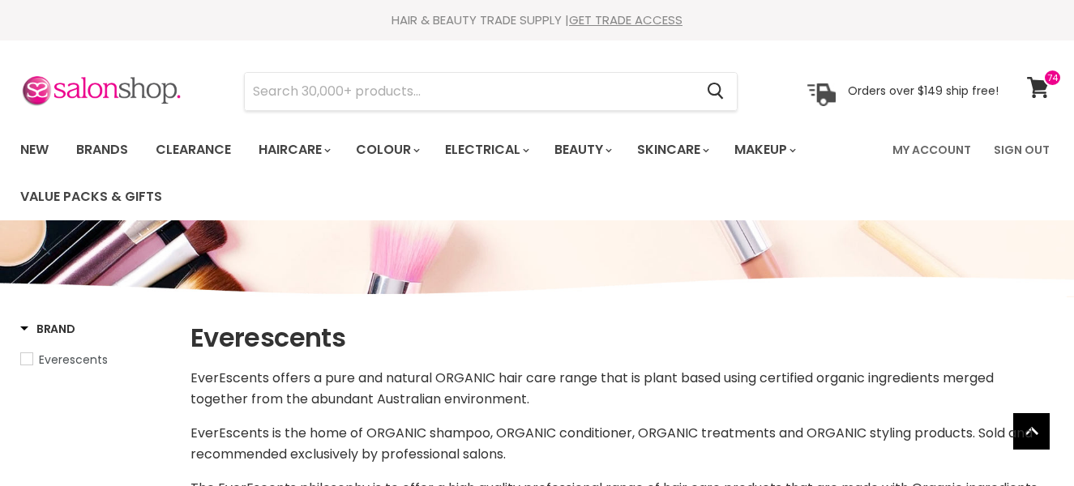
select select "manual"
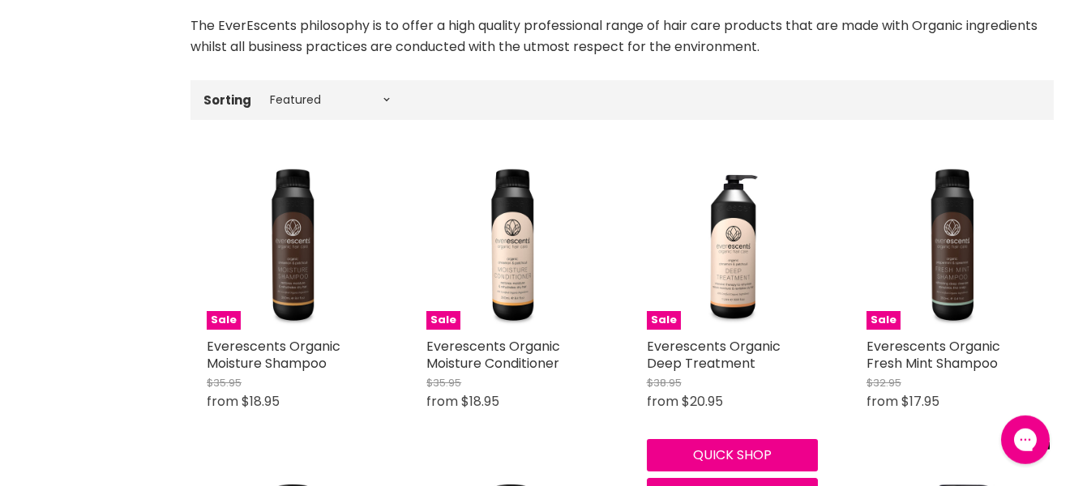
scroll to position [661, 0]
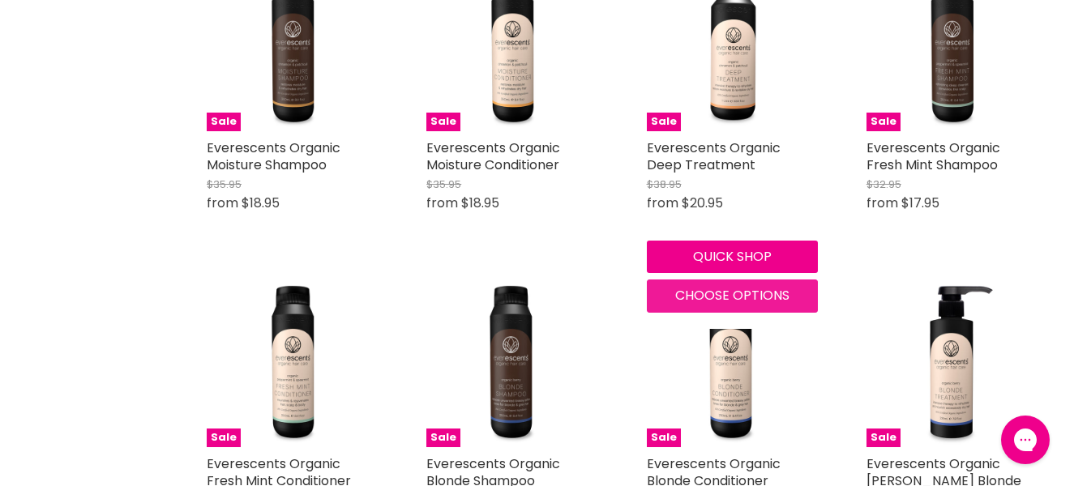
click at [750, 299] on span "Choose options" at bounding box center [732, 295] width 114 height 19
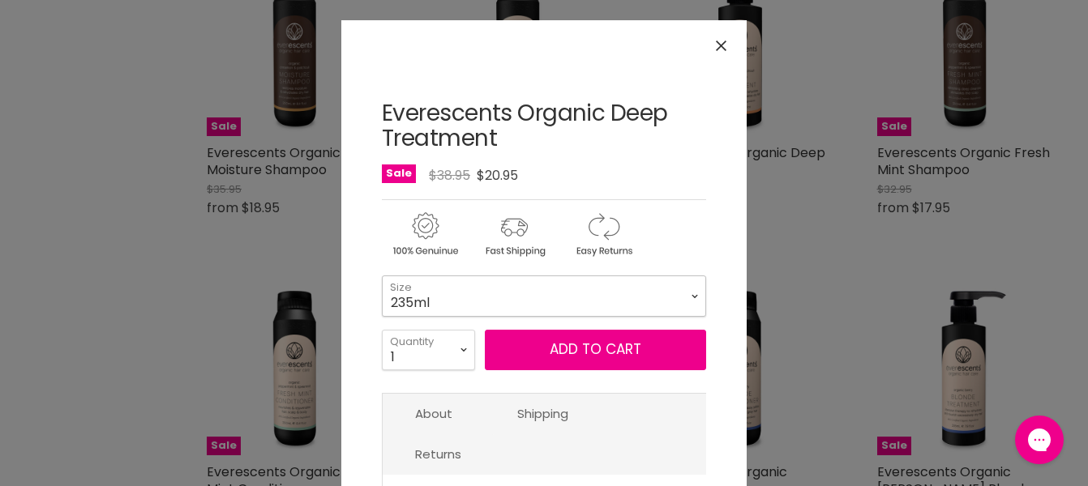
click at [382, 276] on select "235ml 1L" at bounding box center [544, 296] width 324 height 41
click option "1L" at bounding box center [0, 0] width 0 height 0
select select "1L"
click at [382, 330] on select "1 2 3 4 5 6 7 8 9 10+" at bounding box center [428, 350] width 93 height 41
select select "4"
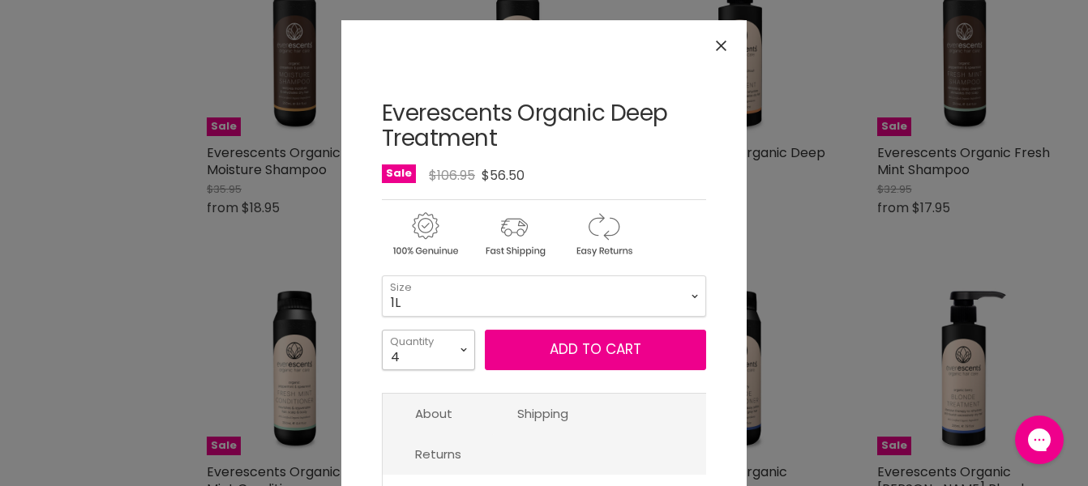
click option "4" at bounding box center [0, 0] width 0 height 0
type input "4"
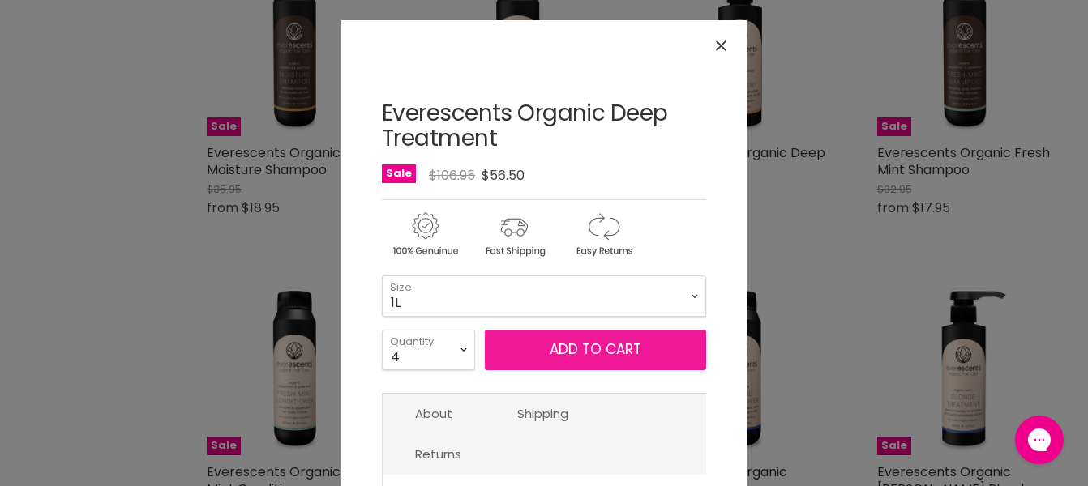
click at [551, 346] on button "Add to cart" at bounding box center [595, 350] width 221 height 41
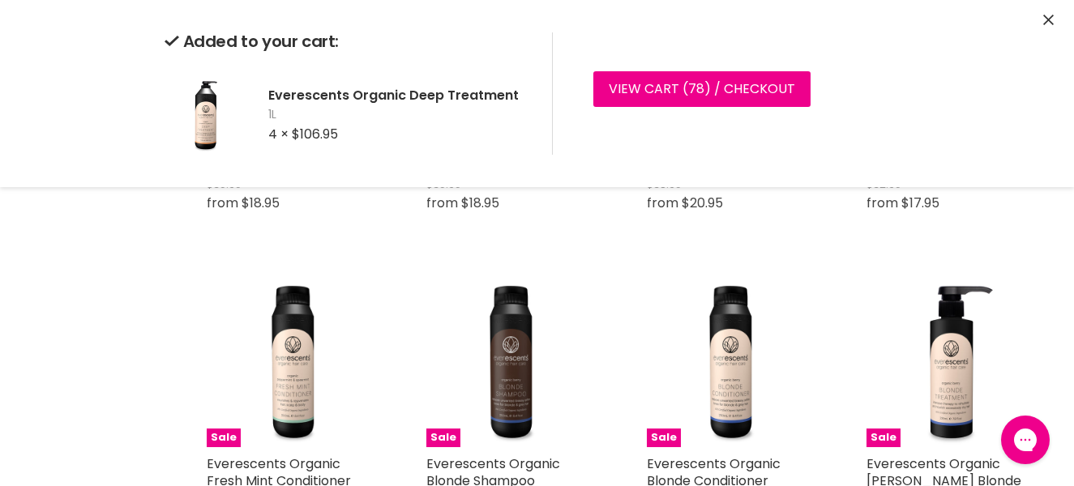
click at [1050, 21] on icon "Close" at bounding box center [1048, 20] width 11 height 11
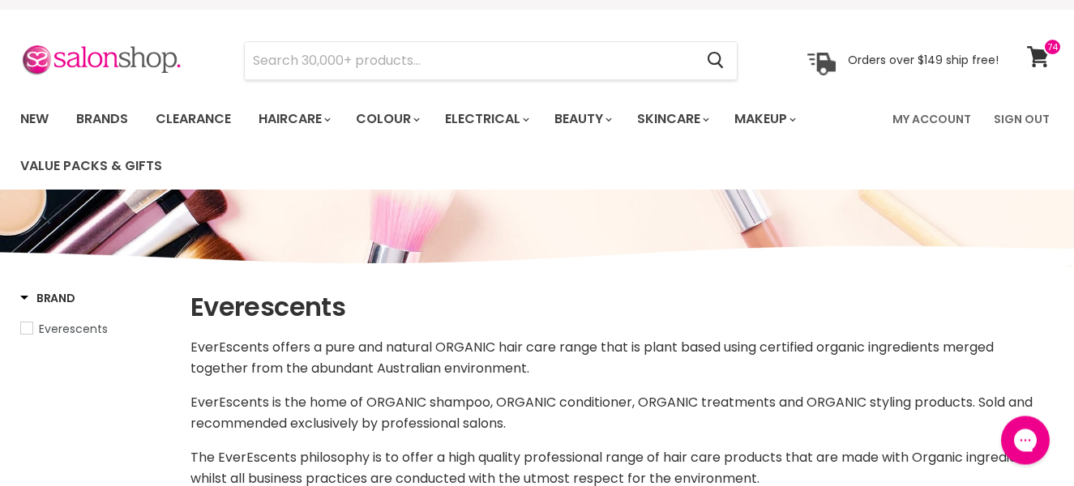
scroll to position [0, 0]
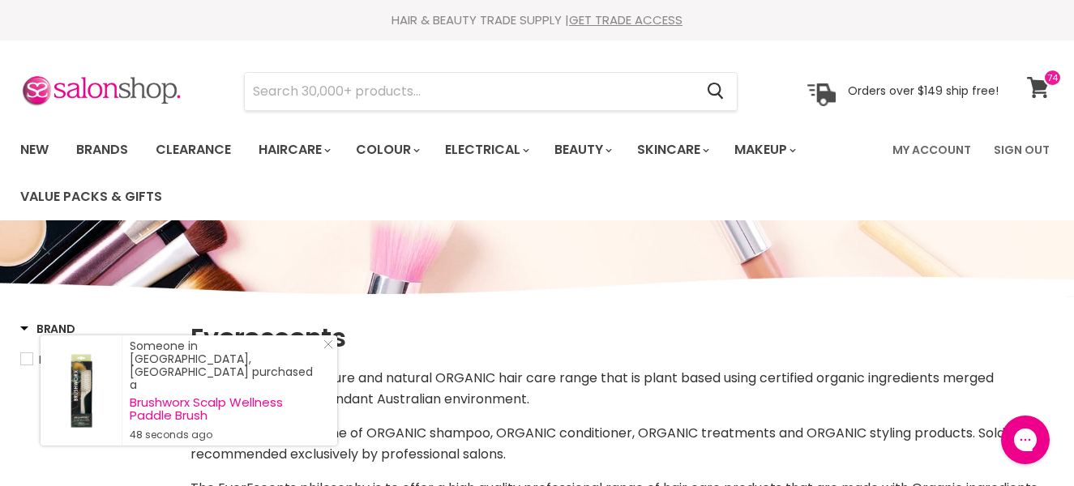
click at [1055, 81] on span at bounding box center [1052, 78] width 19 height 18
